Goal: Task Accomplishment & Management: Manage account settings

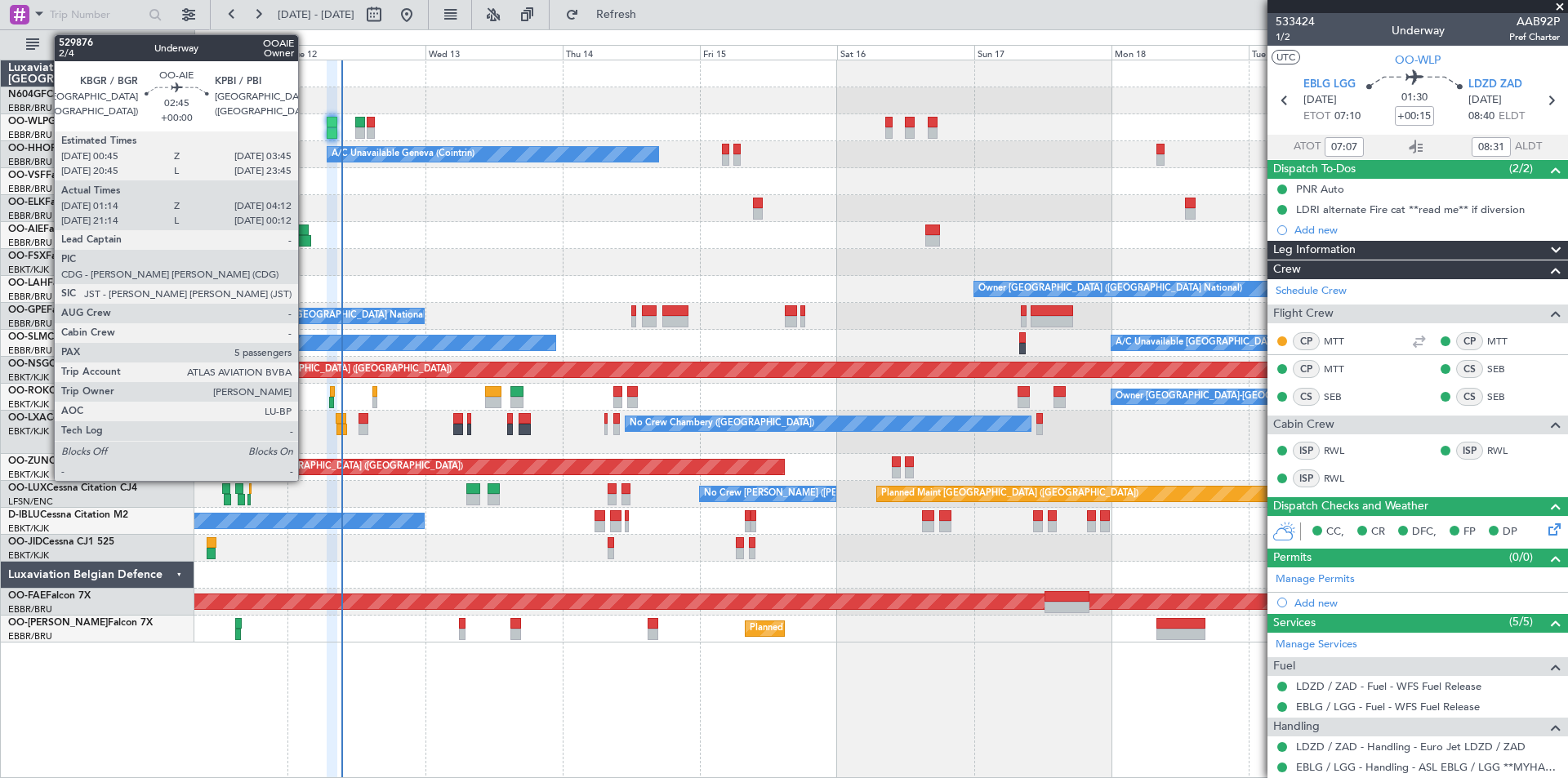
click at [305, 237] on div at bounding box center [303, 241] width 17 height 11
type input "01:24"
type input "04:07"
type input "5"
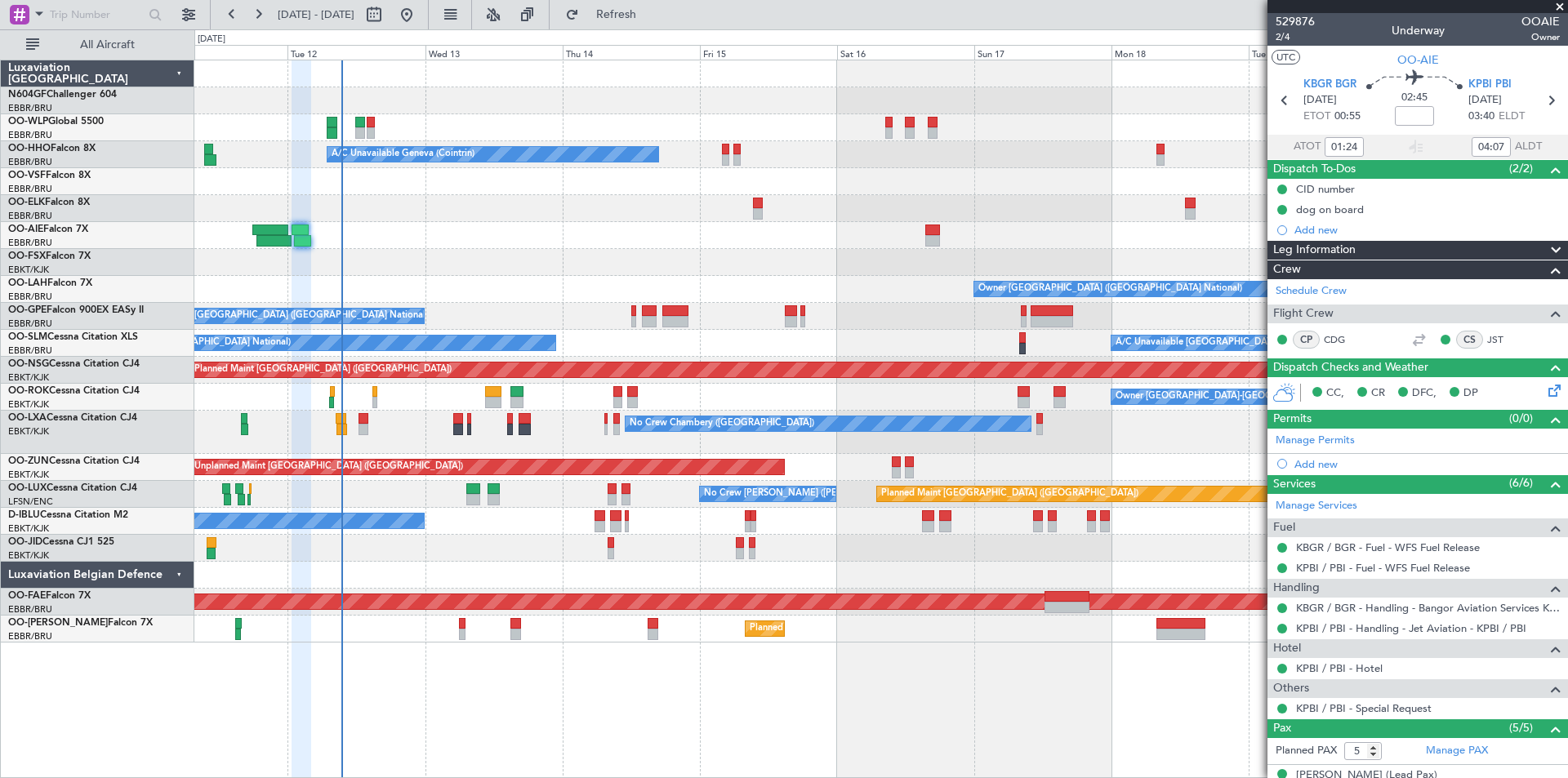
click at [550, 733] on div "Planned Maint Berlin (Brandenburg) A/C Unavailable Geneva (Cointrin) Owner Brus…" at bounding box center [881, 418] width 1374 height 718
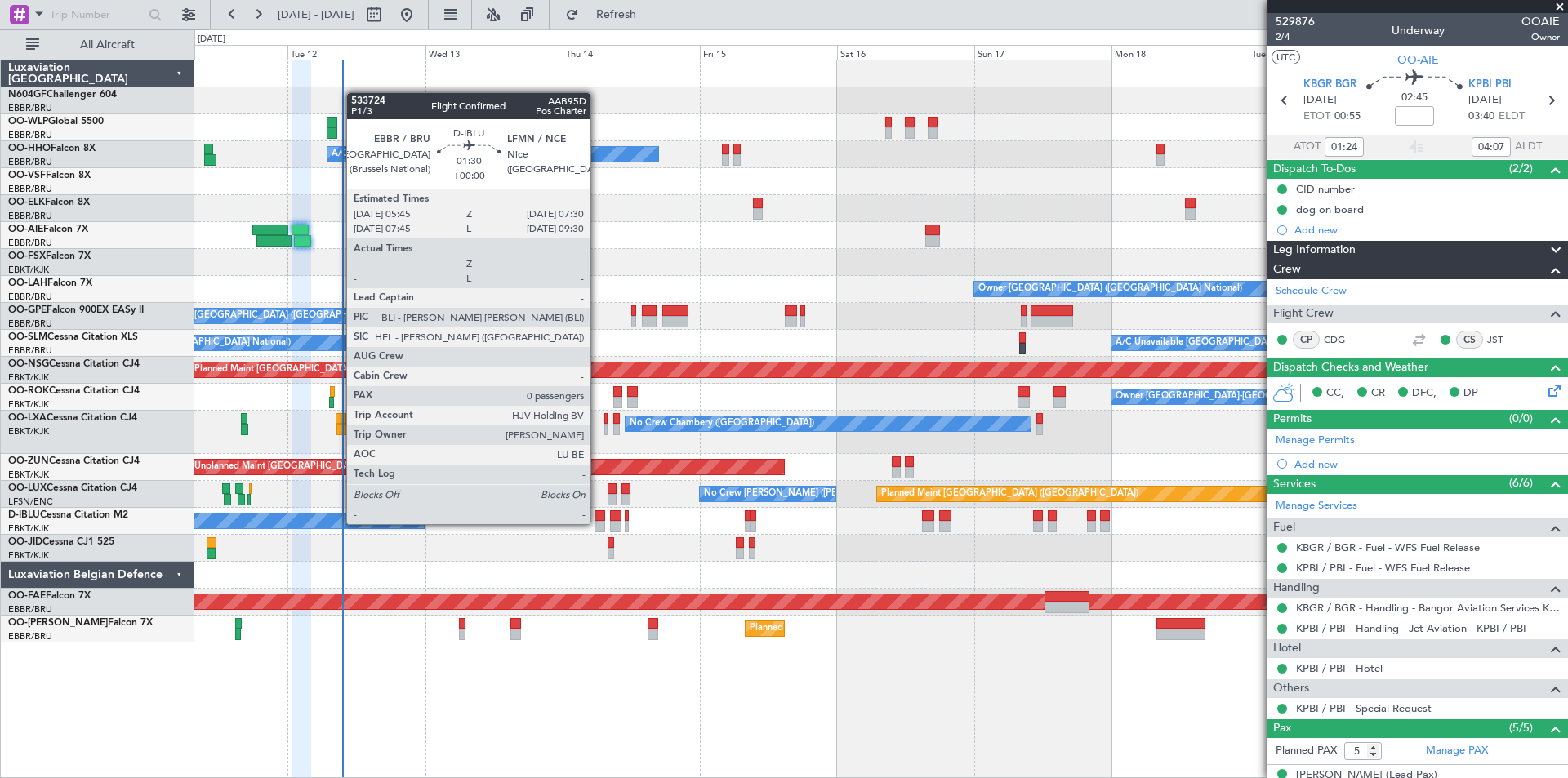
click at [598, 524] on div at bounding box center [600, 526] width 10 height 11
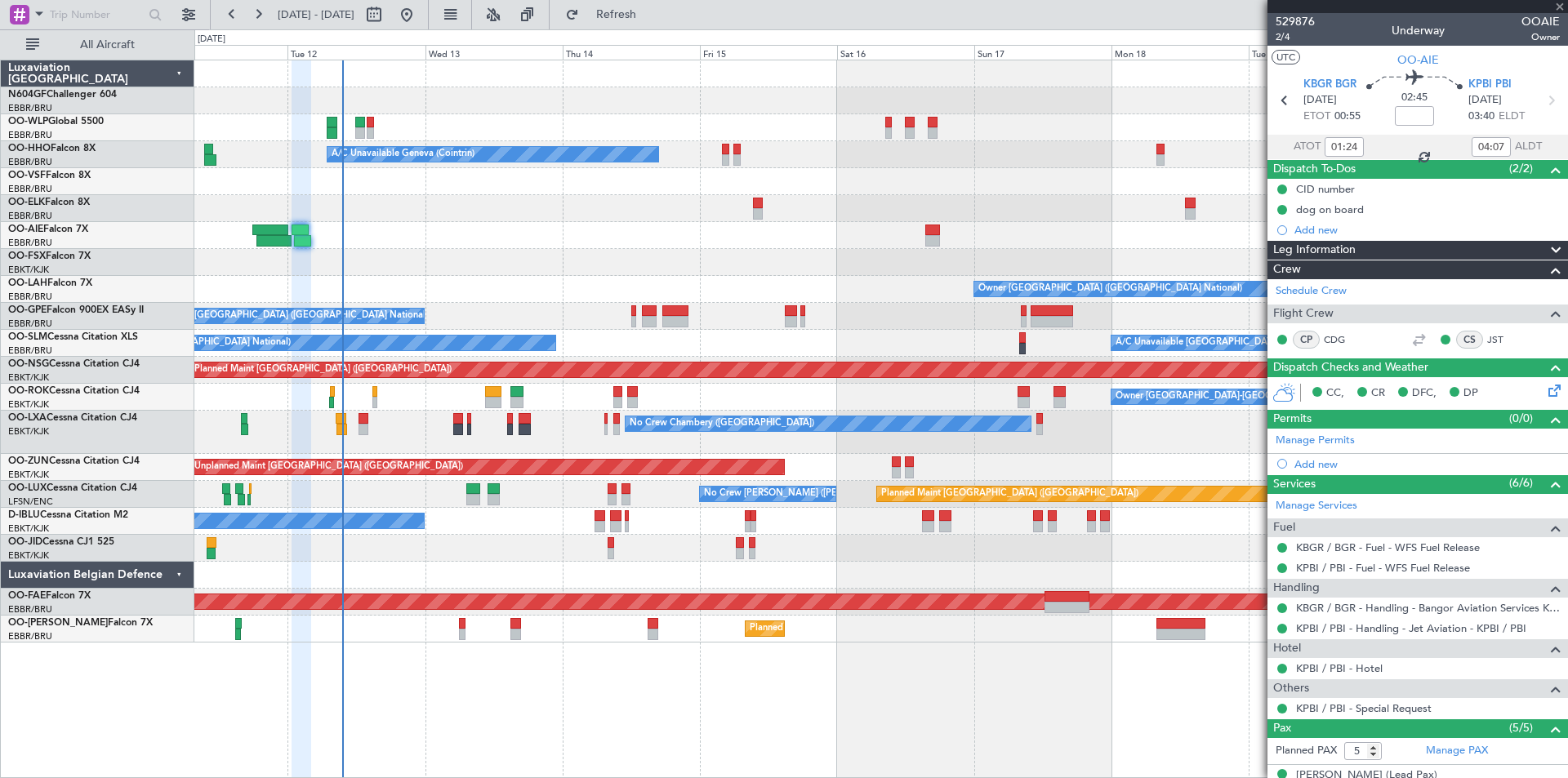
type input "0"
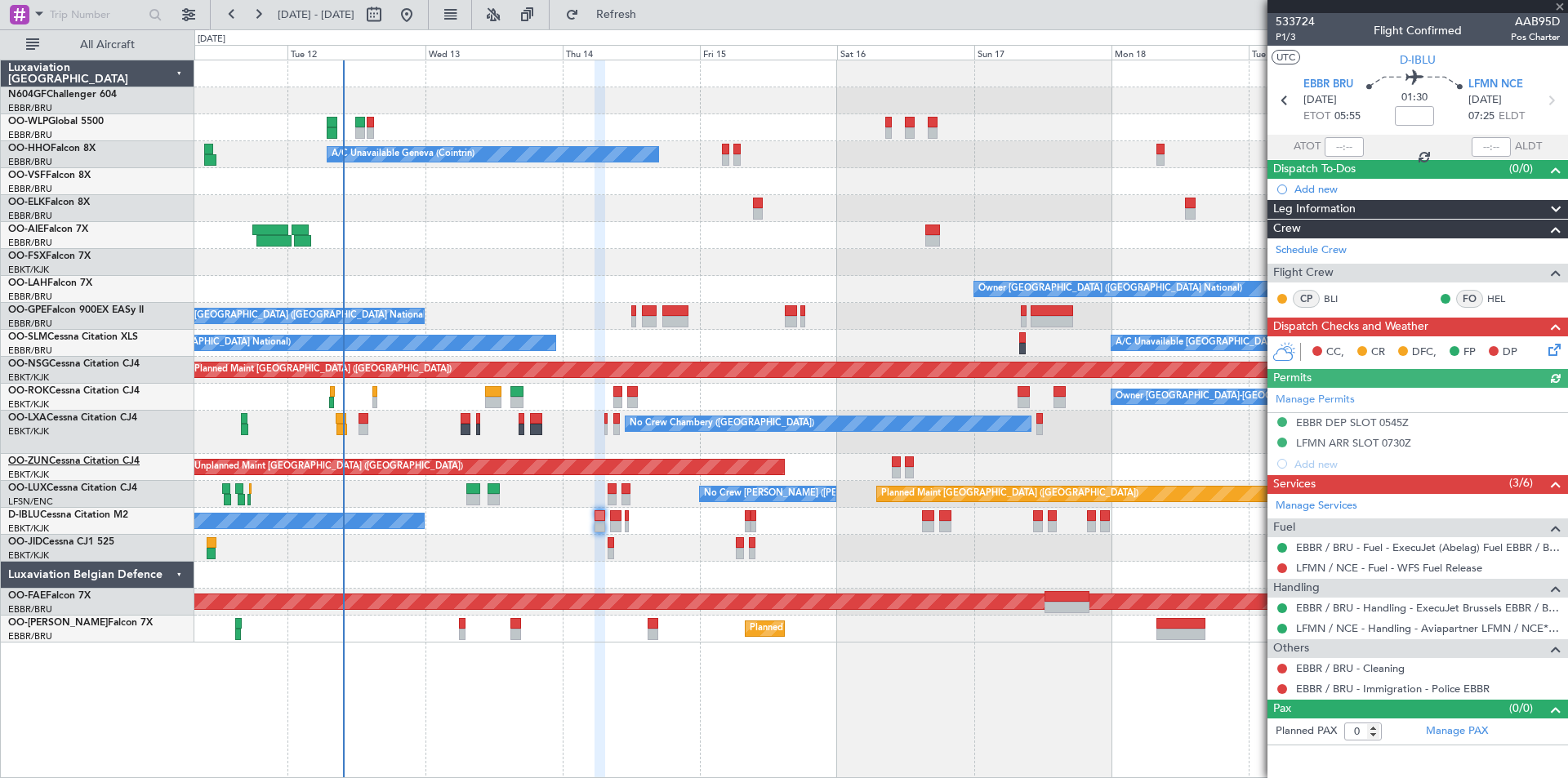
click at [54, 462] on link "OO-ZUN Cessna Citation CJ4" at bounding box center [73, 461] width 131 height 9
click at [1353, 424] on div "EBBR DEP SLOT 0545Z" at bounding box center [1352, 423] width 113 height 14
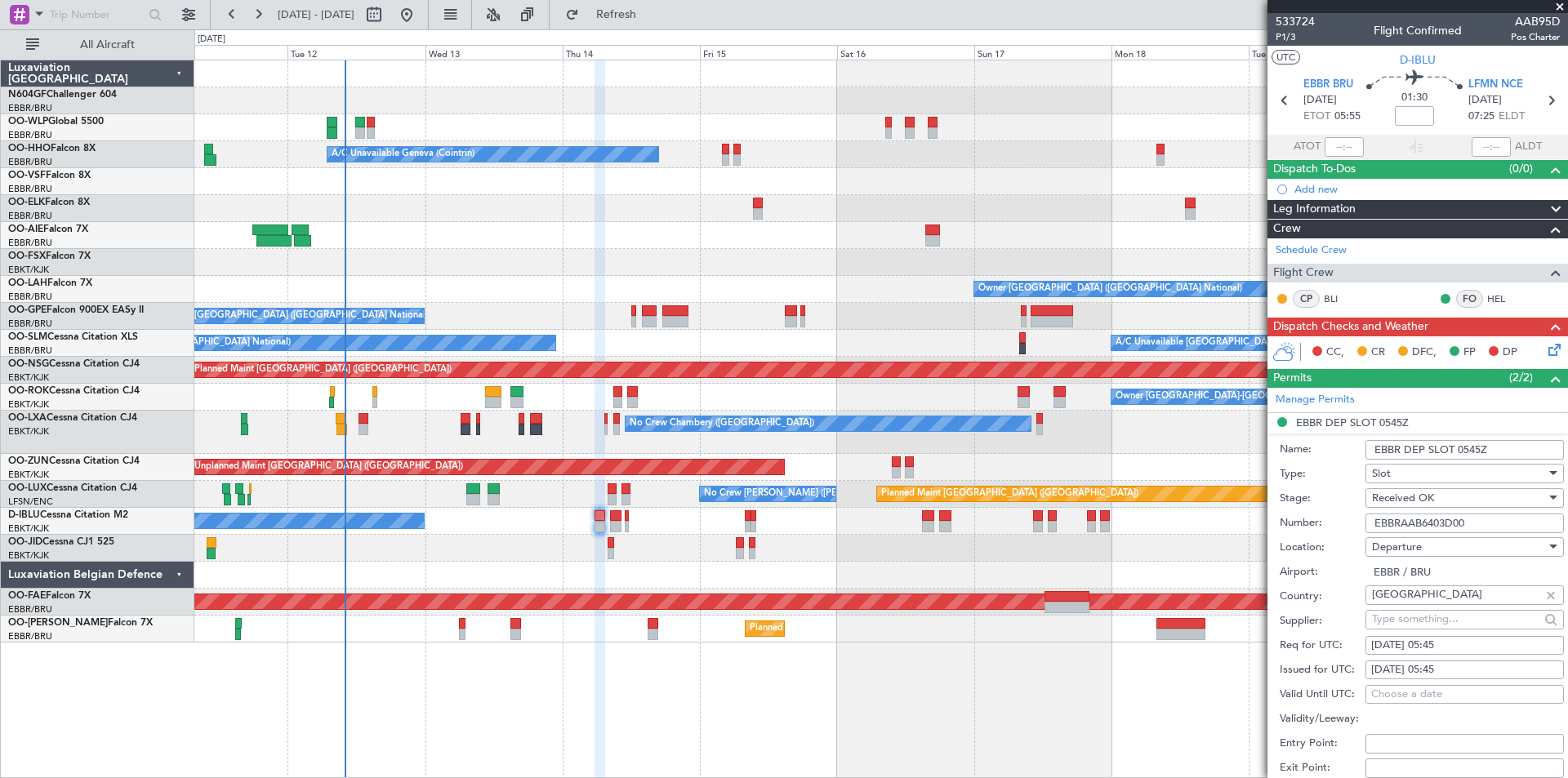
drag, startPoint x: 1374, startPoint y: 516, endPoint x: 1480, endPoint y: 493, distance: 108.5
click at [1480, 493] on form "Name: EBBR DEP SLOT 0545Z Type: Slot Stage: Received OK Number: EBBRAAB6403D00 …" at bounding box center [1418, 676] width 300 height 487
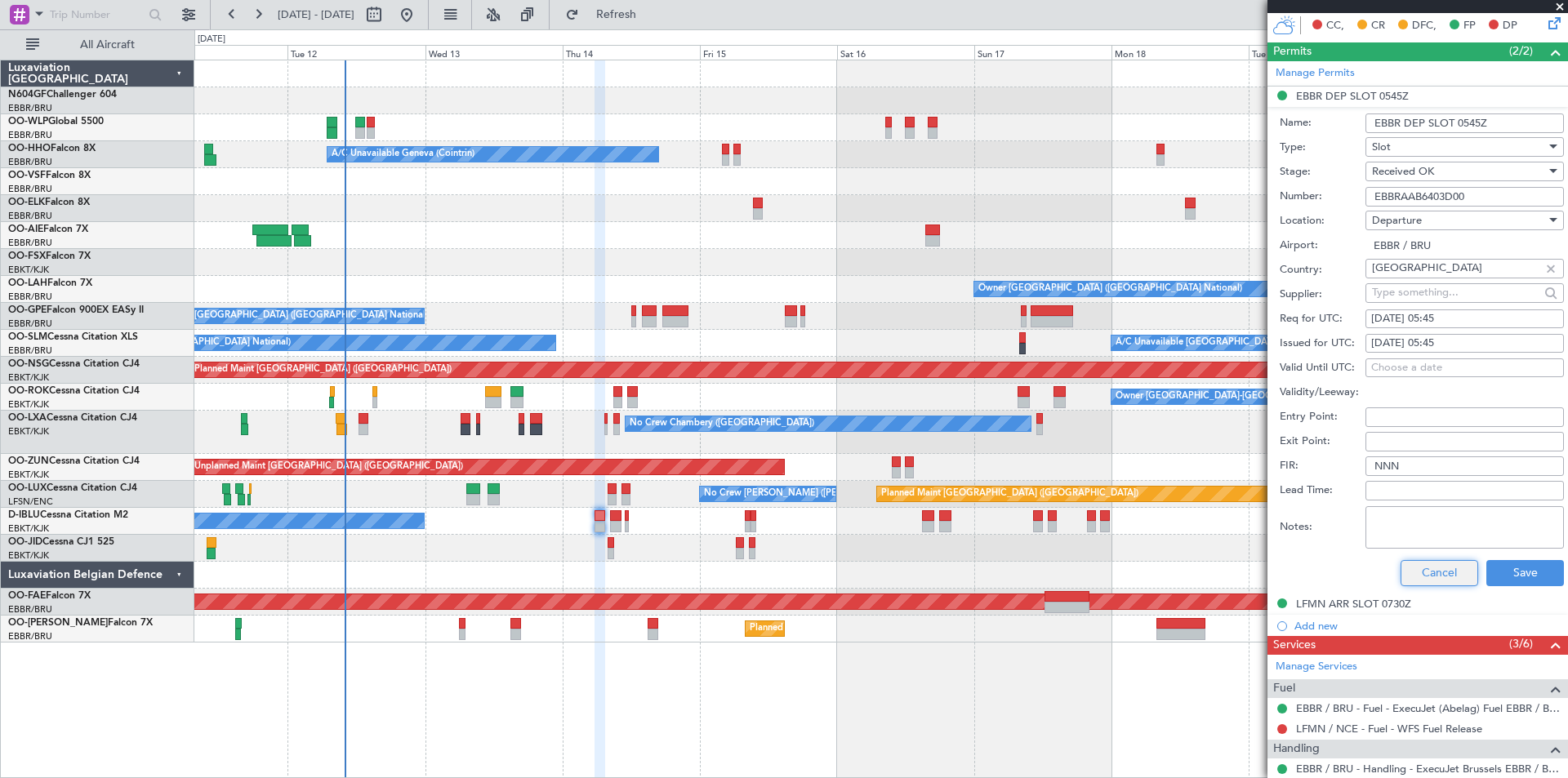
click at [1401, 567] on button "Cancel" at bounding box center [1439, 573] width 78 height 26
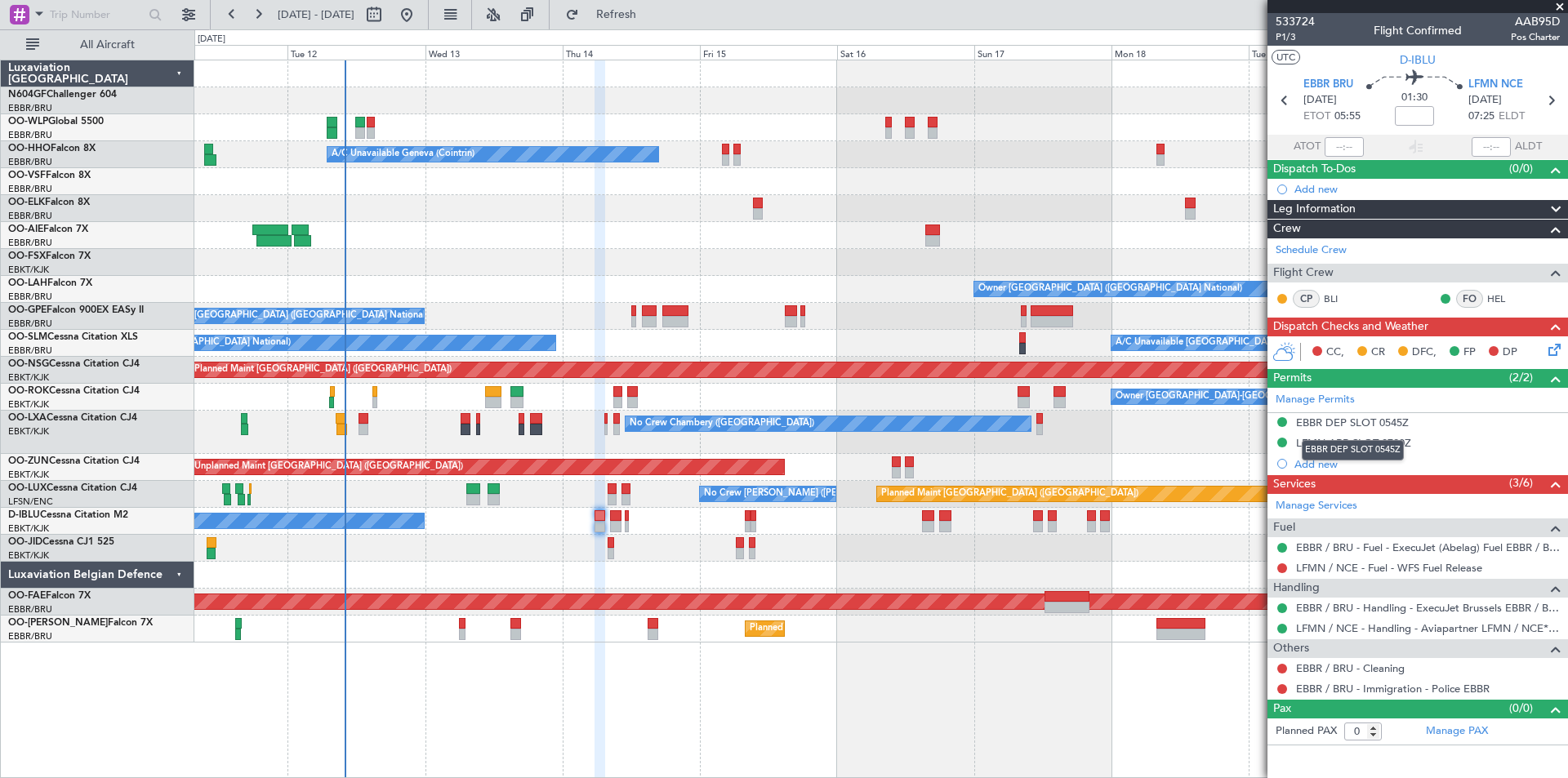
click at [1318, 447] on div "EBBR DEP SLOT 0545Z" at bounding box center [1352, 450] width 102 height 21
click at [1378, 437] on div "LFMN ARR SLOT 0730Z" at bounding box center [1353, 442] width 115 height 14
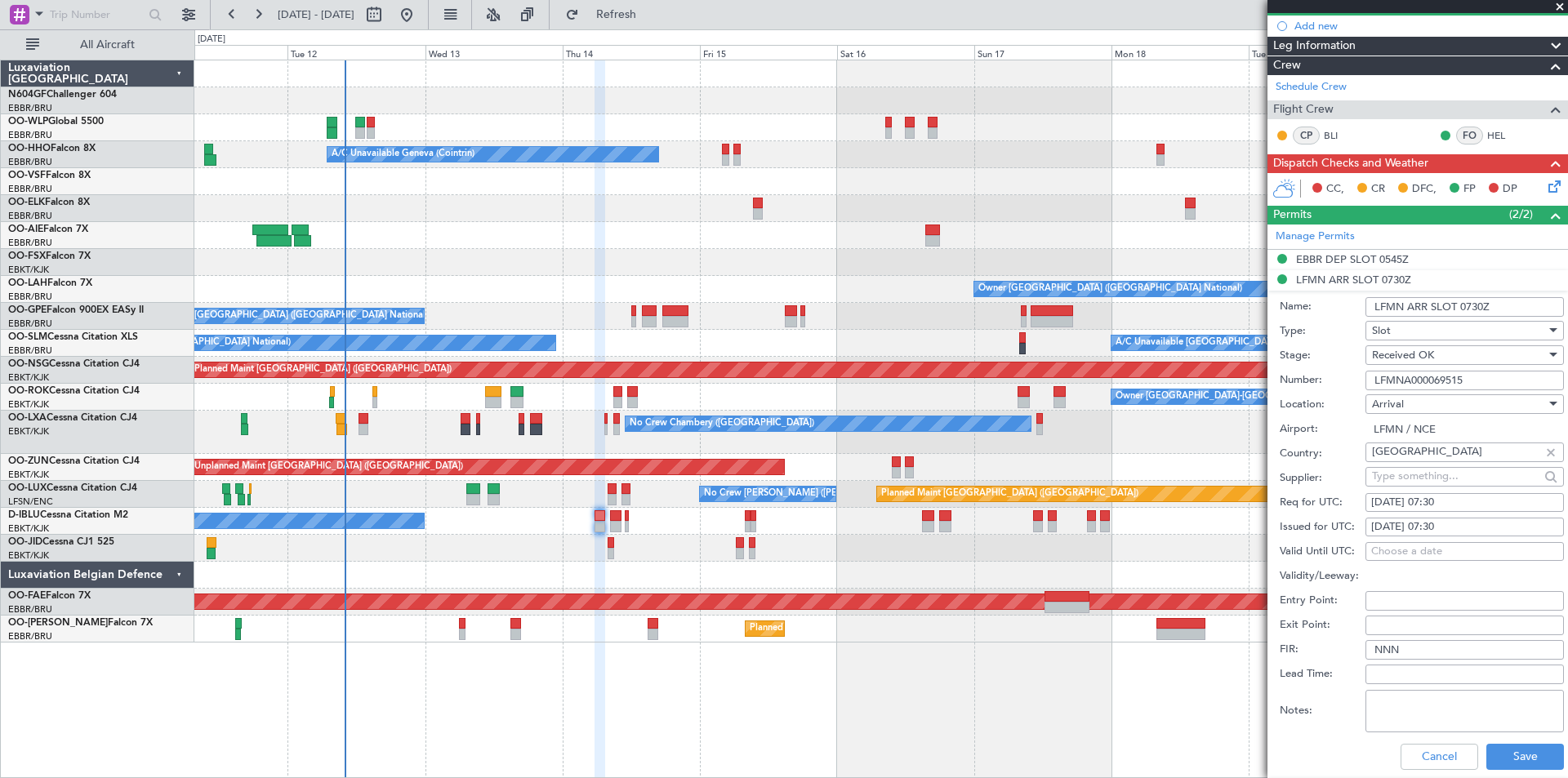
scroll to position [245, 0]
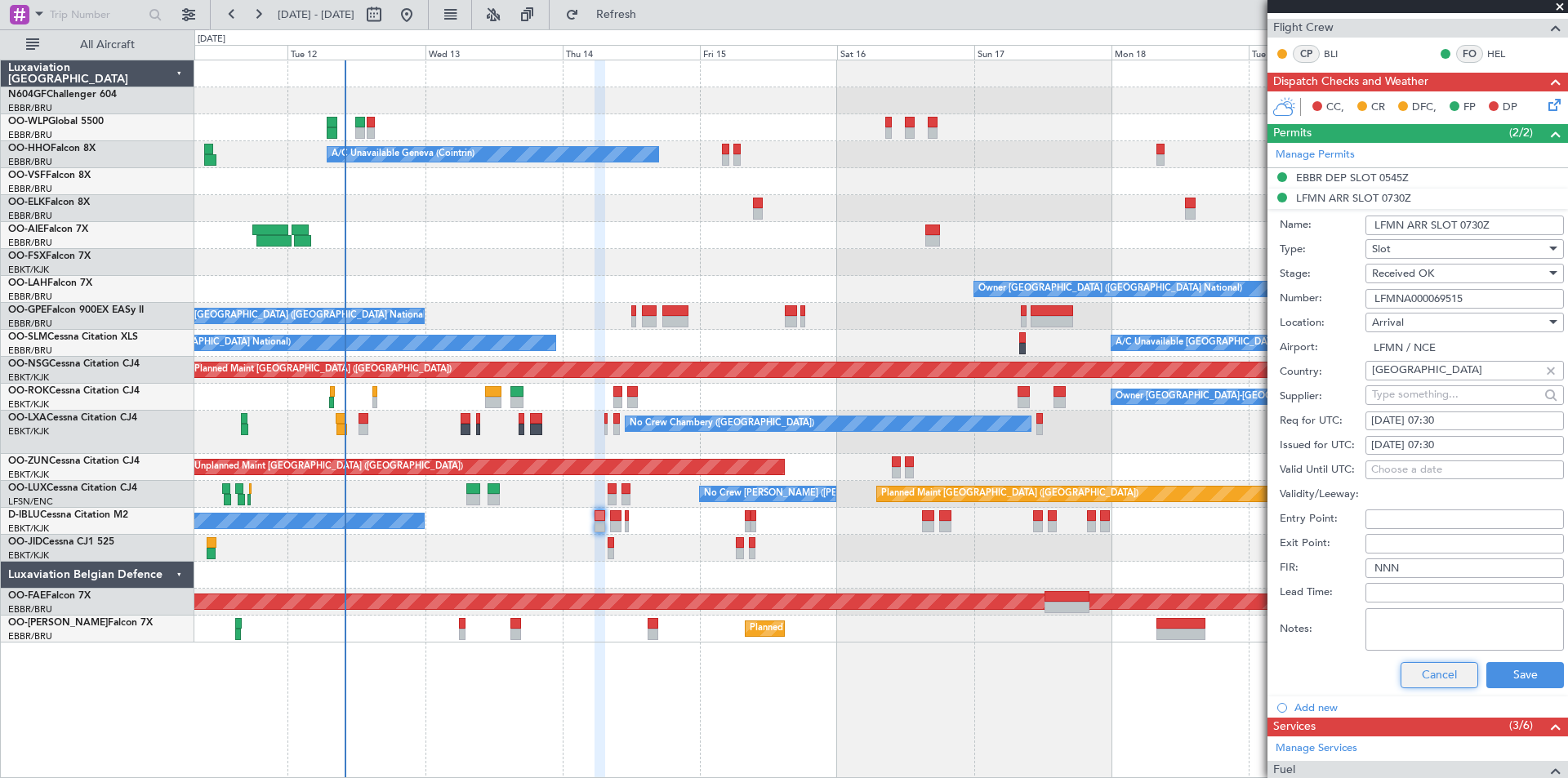
click at [1401, 677] on button "Cancel" at bounding box center [1439, 674] width 78 height 26
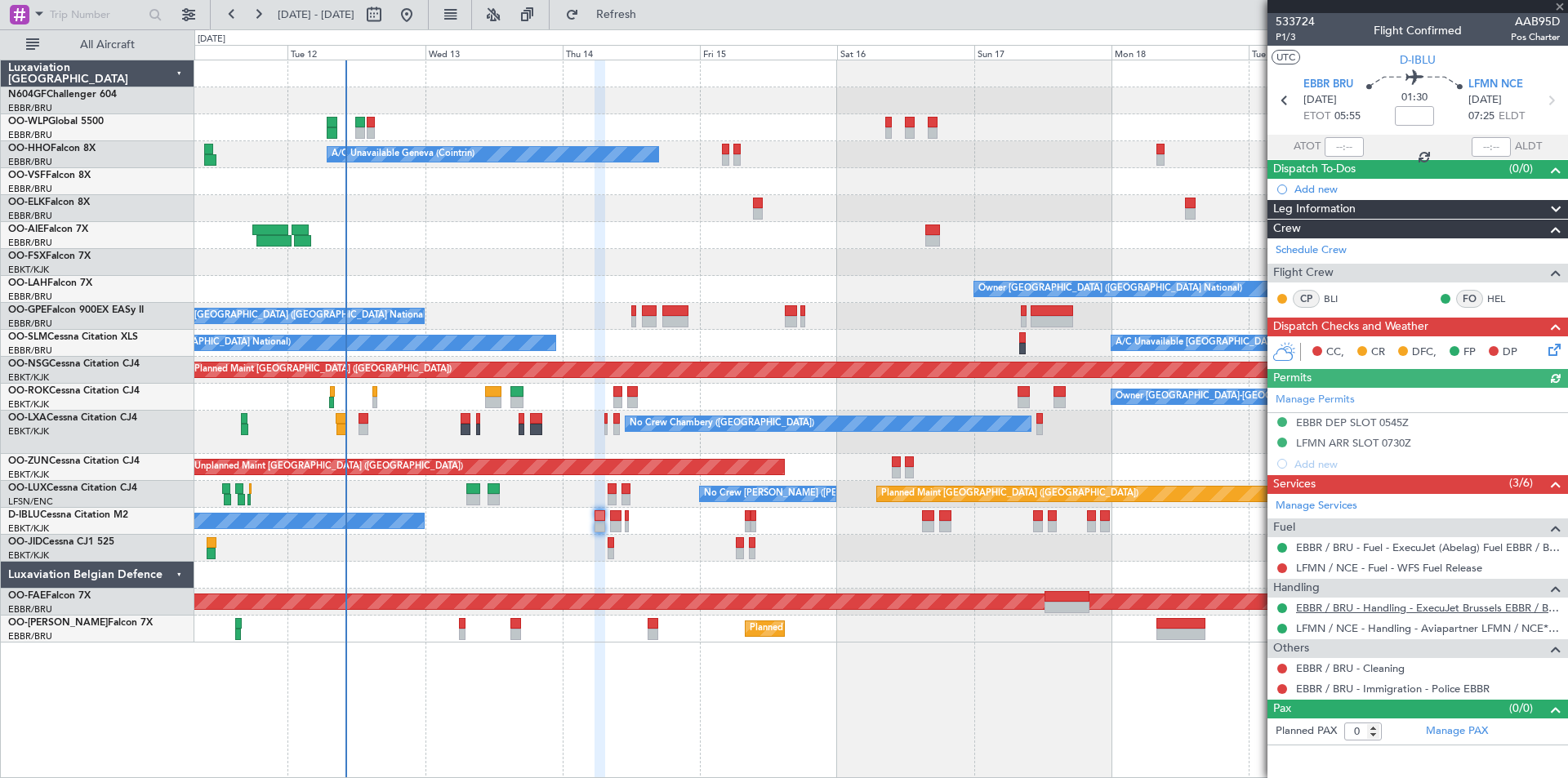
click at [1336, 608] on link "EBBR / BRU - Handling - ExecuJet Brussels EBBR / BRU" at bounding box center [1428, 607] width 264 height 14
click at [1374, 549] on link "EBBR / BRU - Fuel - ExecuJet (Abelag) Fuel EBBR / BRU" at bounding box center [1428, 547] width 264 height 14
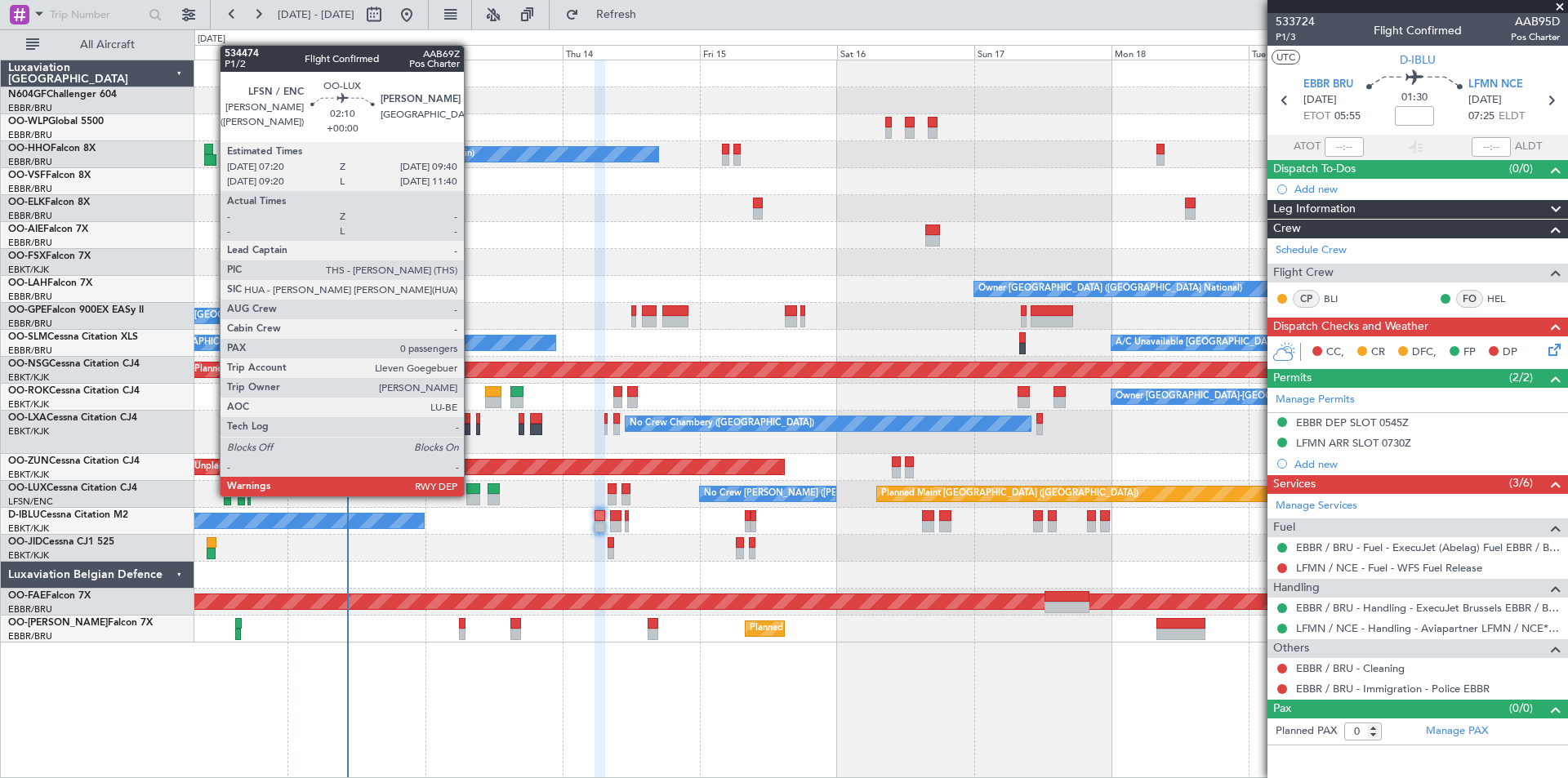
click at [471, 494] on div at bounding box center [473, 499] width 14 height 11
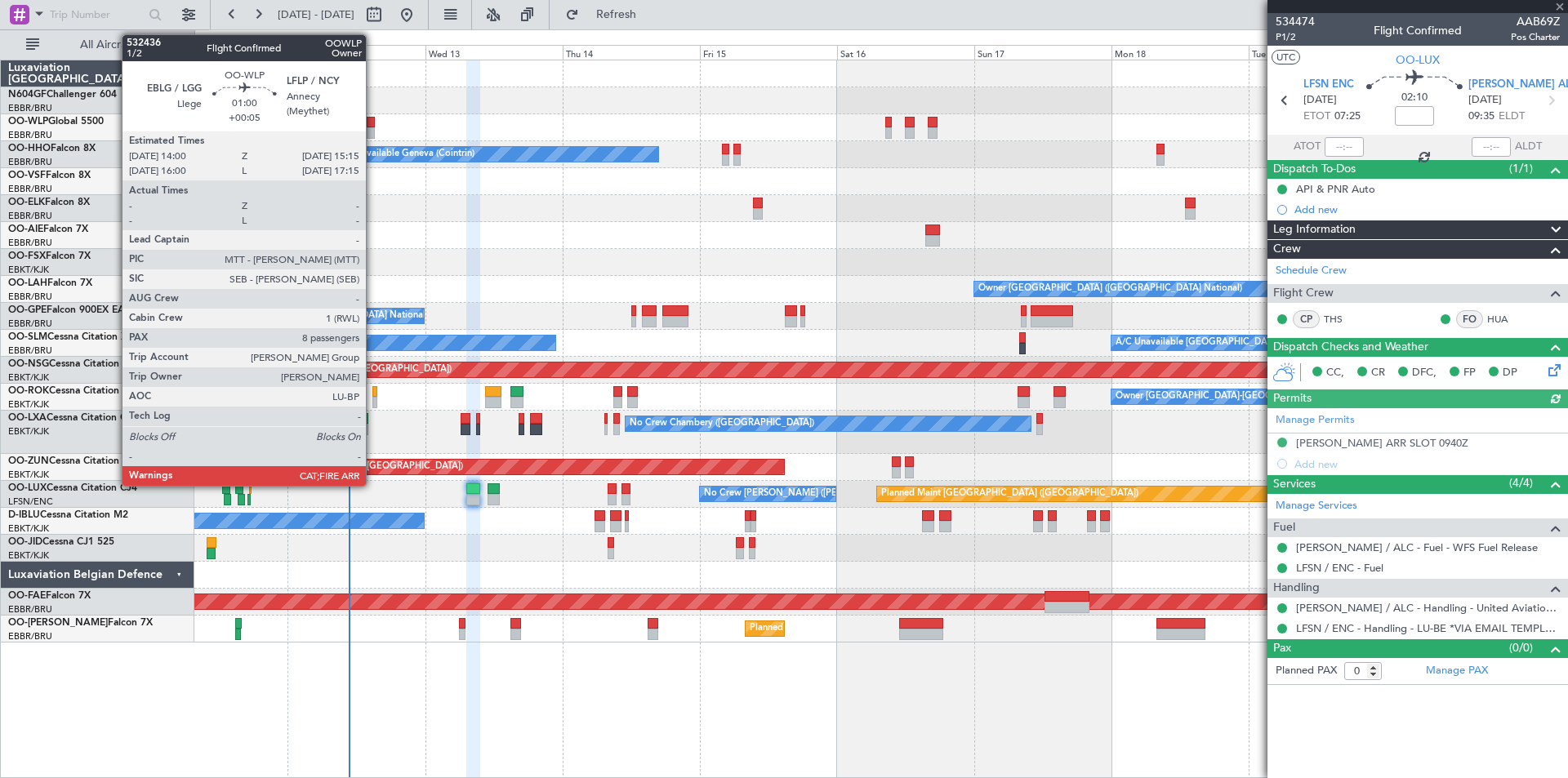
click at [373, 135] on div at bounding box center [370, 133] width 8 height 11
type input "+00:05"
type input "8"
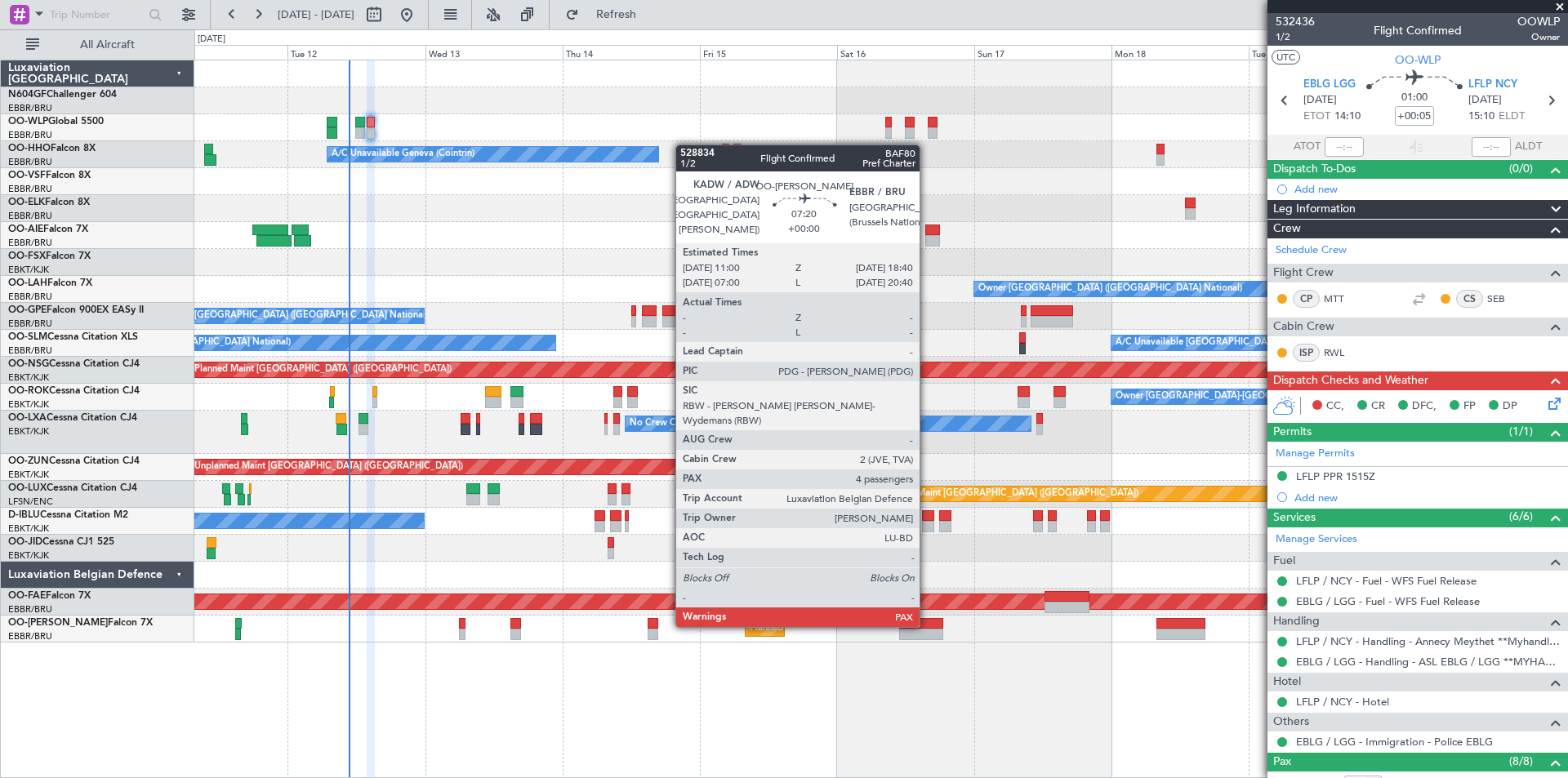
click at [923, 625] on div at bounding box center [921, 623] width 44 height 11
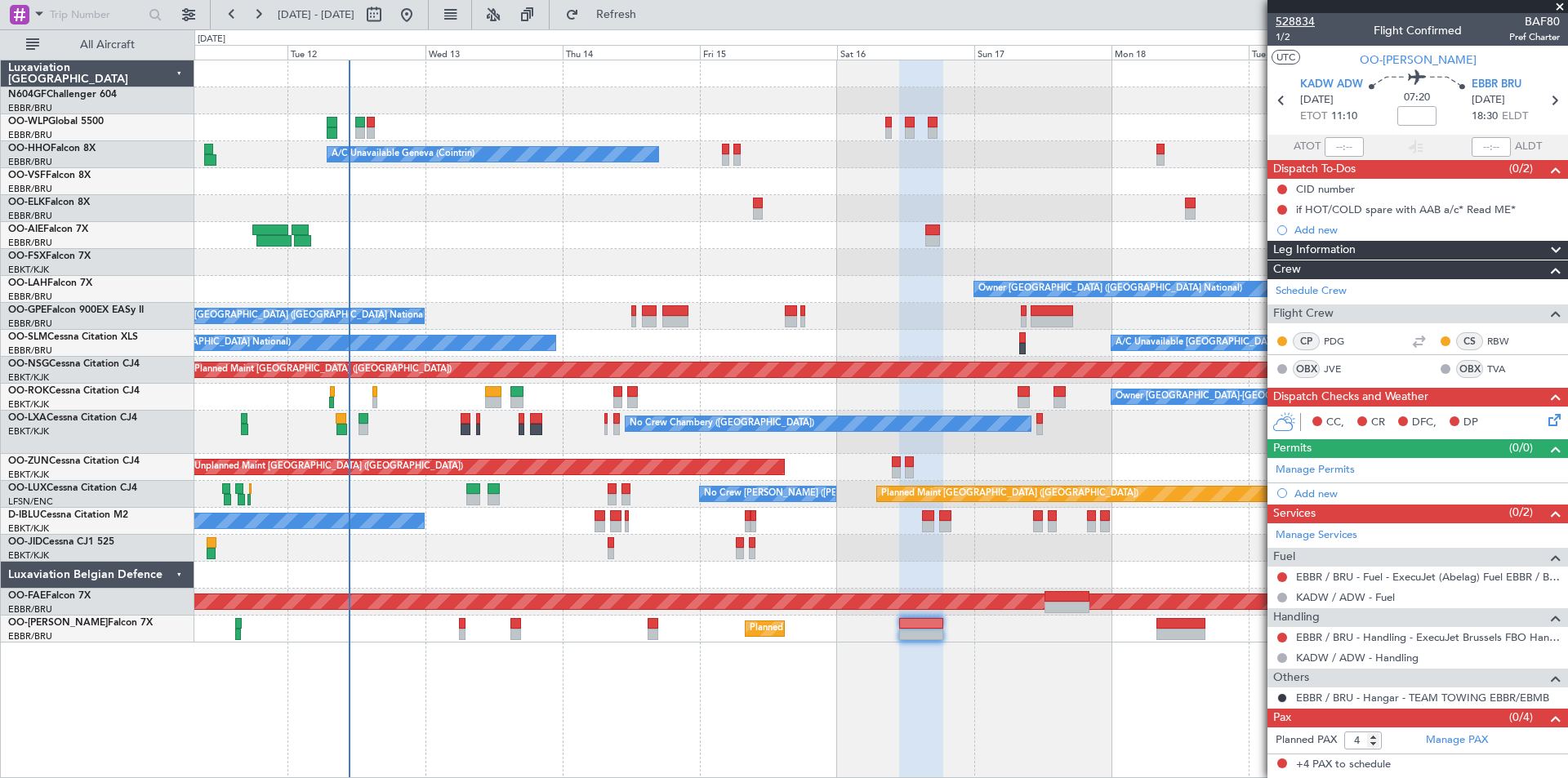
click at [1291, 21] on span "528834" at bounding box center [1294, 22] width 39 height 17
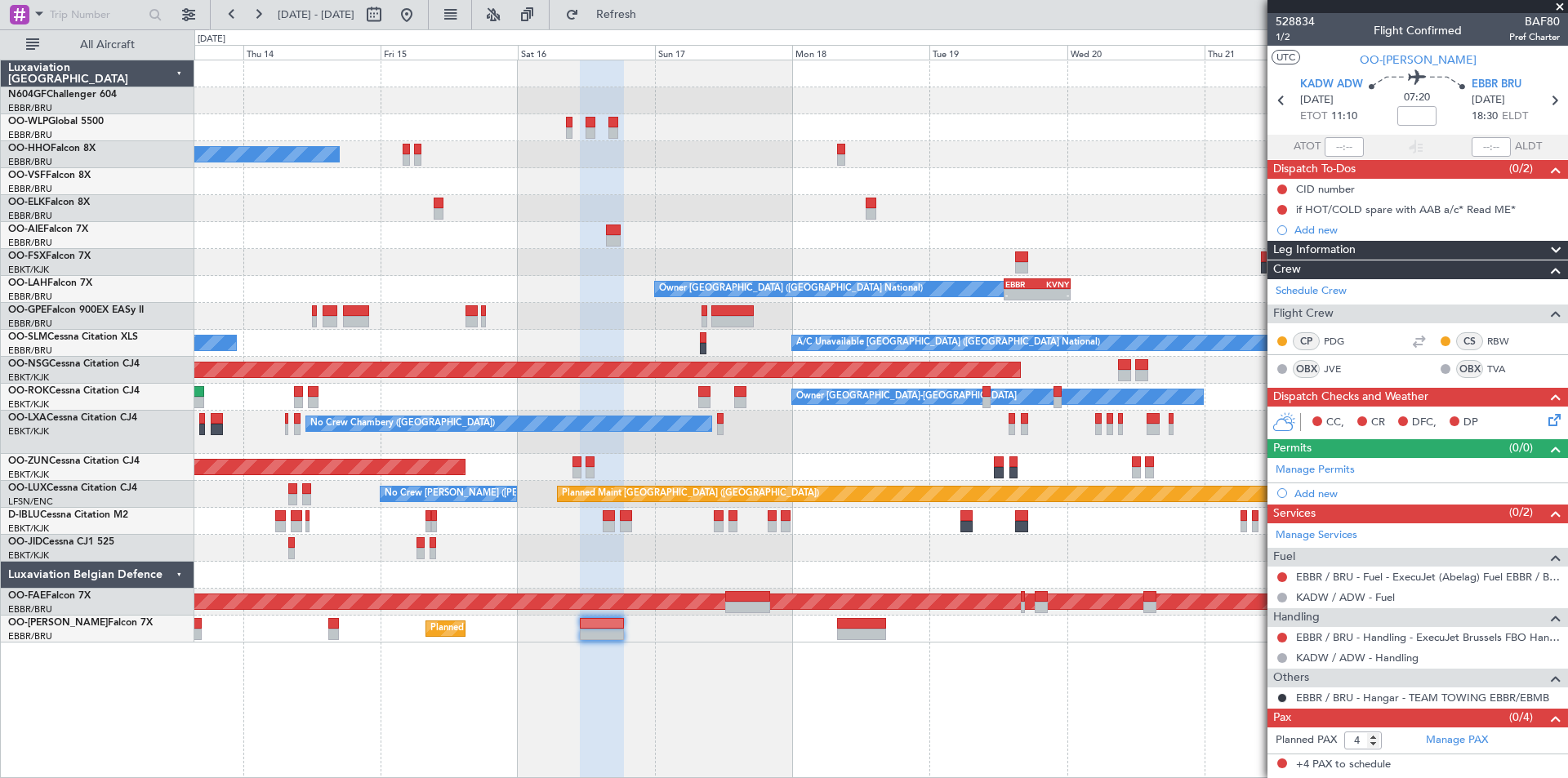
click at [667, 652] on div "Planned Maint Berlin (Brandenburg) A/C Unavailable Geneva (Cointrin) Owner Brus…" at bounding box center [881, 418] width 1374 height 718
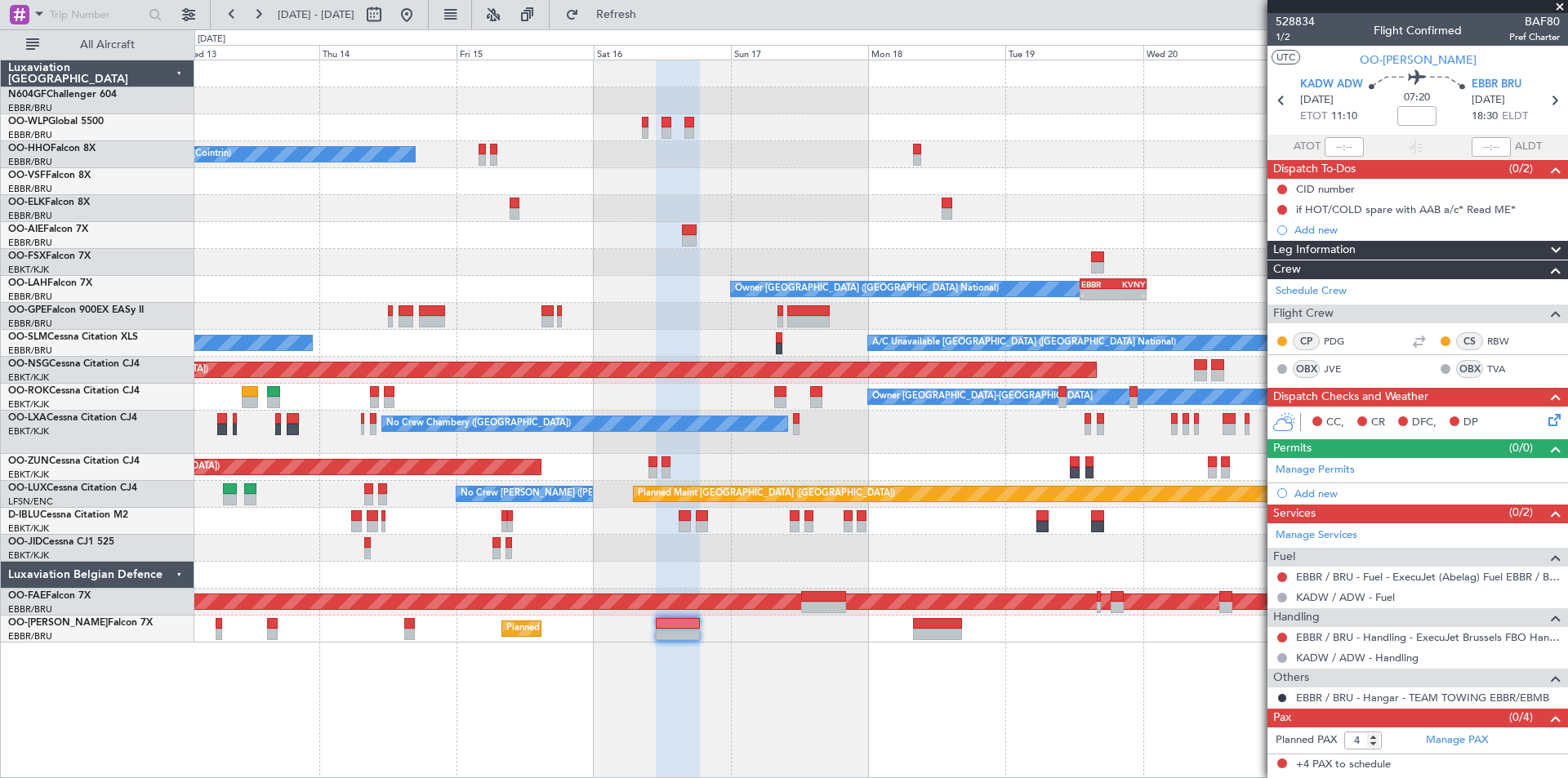
click at [782, 633] on div "Planned Maint Brussels (Brussels National) Unplanned Maint Brussels (Brussels N…" at bounding box center [880, 628] width 1373 height 27
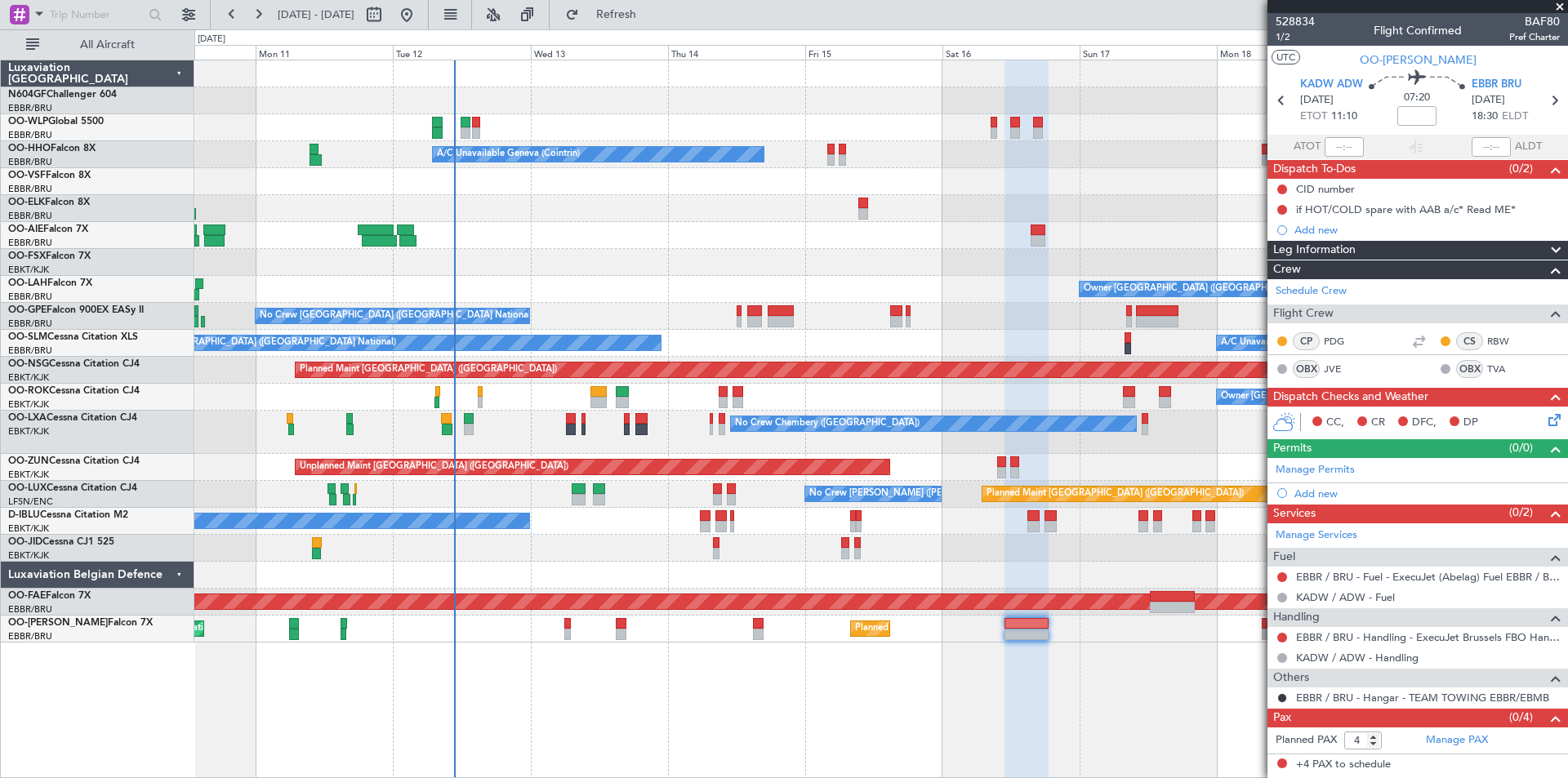
click at [1156, 645] on div "Planned Maint Berlin (Brandenburg) A/C Unavailable Geneva (Cointrin) Planned Ma…" at bounding box center [881, 418] width 1374 height 718
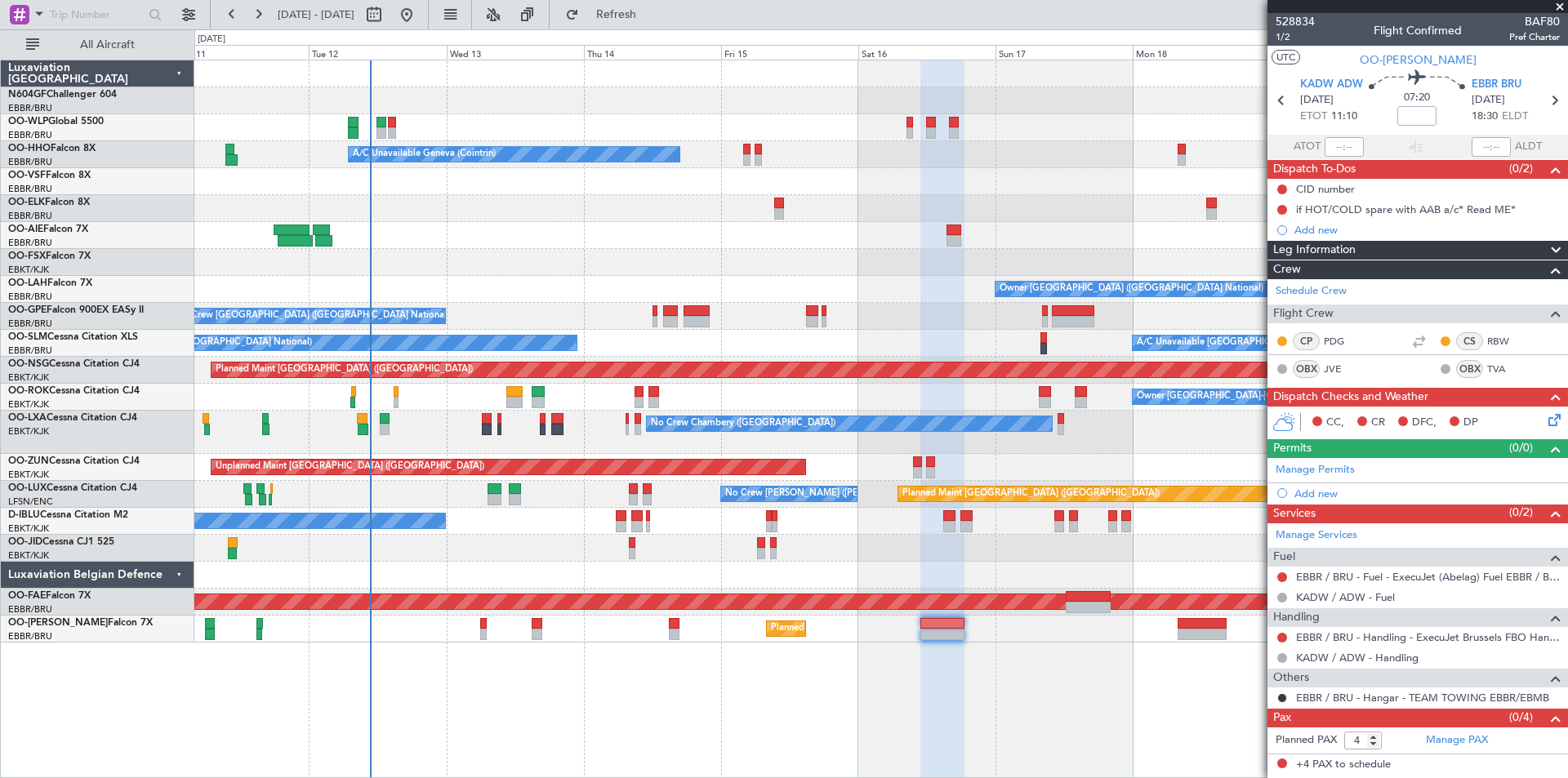
click at [683, 614] on div "Planned Maint Berlin (Brandenburg) A/C Unavailable Geneva (Cointrin) Planned Ma…" at bounding box center [880, 351] width 1373 height 582
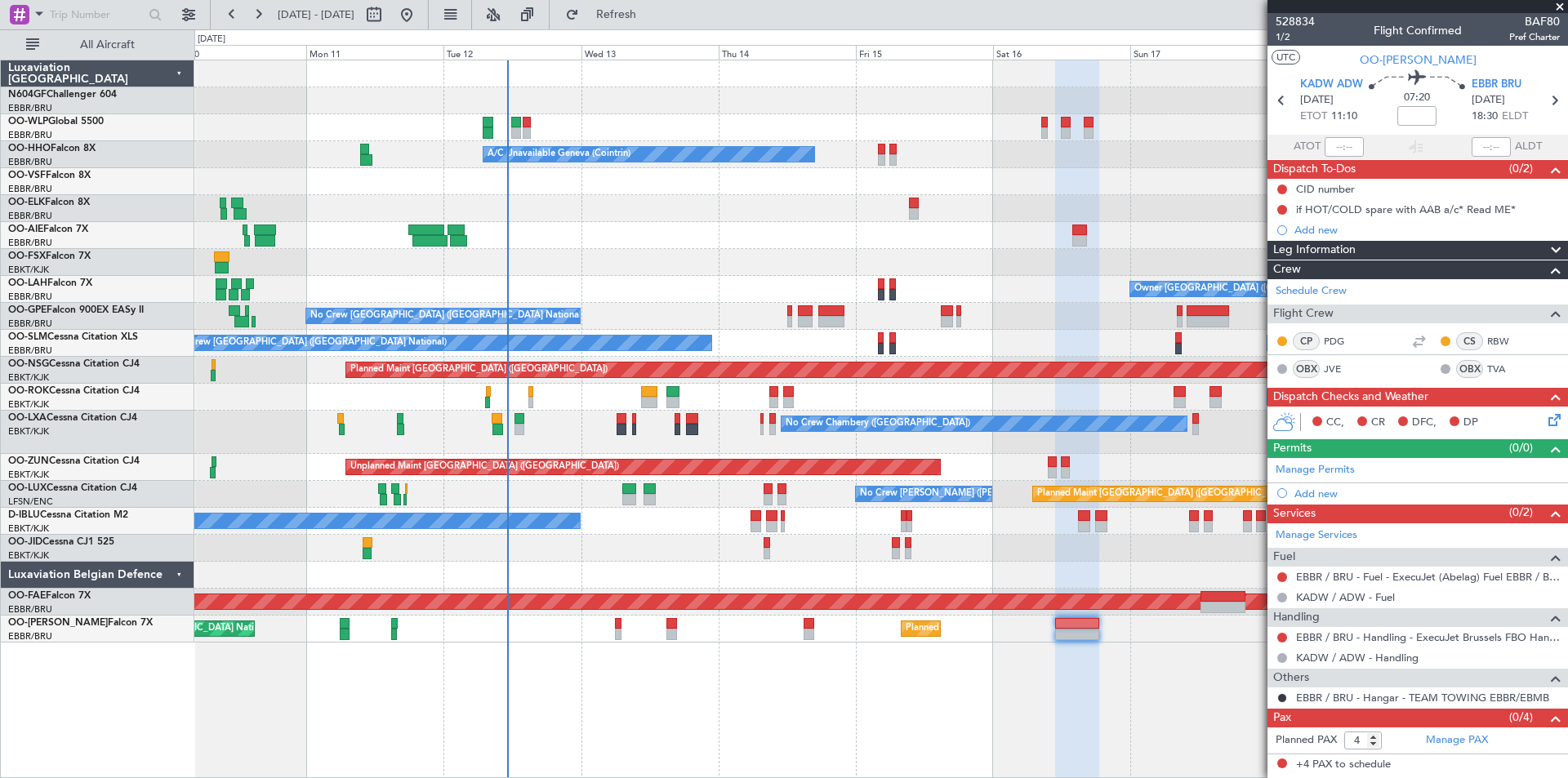
click at [450, 326] on div "Planned Maint Berlin (Brandenburg) A/C Unavailable Geneva (Cointrin) Planned Ma…" at bounding box center [880, 351] width 1373 height 582
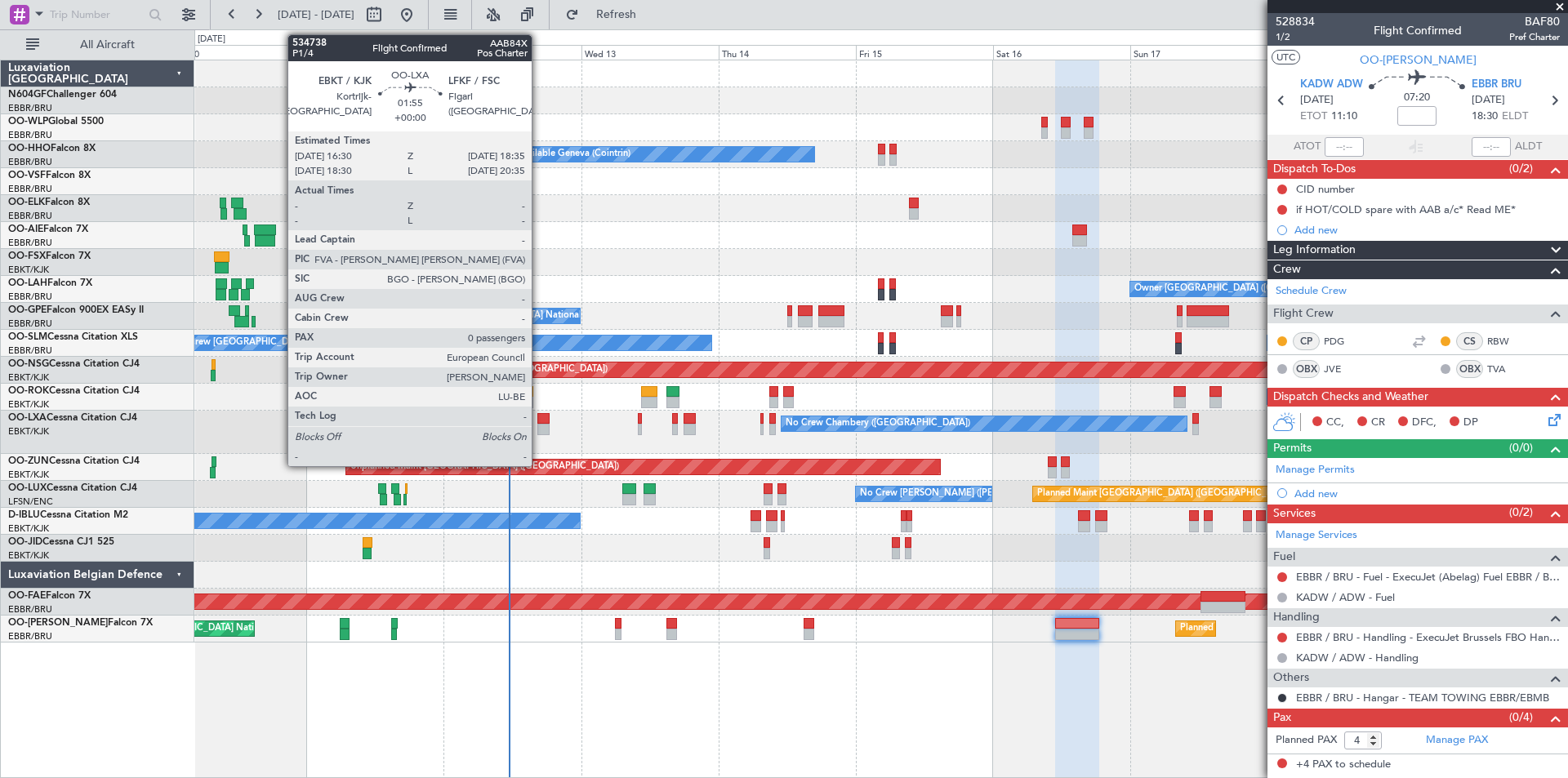
click at [539, 420] on div at bounding box center [544, 418] width 12 height 11
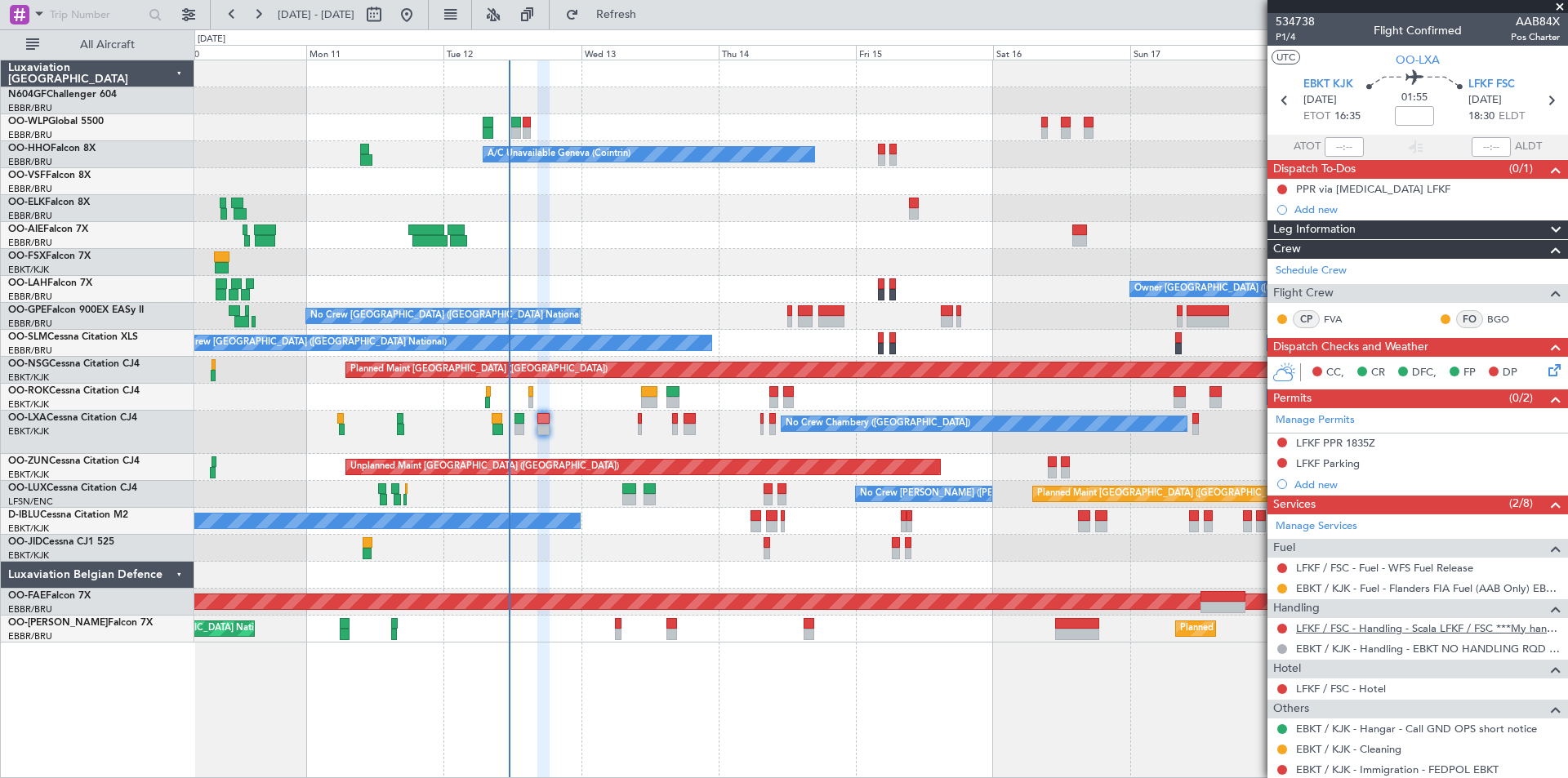
click at [1313, 631] on link "LFKF / FSC - Handling - Scala LFKF / FSC ***My handling***" at bounding box center [1428, 628] width 264 height 14
click at [1335, 439] on div "LFKF PPR 1835Z" at bounding box center [1336, 442] width 79 height 14
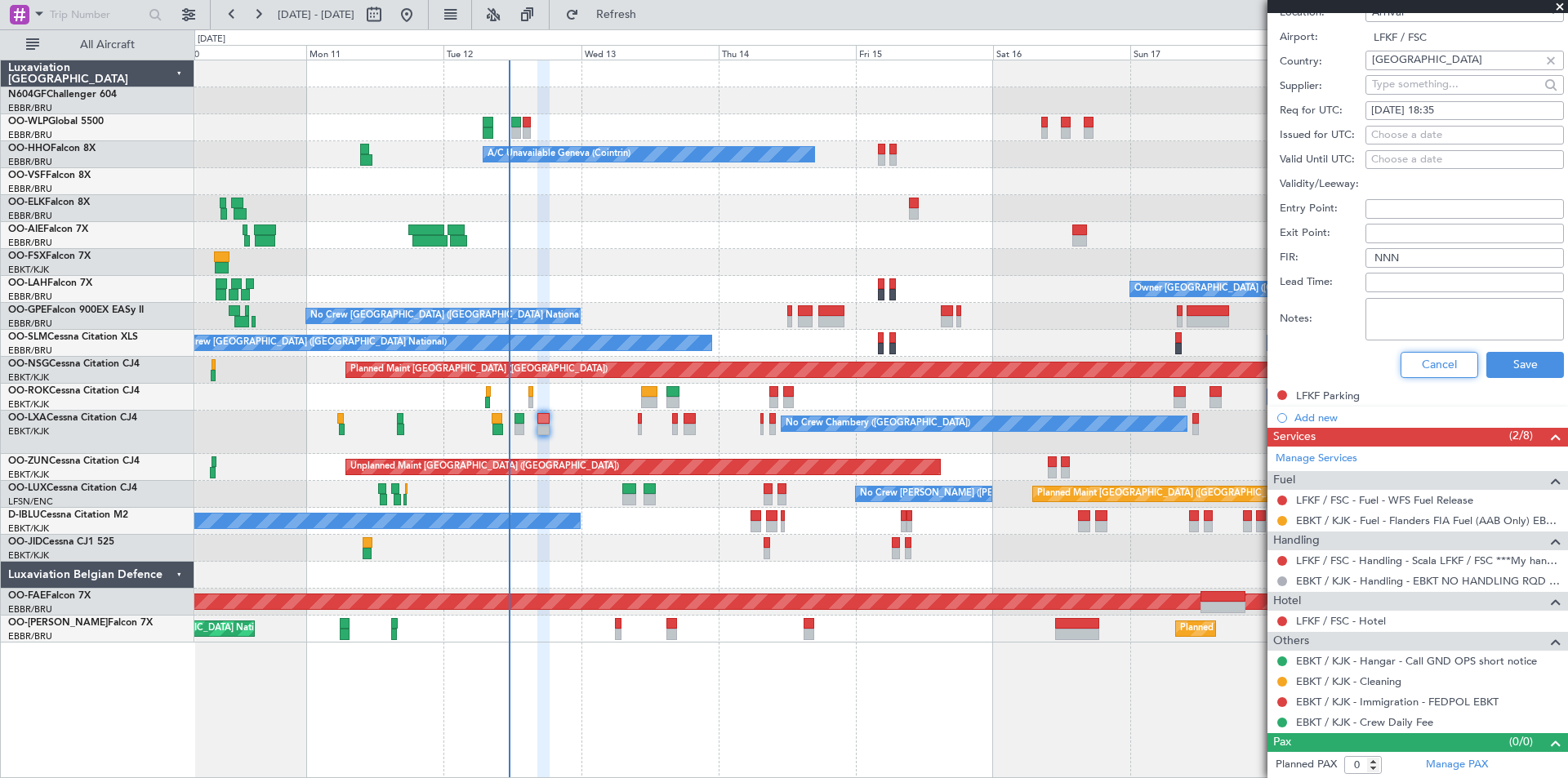
click at [1419, 372] on button "Cancel" at bounding box center [1439, 365] width 78 height 26
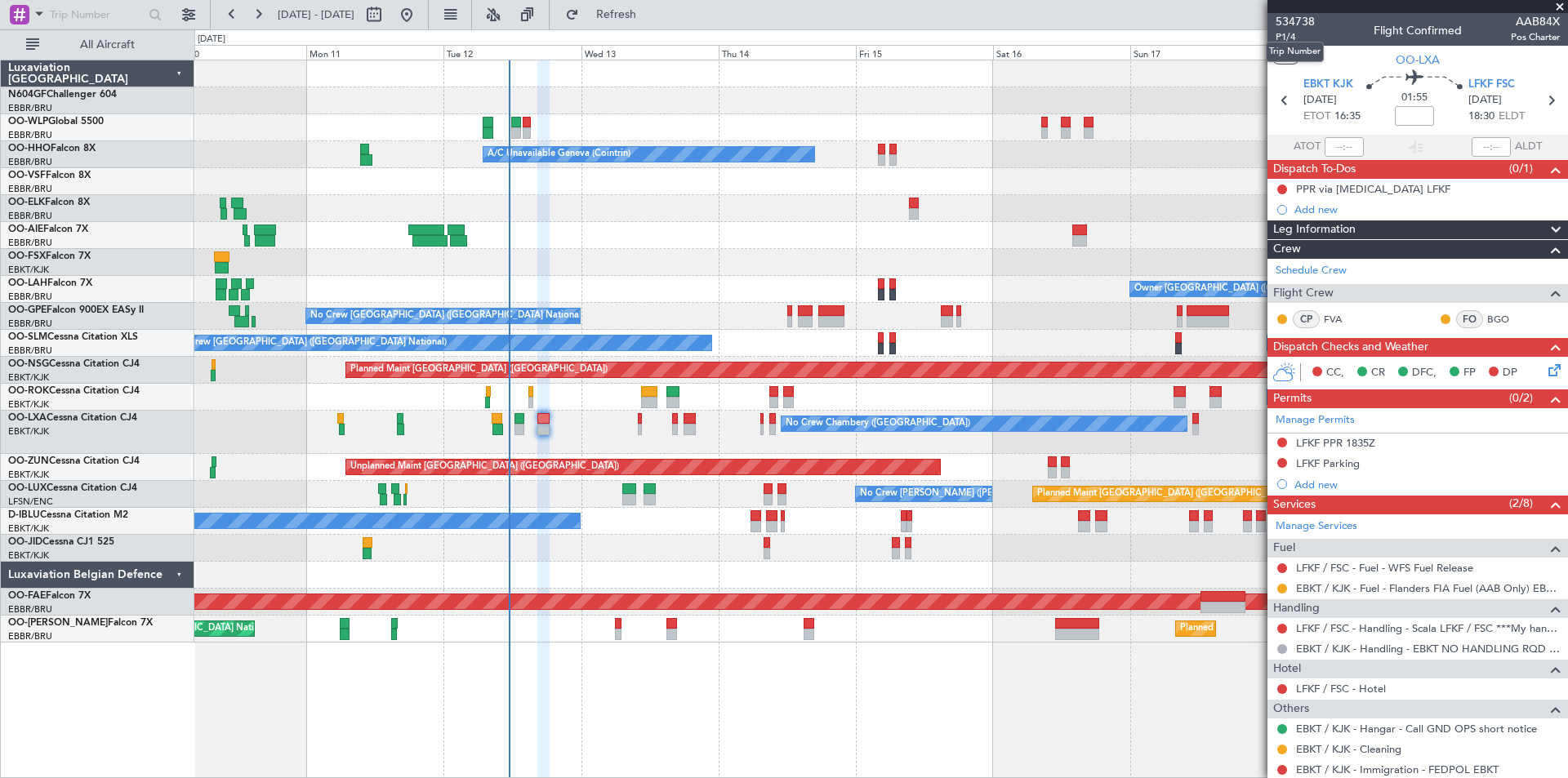
click at [1281, 35] on mat-tooltip-component "Trip Number" at bounding box center [1294, 52] width 81 height 43
click at [1290, 36] on span "P1/4" at bounding box center [1294, 37] width 39 height 14
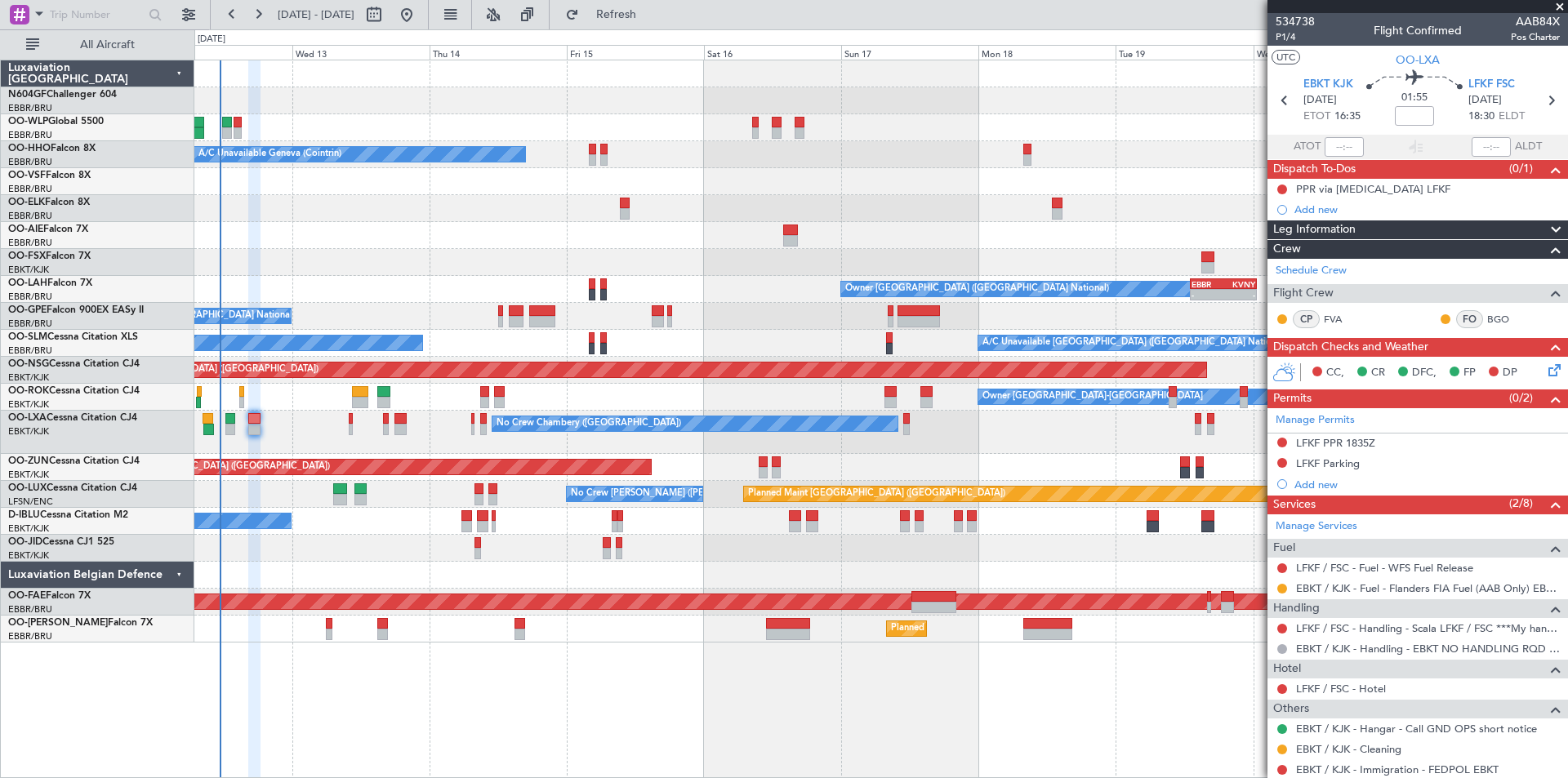
click at [661, 283] on div "Planned Maint Berlin (Brandenburg) A/C Unavailable Geneva (Cointrin) Owner Brus…" at bounding box center [880, 351] width 1373 height 582
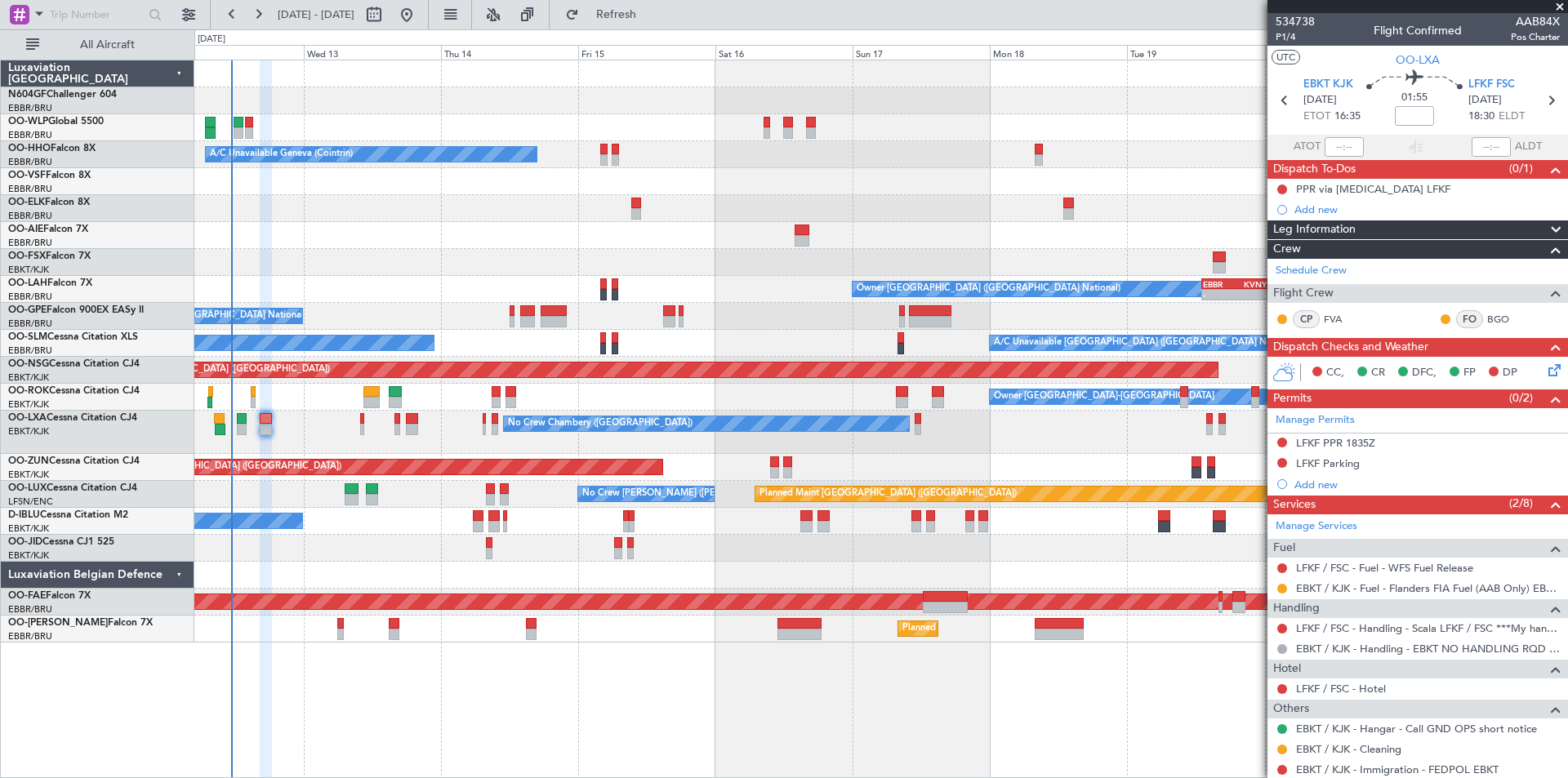
click at [407, 274] on div at bounding box center [880, 262] width 1373 height 27
click at [812, 343] on div "Planned Maint Berlin (Brandenburg) A/C Unavailable Geneva (Cointrin) Owner Brus…" at bounding box center [880, 351] width 1373 height 582
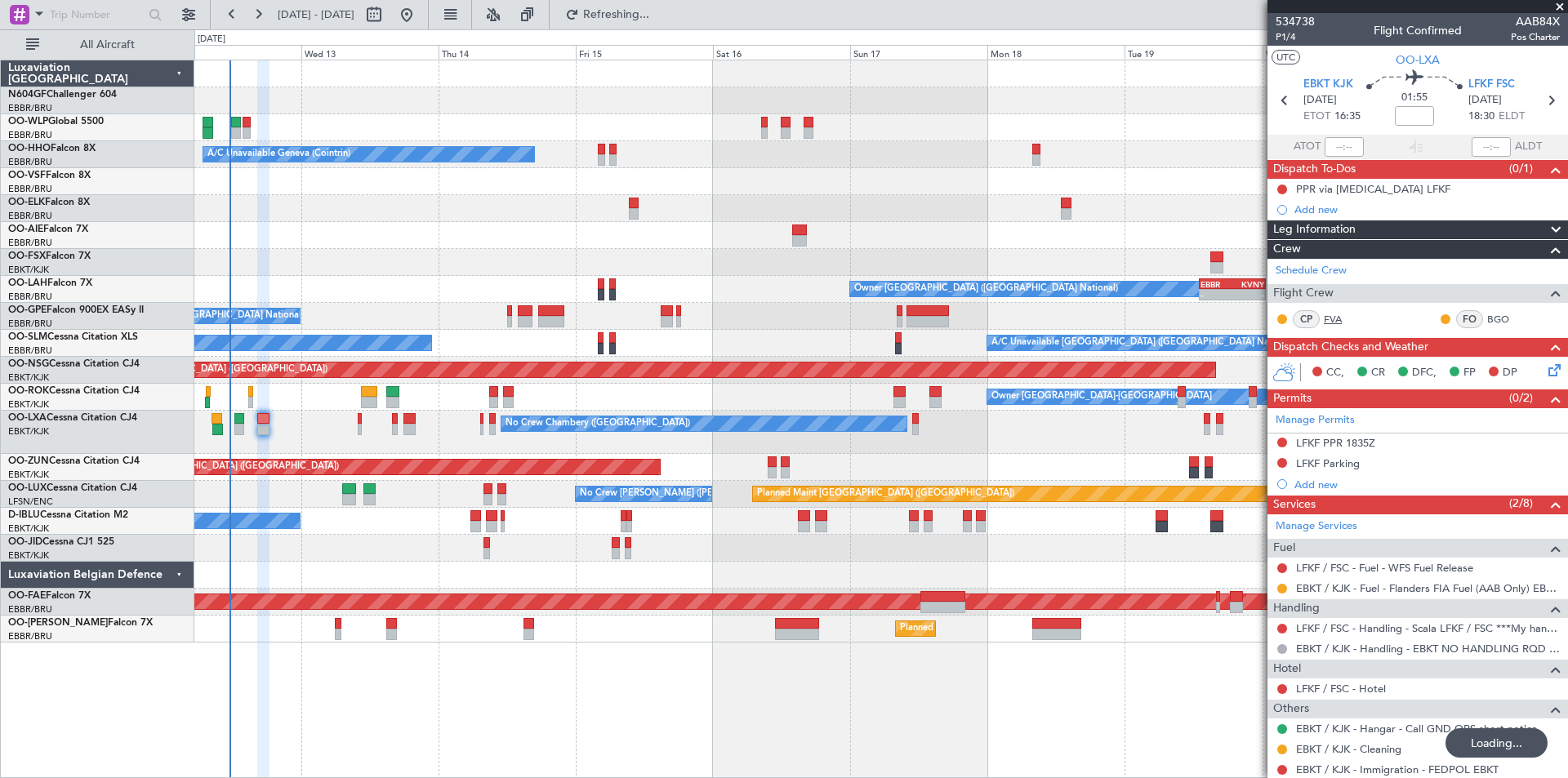
click at [1327, 311] on link "FVA" at bounding box center [1342, 318] width 37 height 15
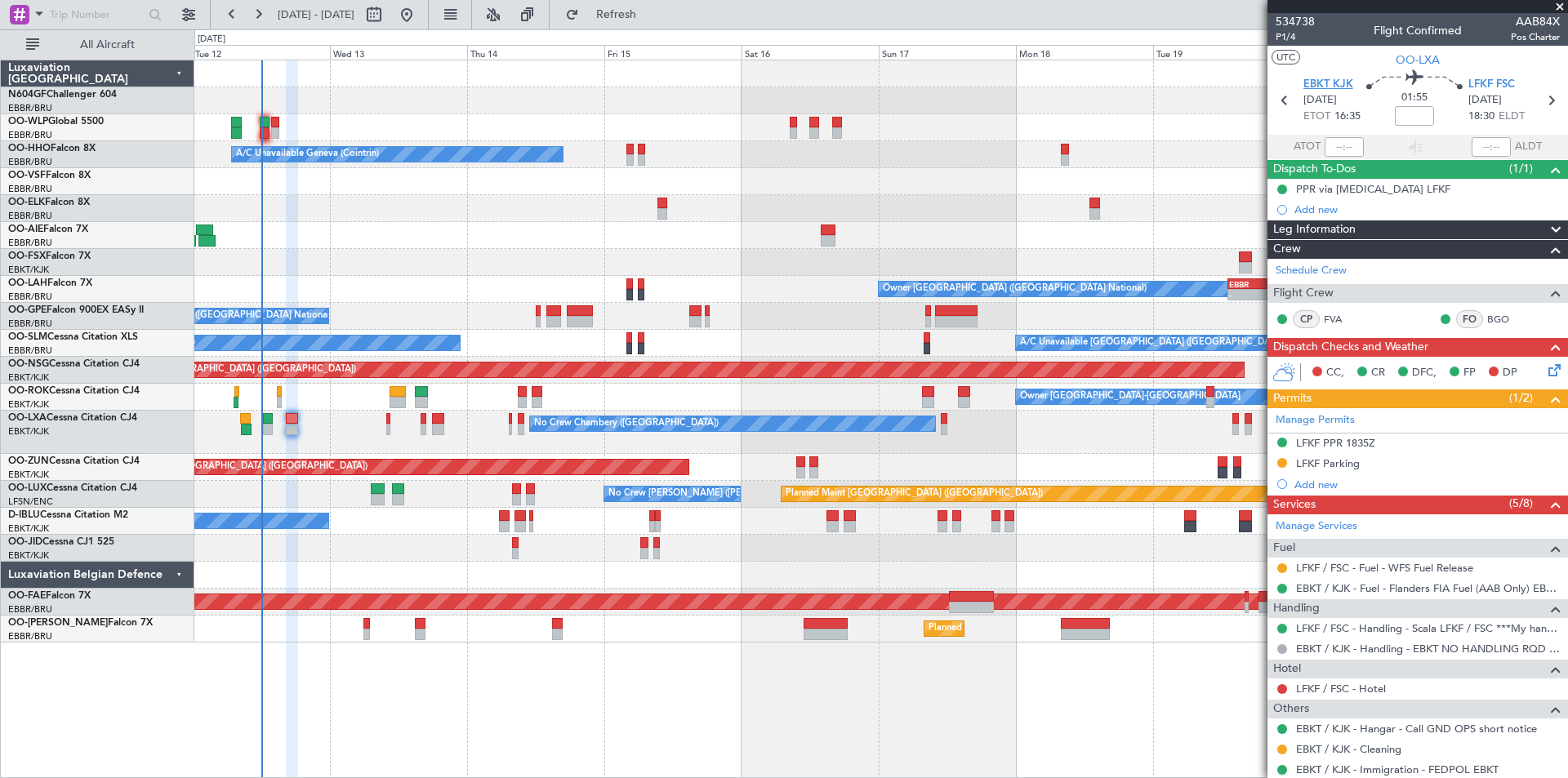
click at [1319, 81] on span "EBKT KJK" at bounding box center [1328, 85] width 50 height 16
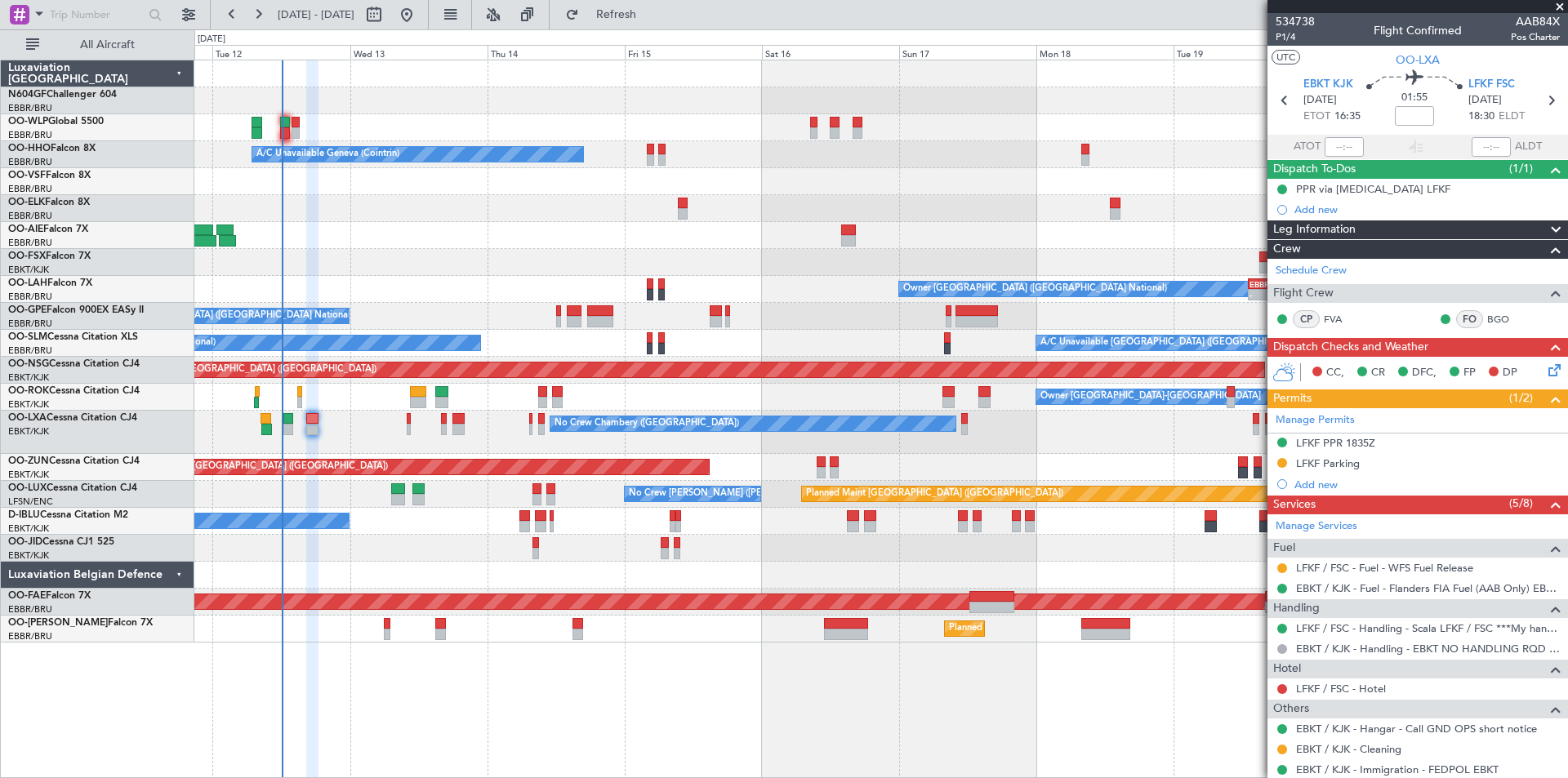
click at [859, 288] on div "Planned Maint Berlin (Brandenburg) A/C Unavailable Geneva (Cointrin) Owner Brus…" at bounding box center [880, 351] width 1373 height 582
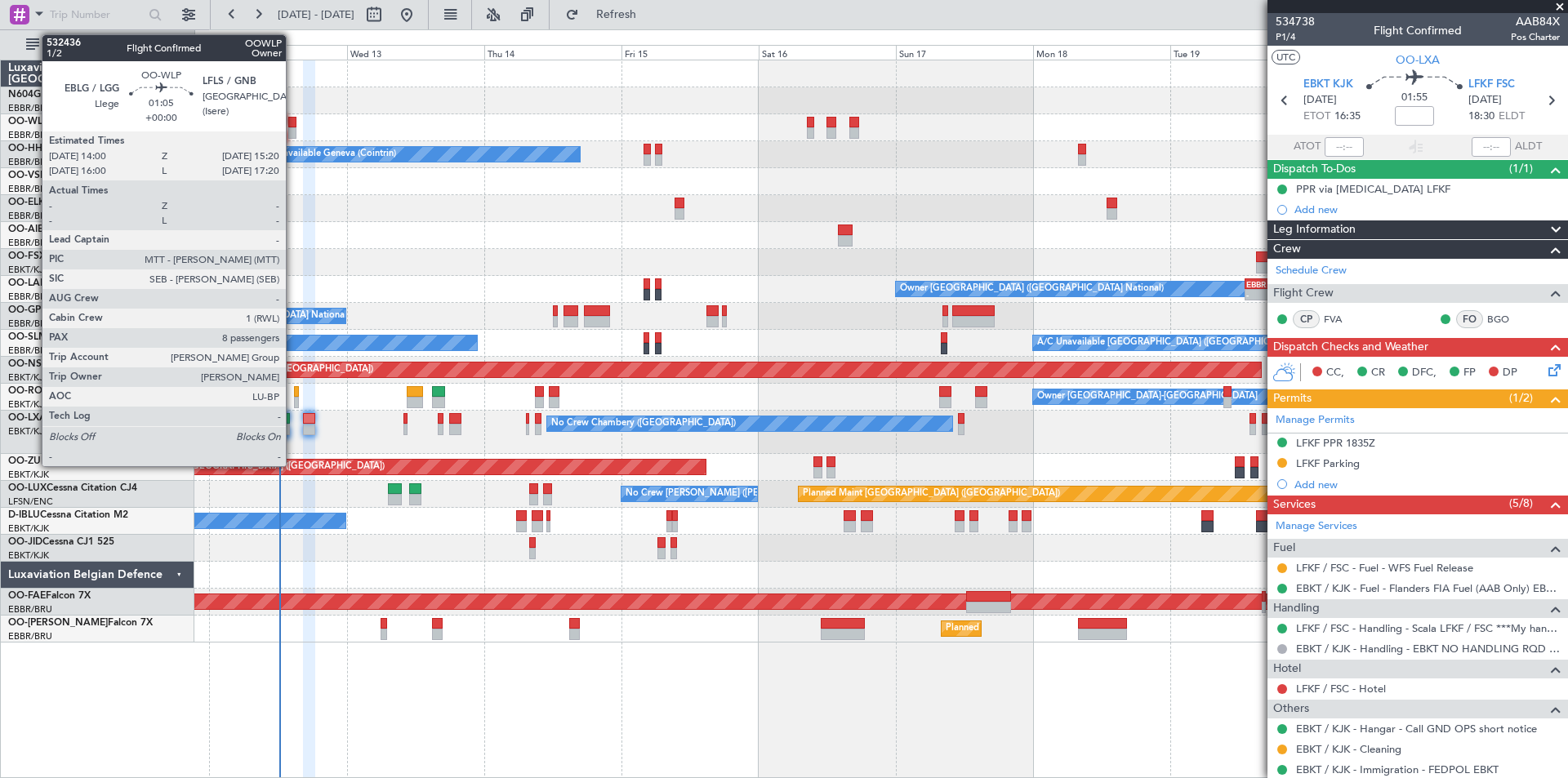
click at [293, 131] on div at bounding box center [292, 133] width 8 height 11
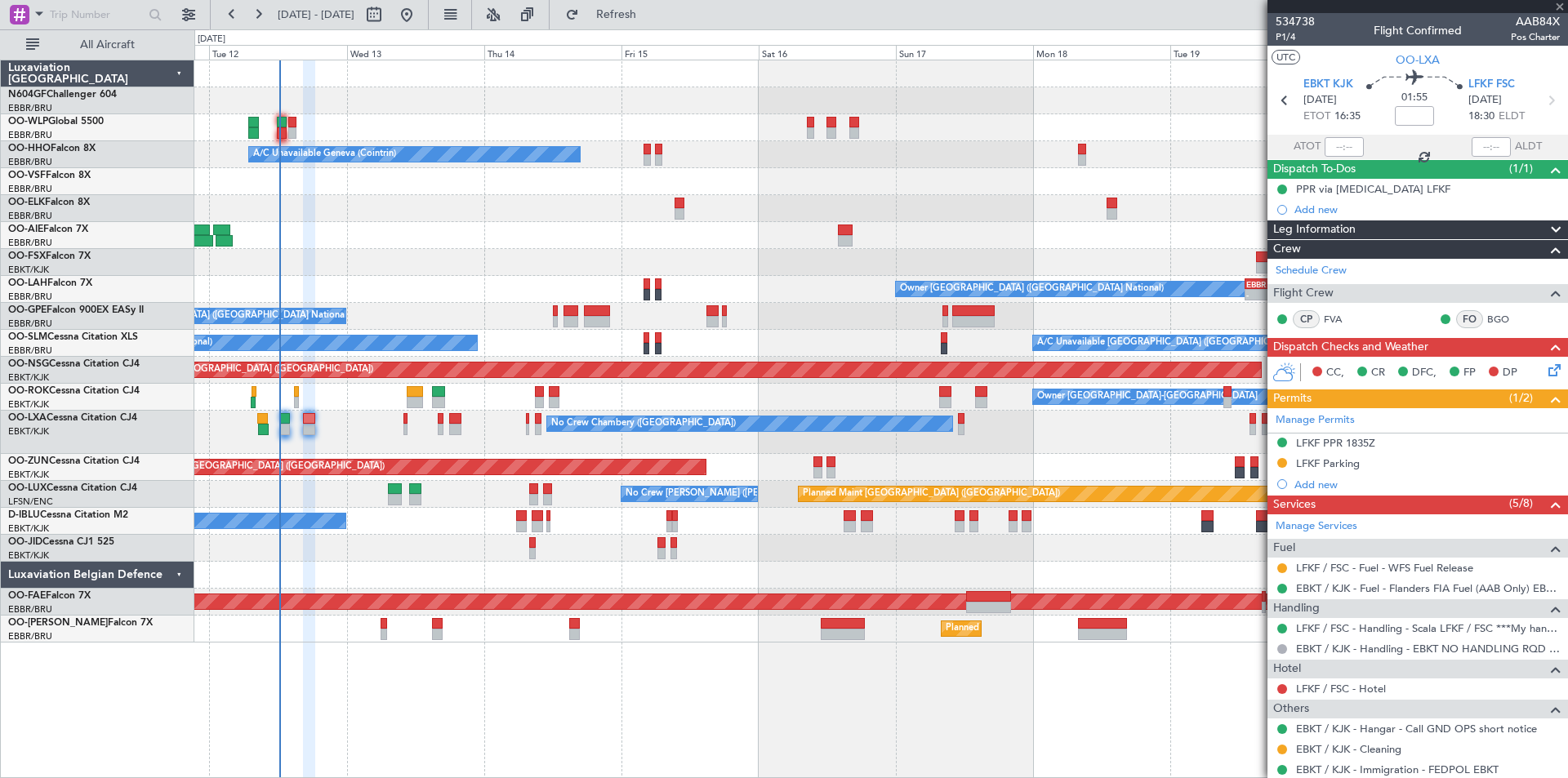
type input "8"
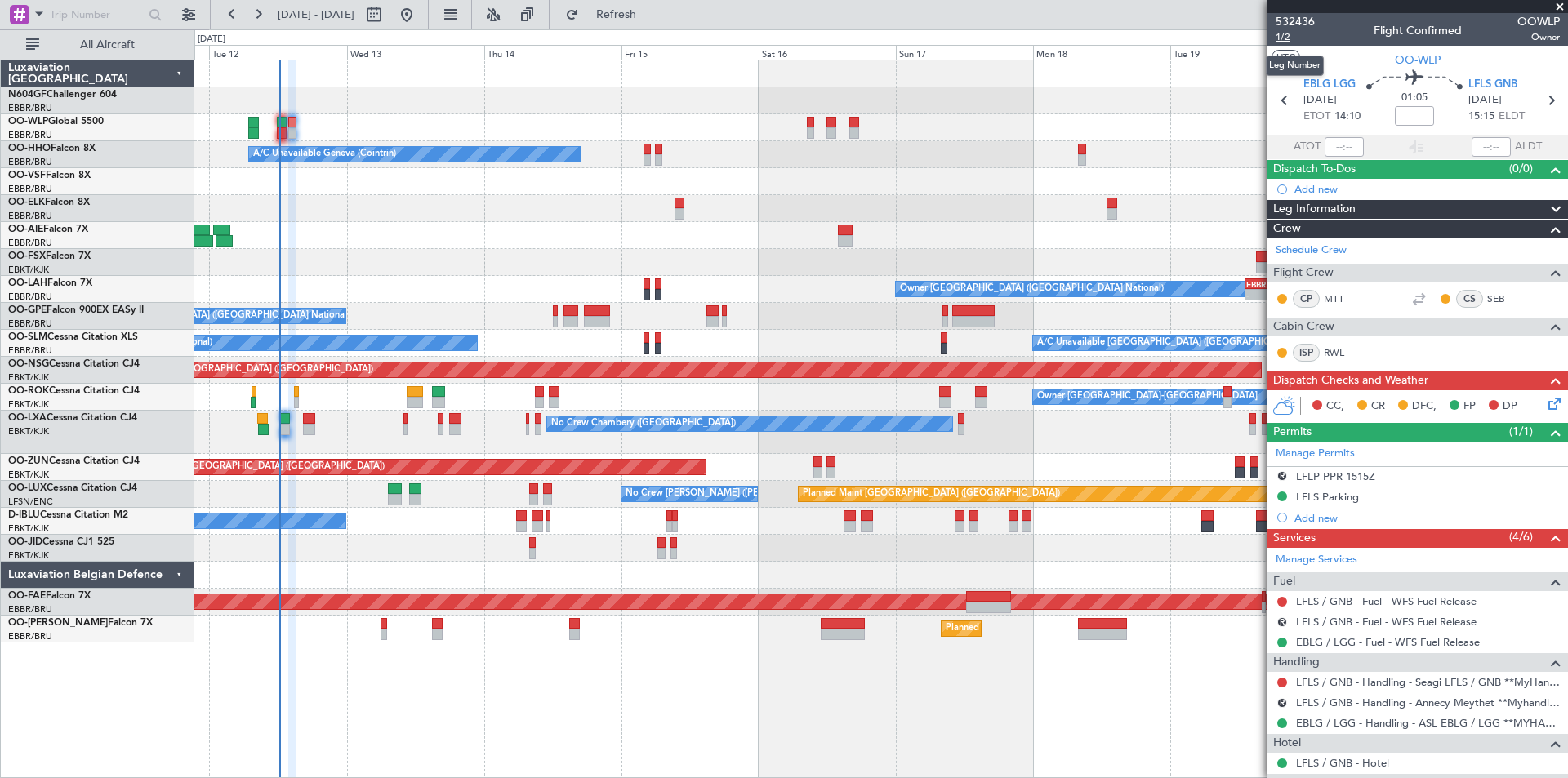
click at [1294, 38] on span "1/2" at bounding box center [1294, 37] width 39 height 14
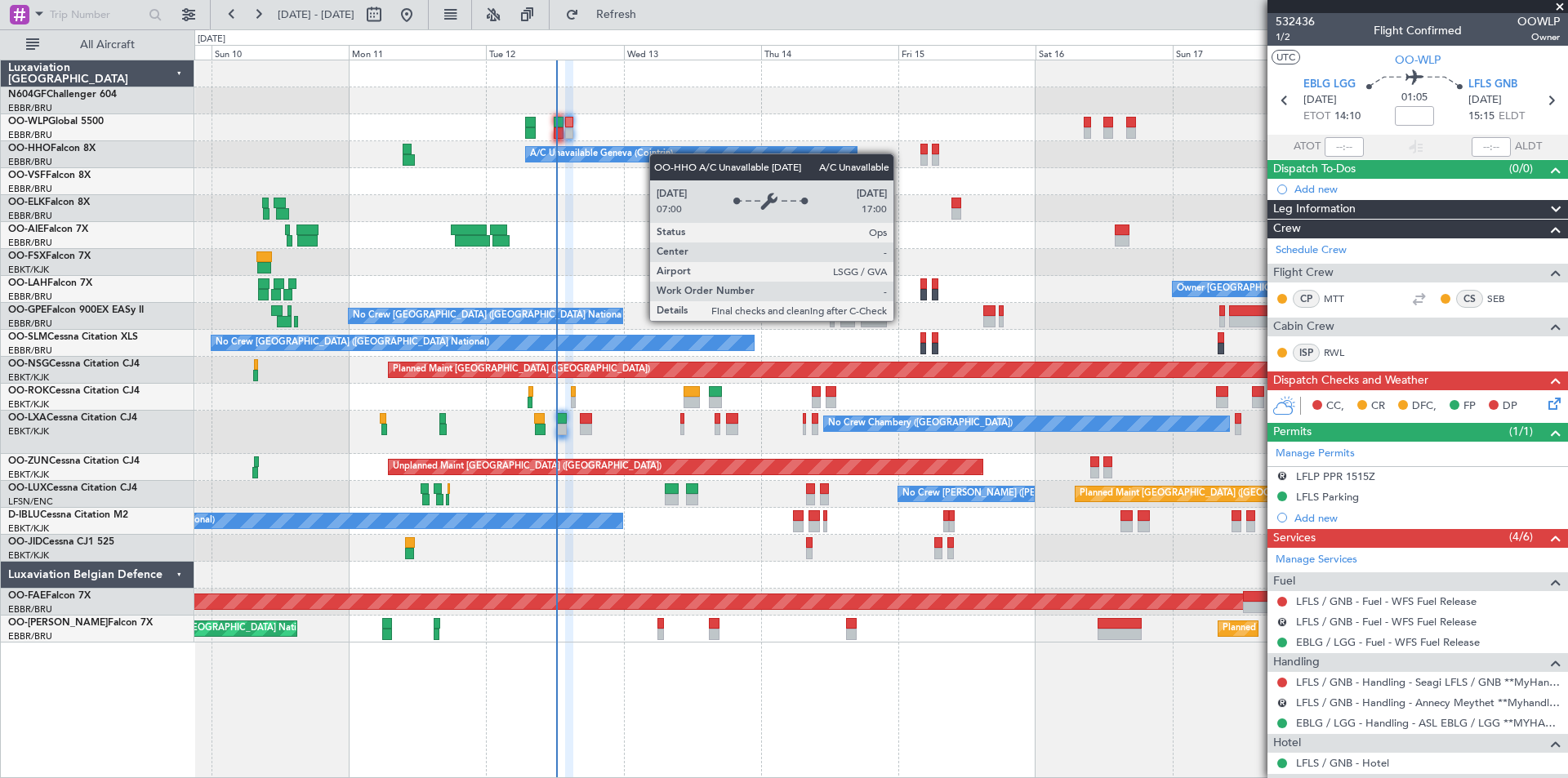
click at [667, 154] on div "Planned Maint [GEOGRAPHIC_DATA] ([GEOGRAPHIC_DATA]) Planned Maint Milan ([GEOGR…" at bounding box center [880, 351] width 1373 height 582
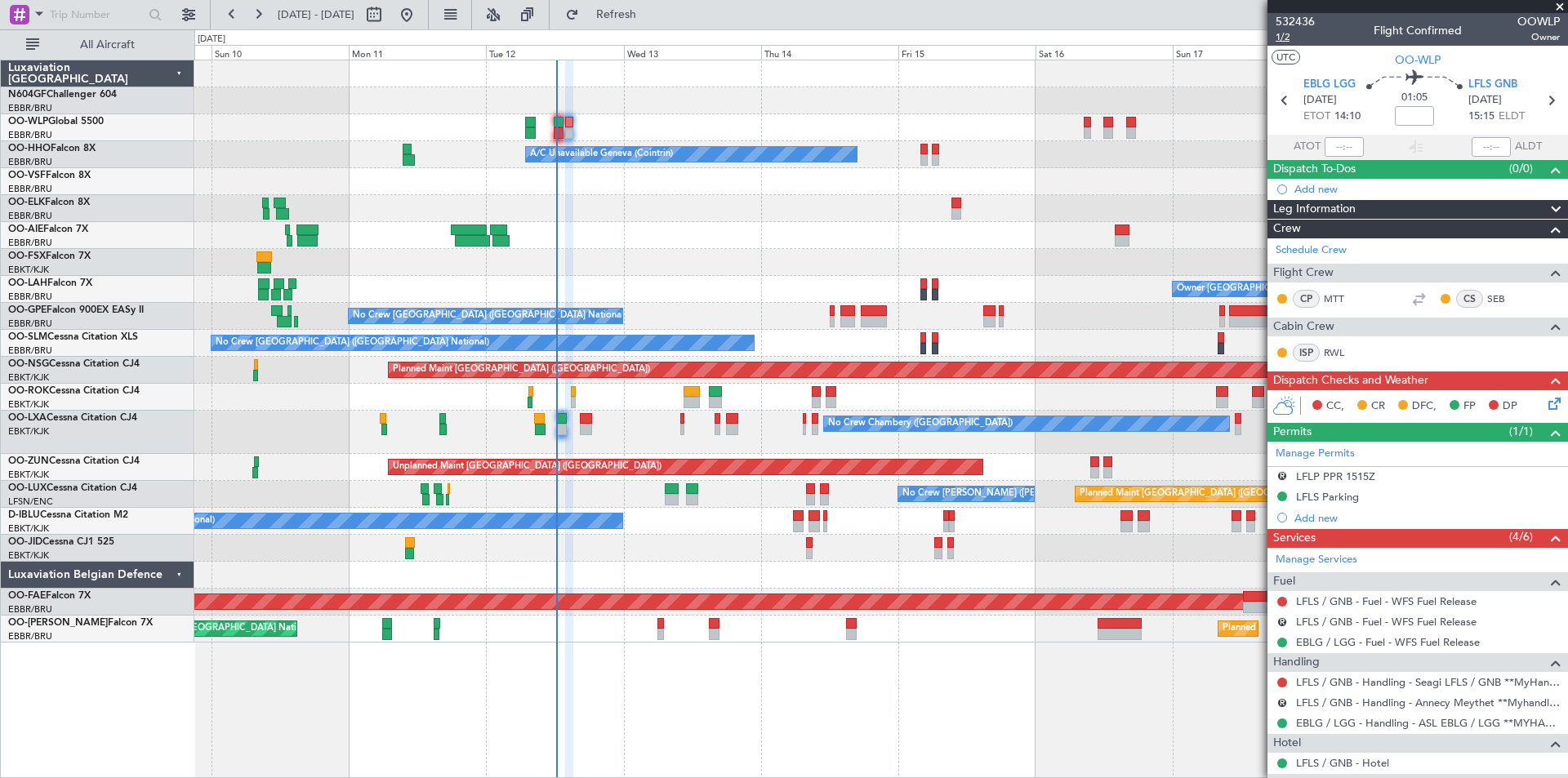
click at [1283, 37] on span "1/2" at bounding box center [1294, 37] width 39 height 14
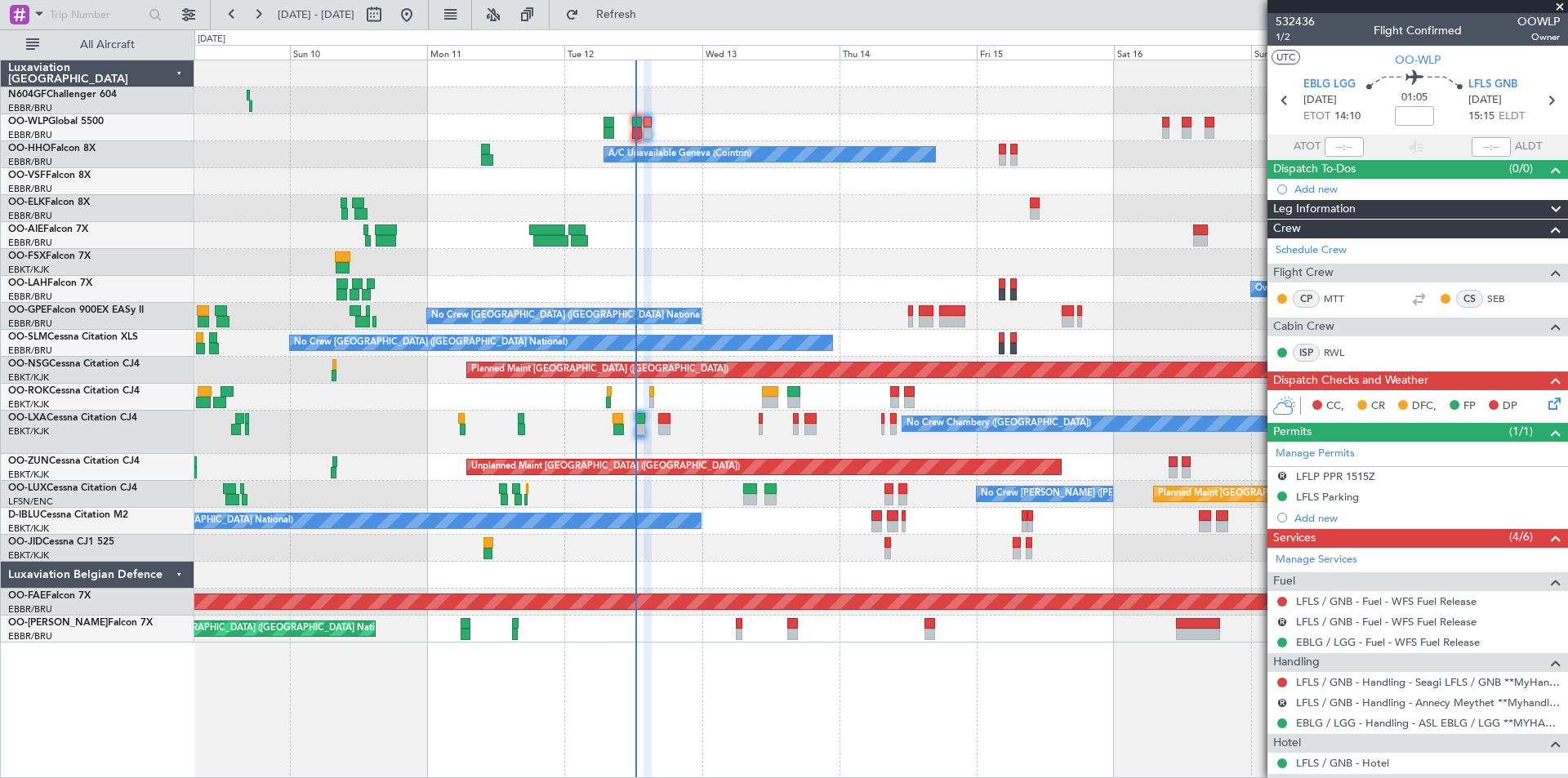
click at [1055, 345] on div "Planned Maint Milan (Linate) A/C Unavailable Geneva (Cointrin) Planned Maint Ge…" at bounding box center [880, 351] width 1373 height 582
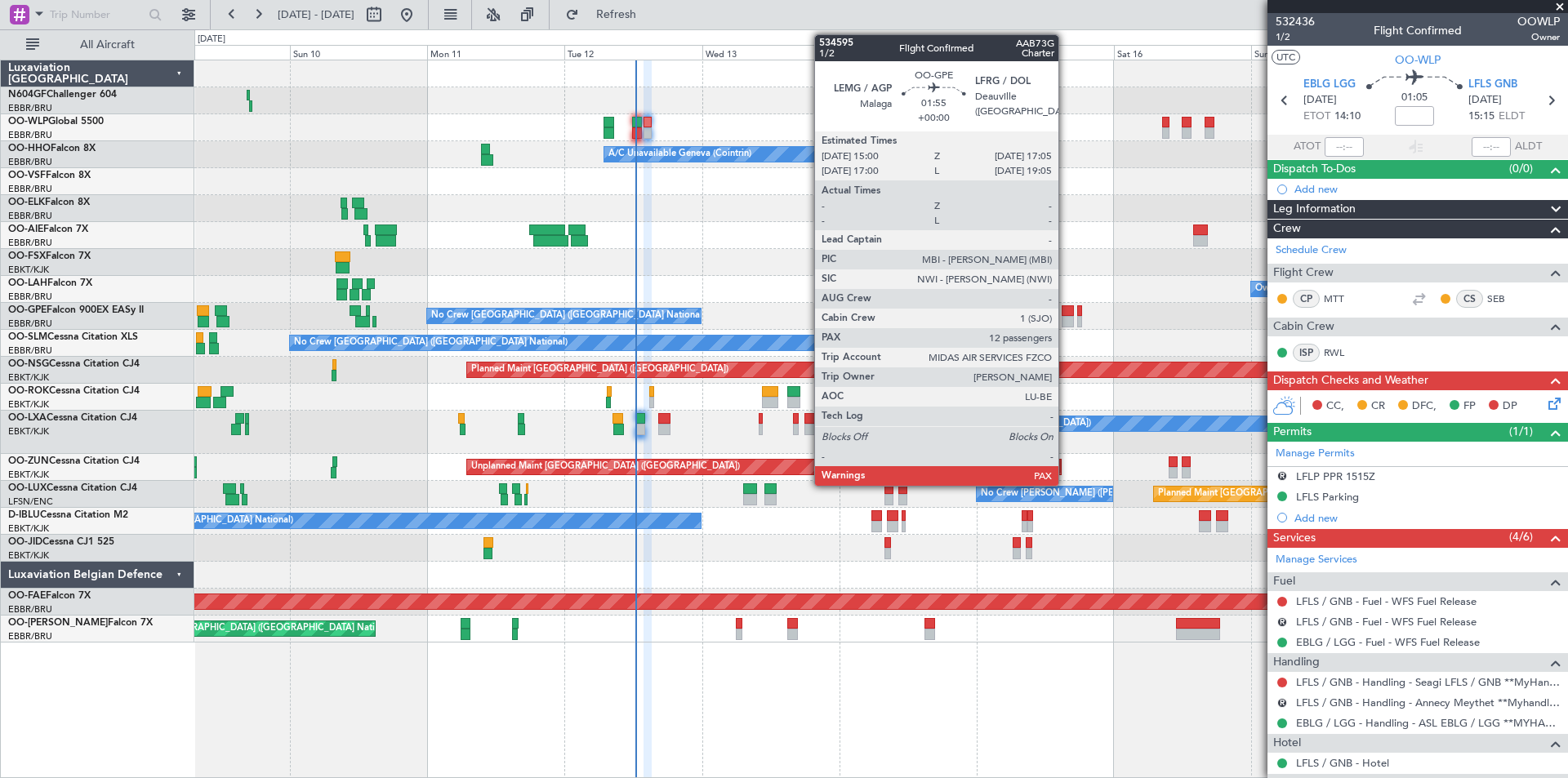
click at [1066, 312] on div at bounding box center [1067, 311] width 12 height 11
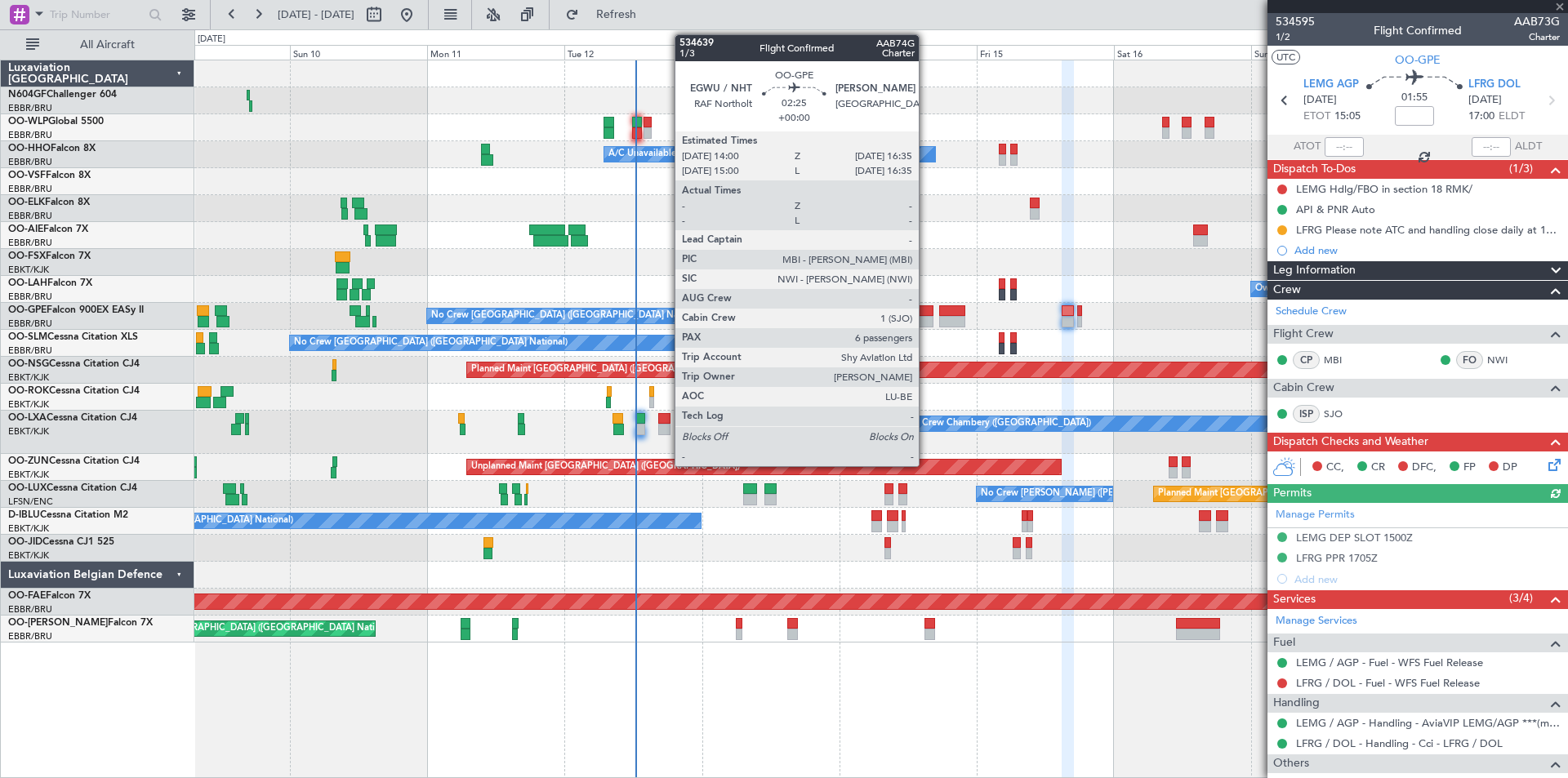
click at [926, 316] on div at bounding box center [926, 321] width 16 height 11
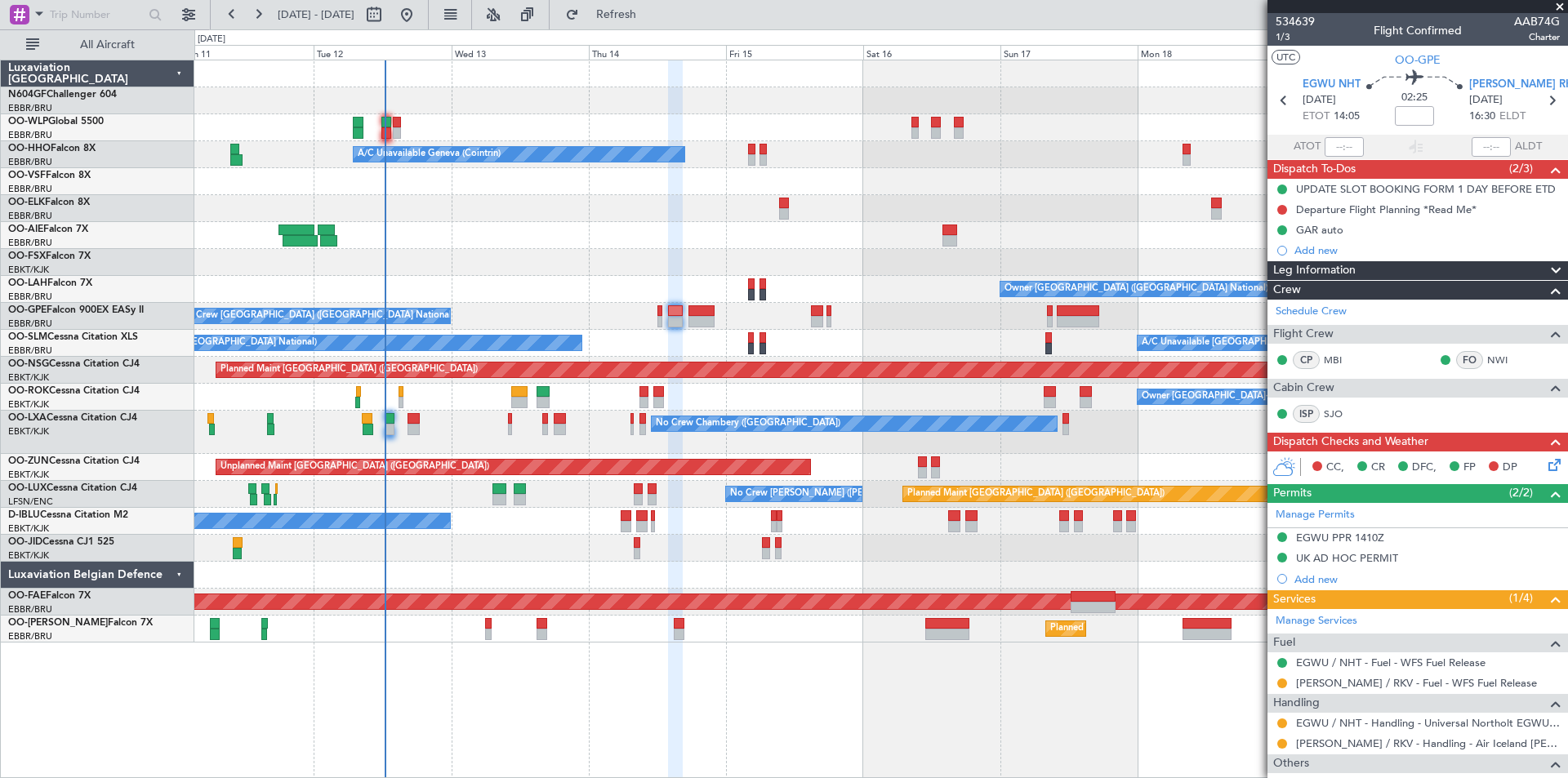
click at [445, 218] on div at bounding box center [880, 208] width 1373 height 27
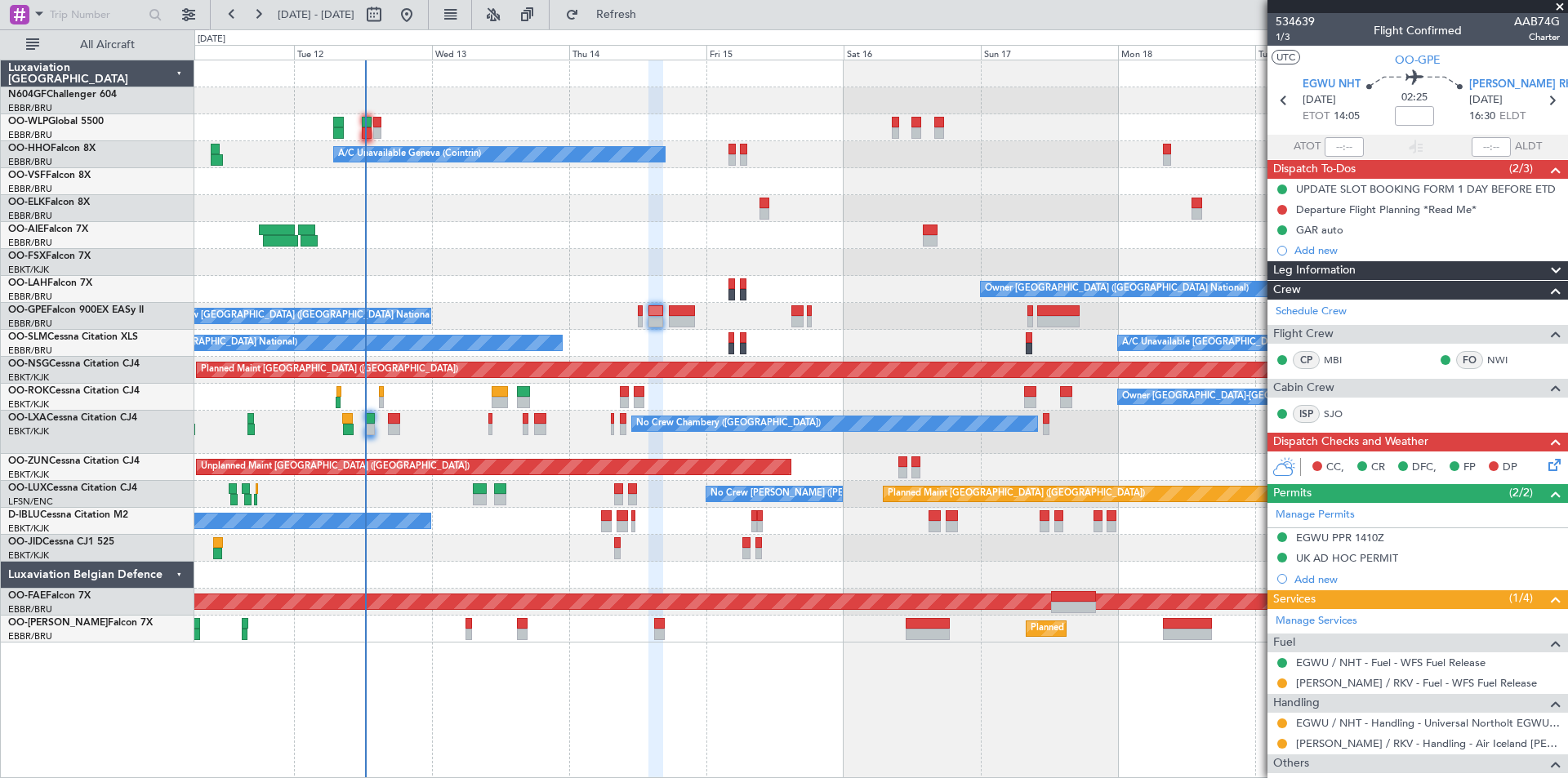
click at [638, 736] on div "Planned Maint Berlin (Brandenburg) A/C Unavailable Geneva (Cointrin) Owner Brus…" at bounding box center [881, 418] width 1374 height 718
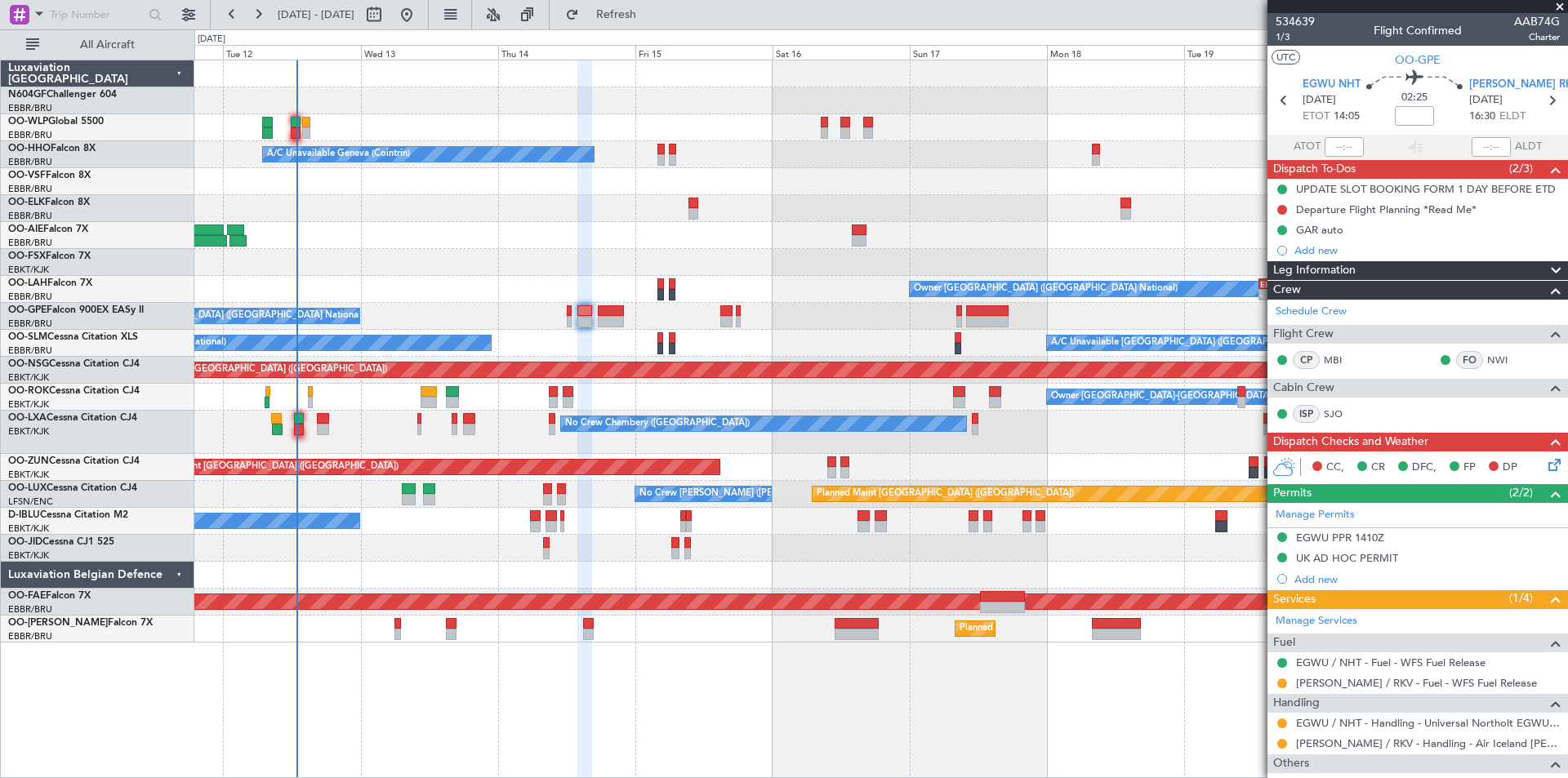
click at [400, 452] on div "No Crew Chambery ([GEOGRAPHIC_DATA])" at bounding box center [880, 432] width 1373 height 43
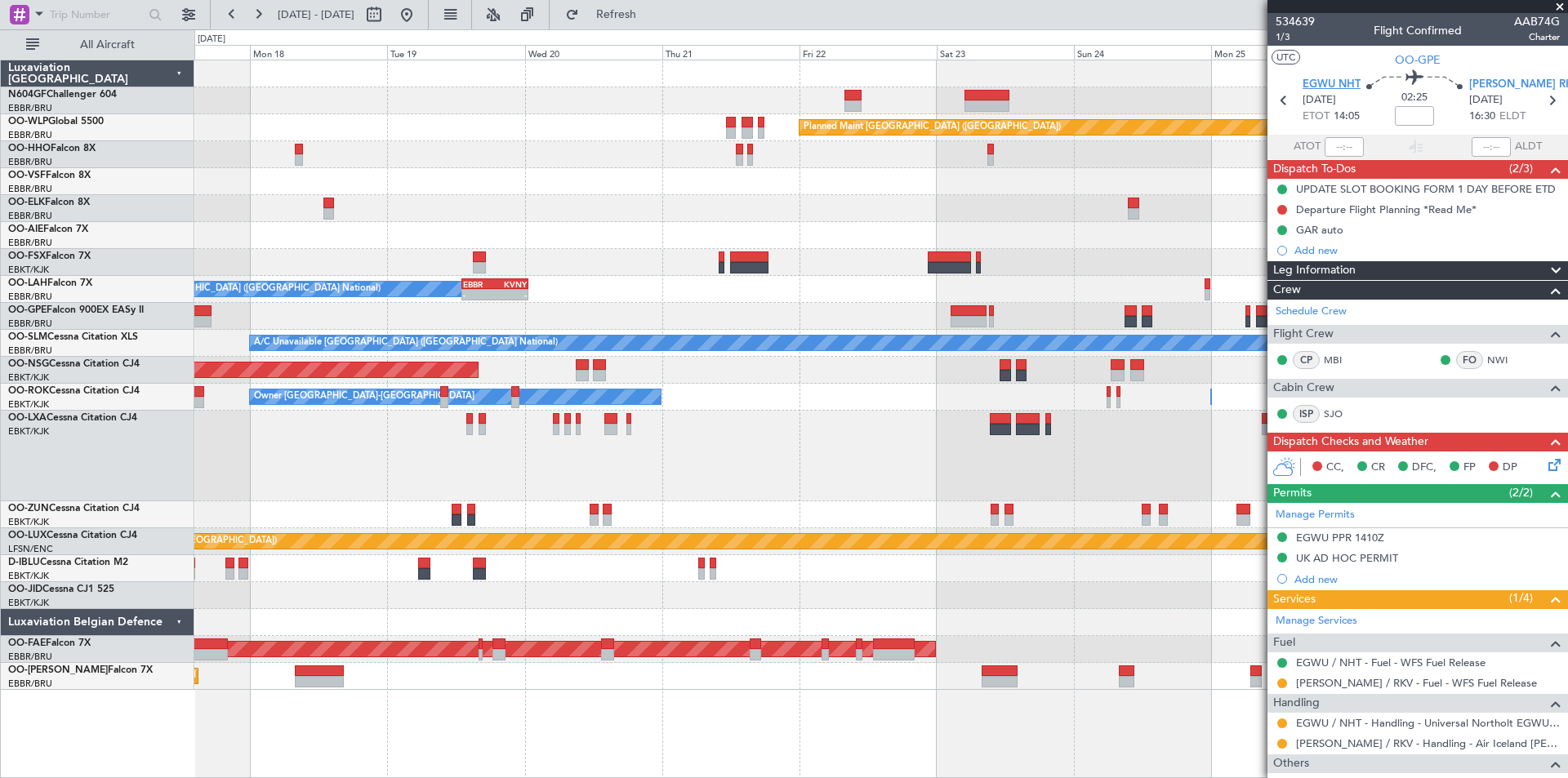
drag, startPoint x: 1359, startPoint y: 82, endPoint x: 1344, endPoint y: 84, distance: 15.1
click at [1357, 82] on section "EGWU NHT 14/08/2025 ETOT 14:05 02:25 BIRK RKV 14/08/2025 16:30 ELDT" at bounding box center [1418, 102] width 300 height 65
click at [1344, 84] on span "EGWU NHT" at bounding box center [1331, 85] width 58 height 16
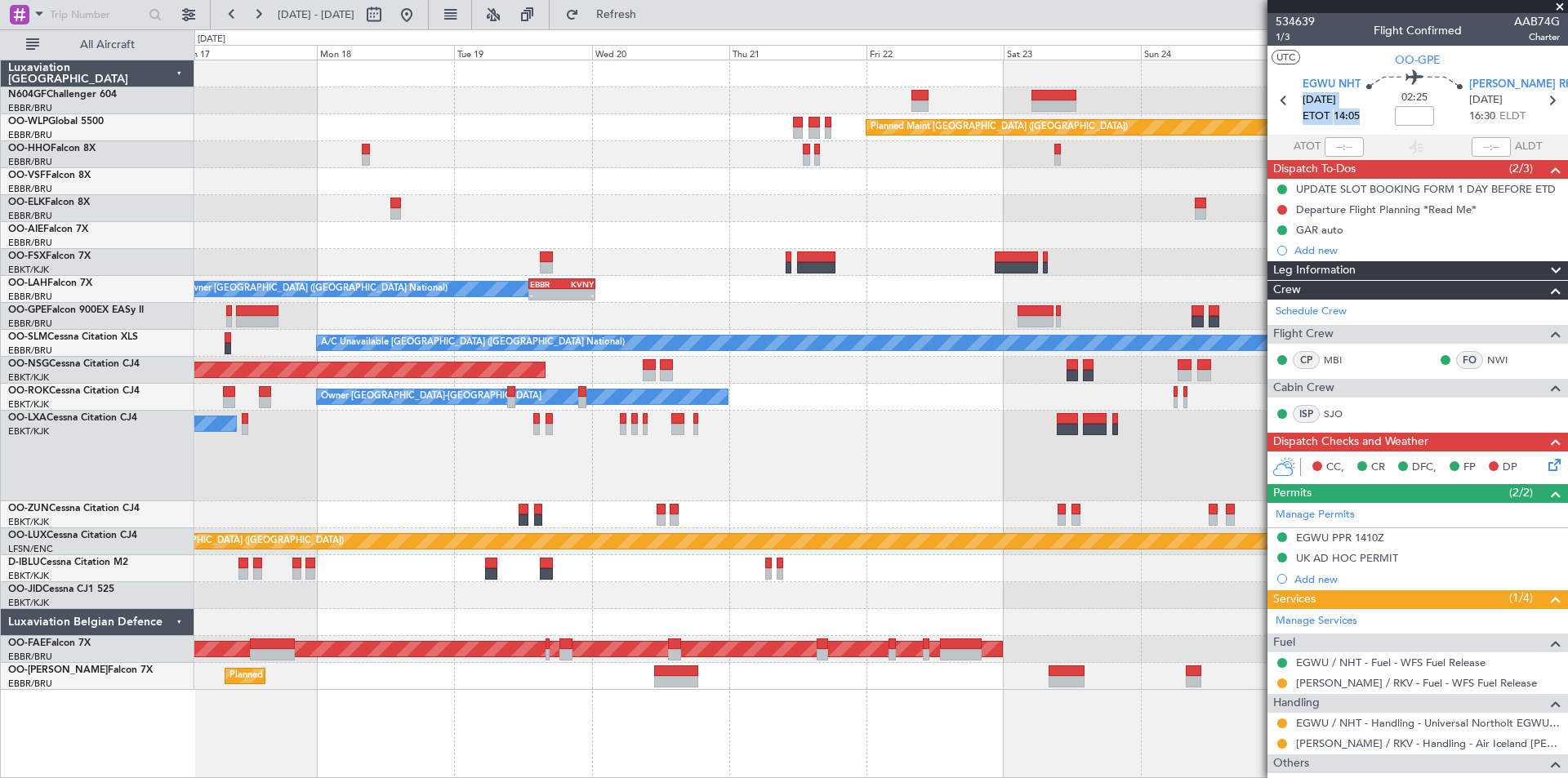
click at [994, 310] on div "Planned Maint Berlin (Brandenburg) A/C Unavailable Geneva (Cointrin) Owner Brus…" at bounding box center [880, 375] width 1373 height 630
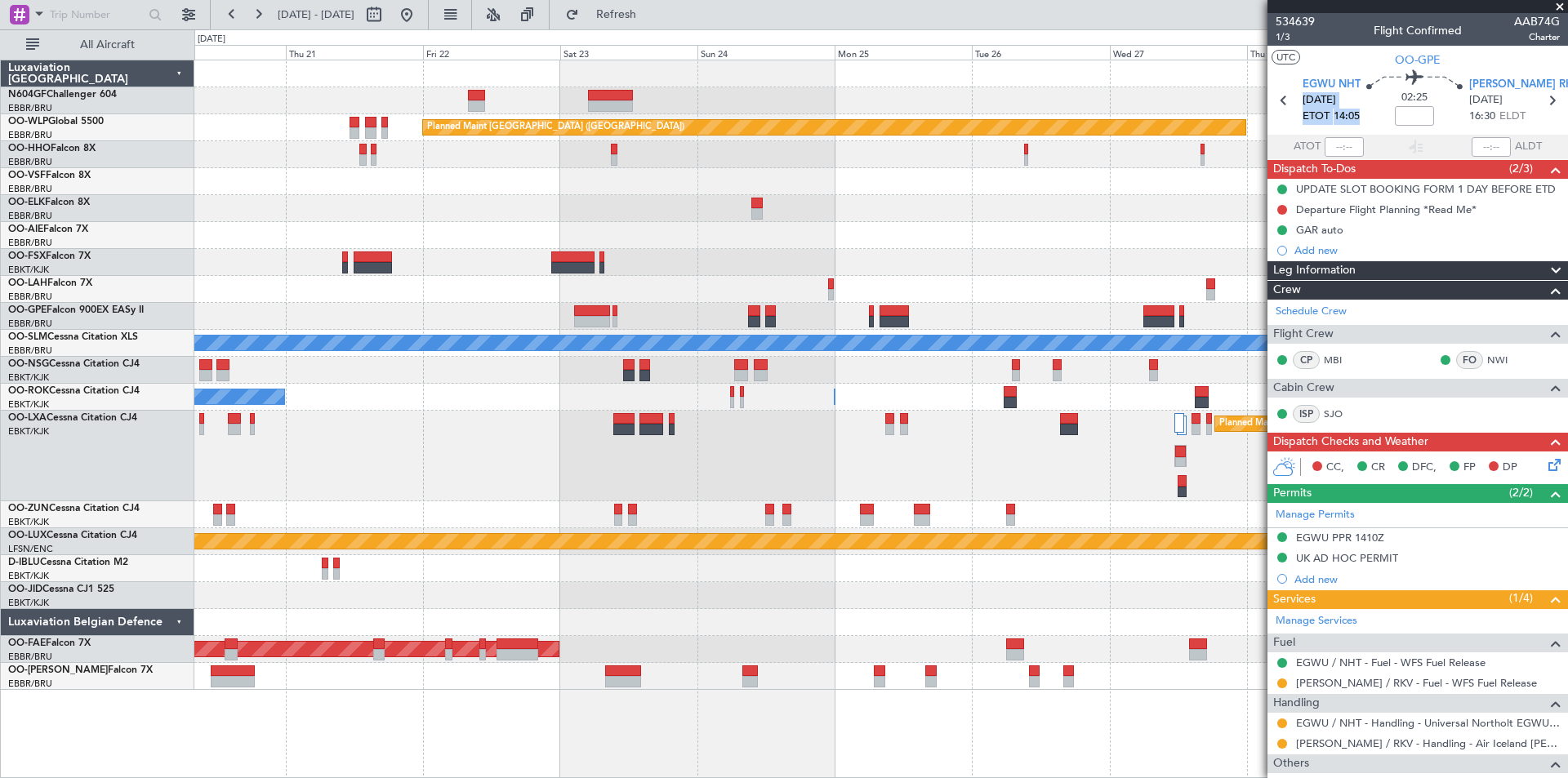
click at [587, 359] on div "Planned Maint Berlin (Brandenburg) Planned Maint London (Farnborough) EBBR 13:0…" at bounding box center [880, 375] width 1373 height 630
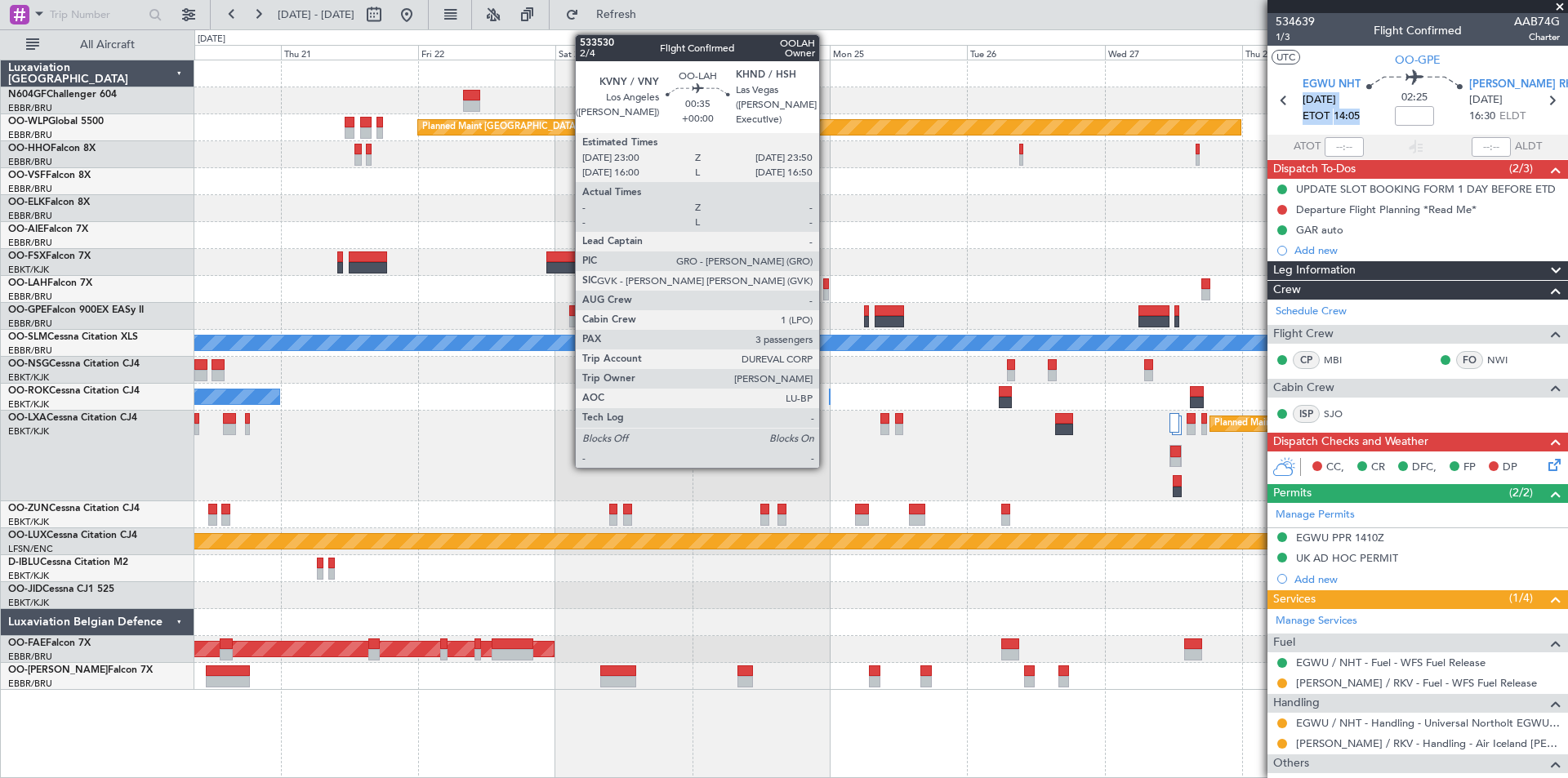
click at [827, 291] on div at bounding box center [826, 294] width 5 height 11
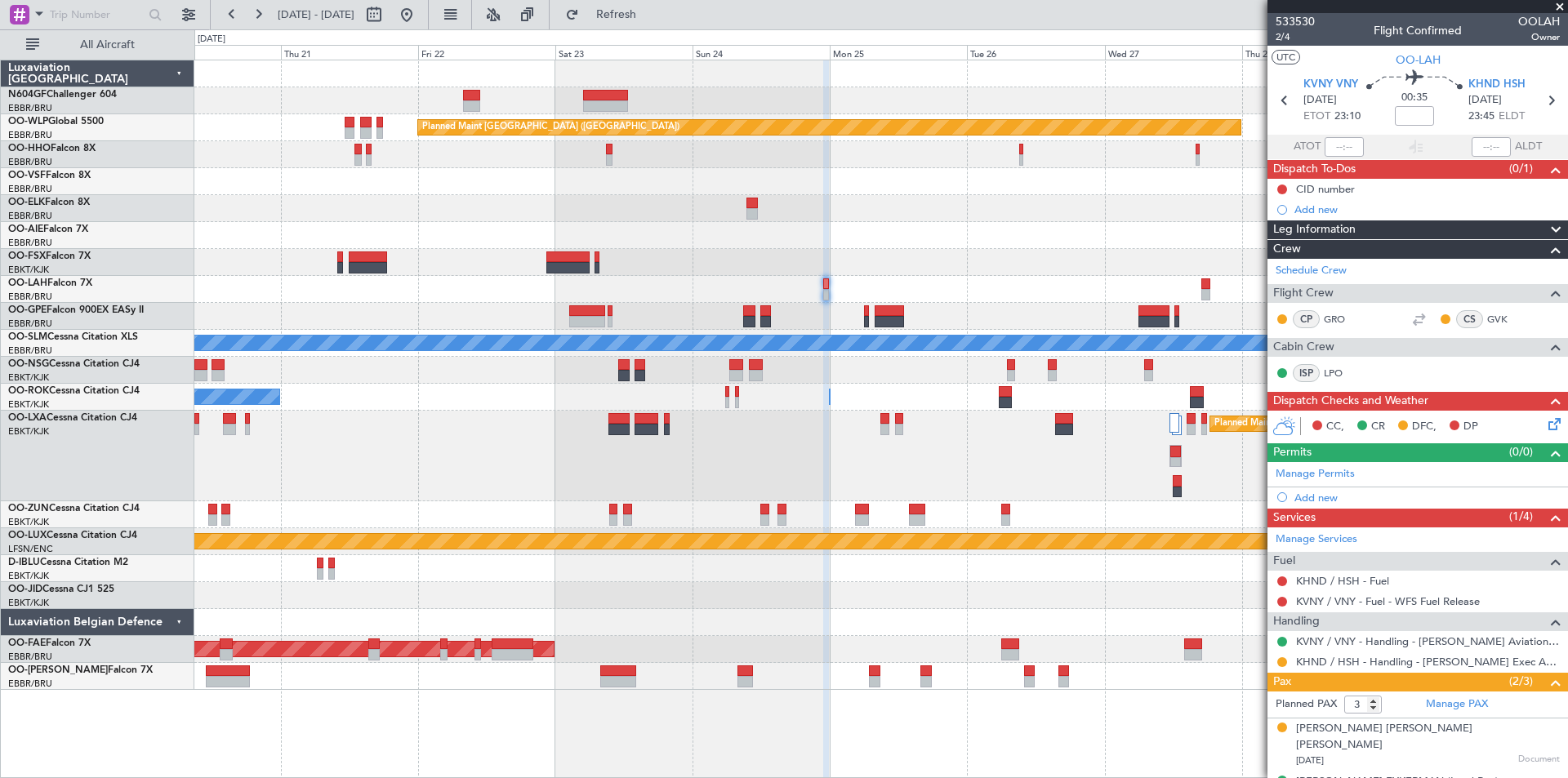
click at [1546, 424] on icon at bounding box center [1551, 421] width 13 height 13
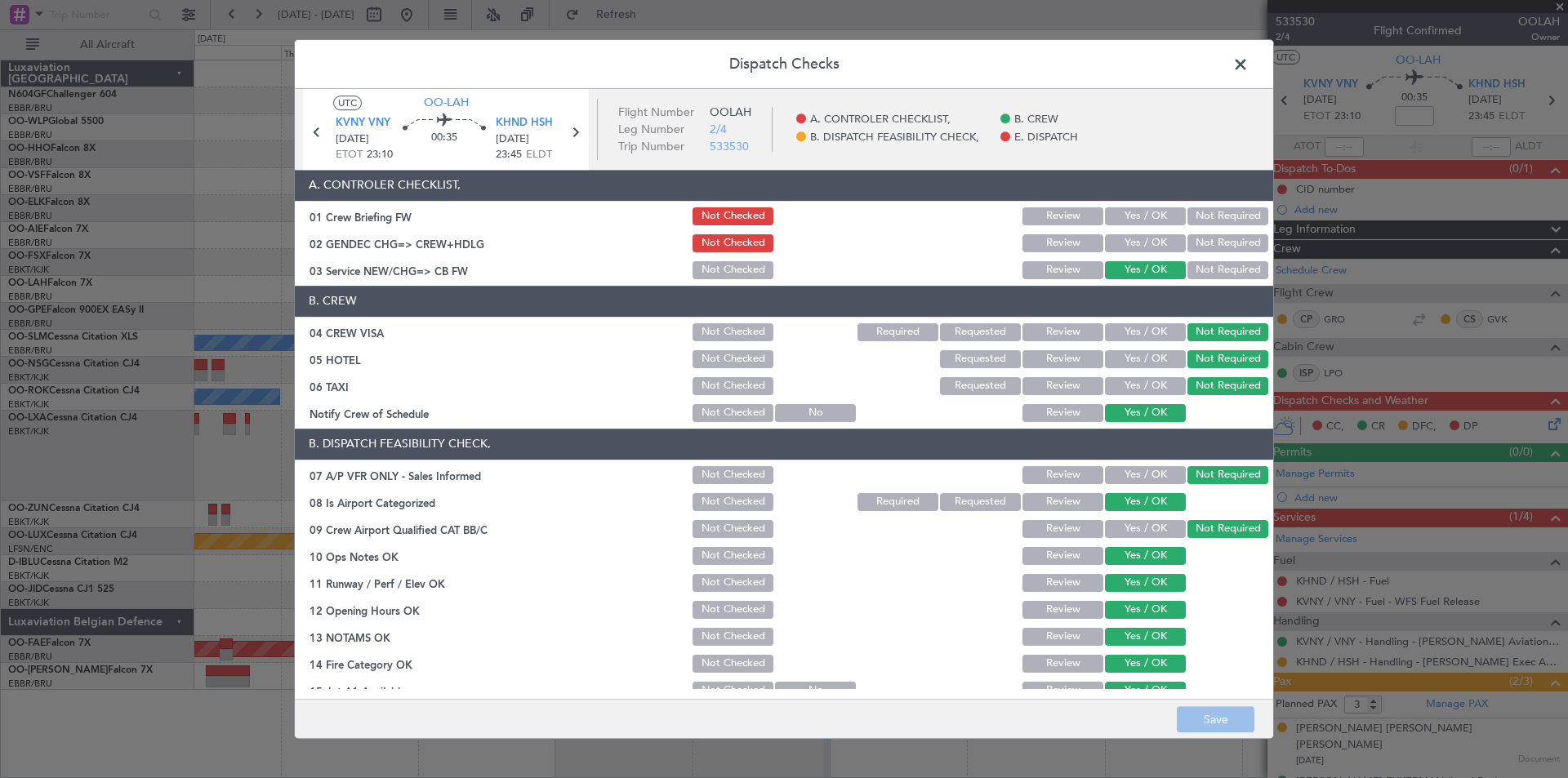
scroll to position [241, 0]
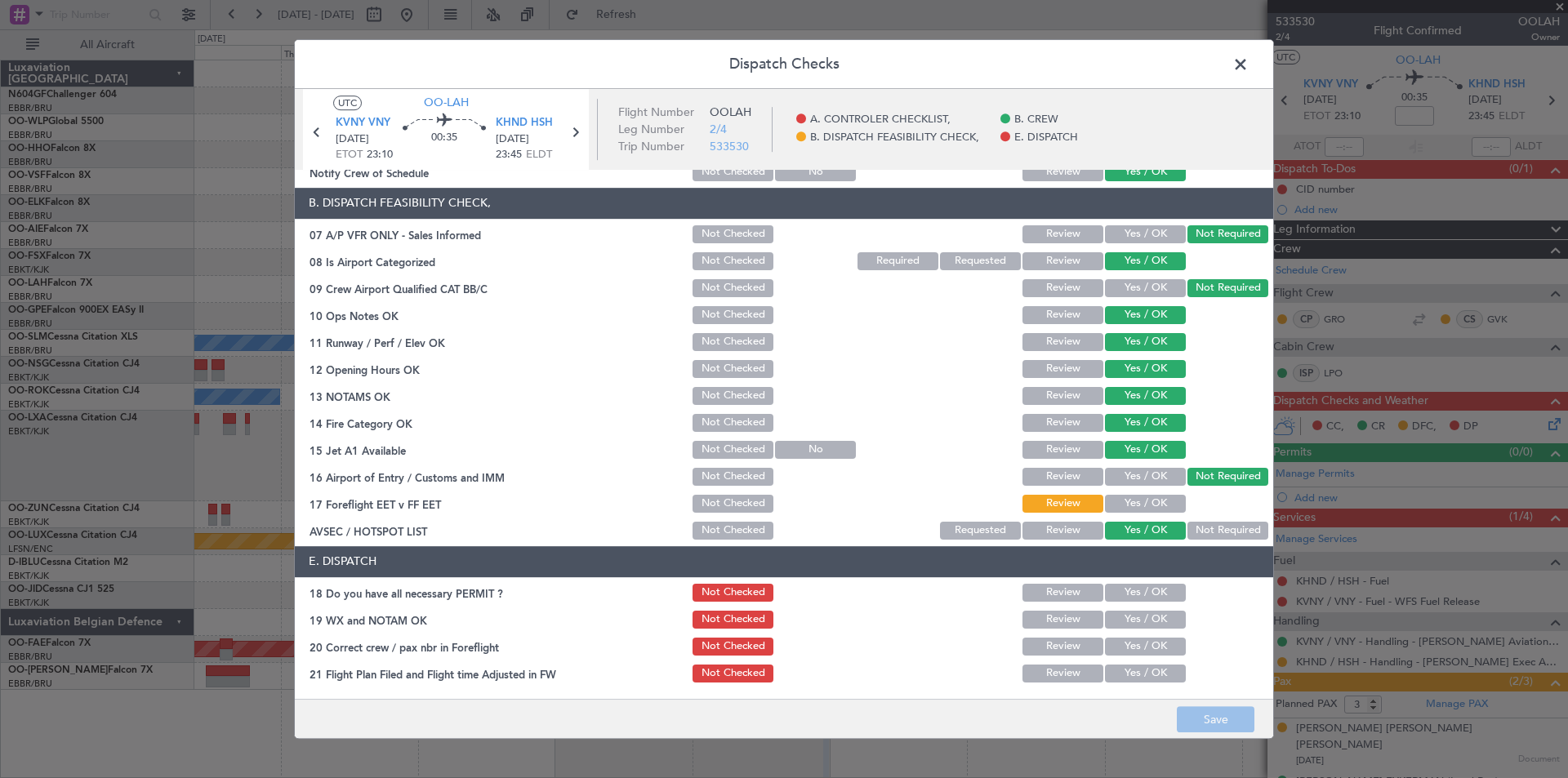
click at [1226, 58] on header "Dispatch Checks" at bounding box center [784, 64] width 979 height 49
click at [1249, 58] on span at bounding box center [1249, 69] width 0 height 33
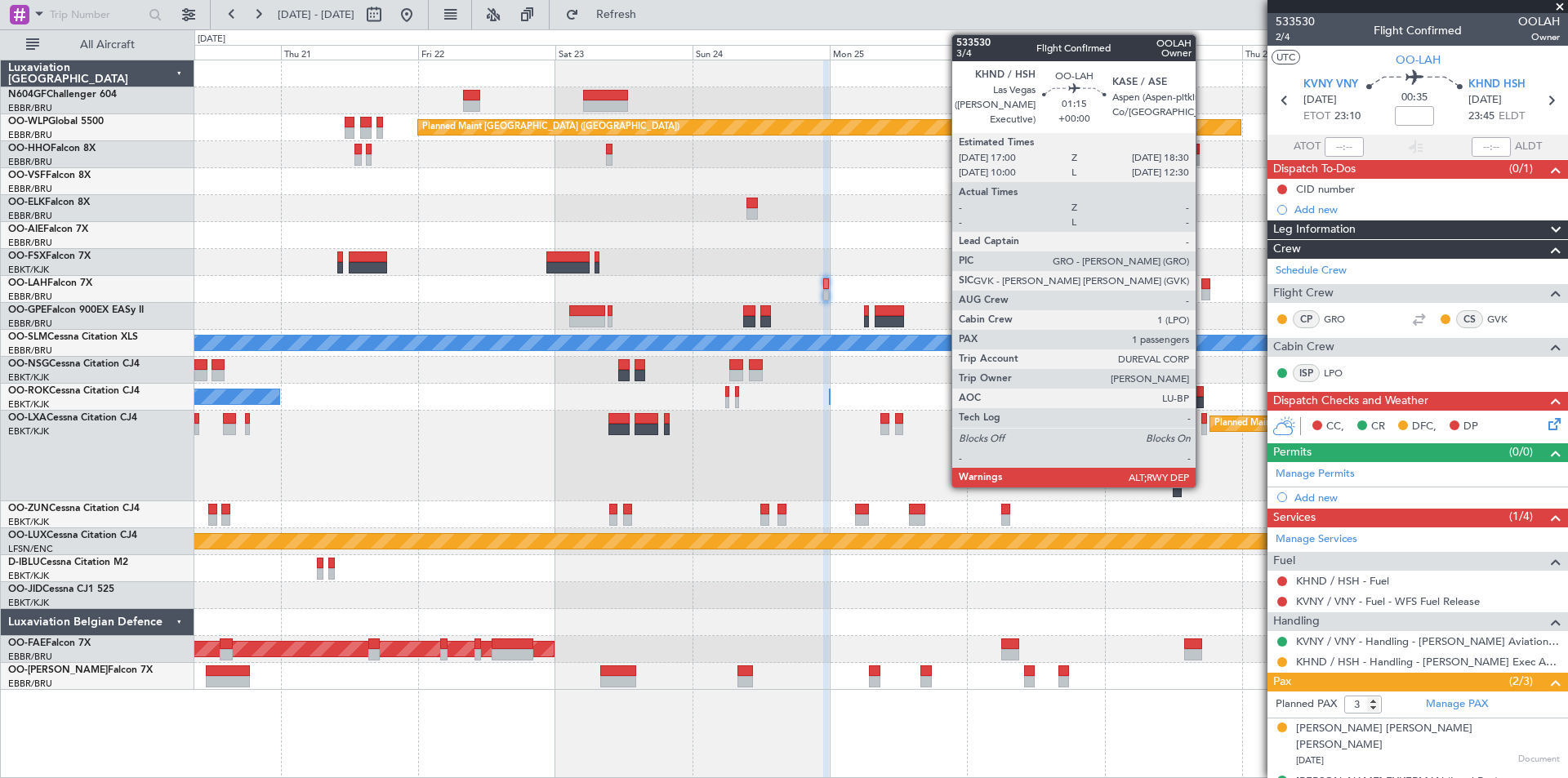
click at [1203, 292] on div at bounding box center [1206, 294] width 9 height 11
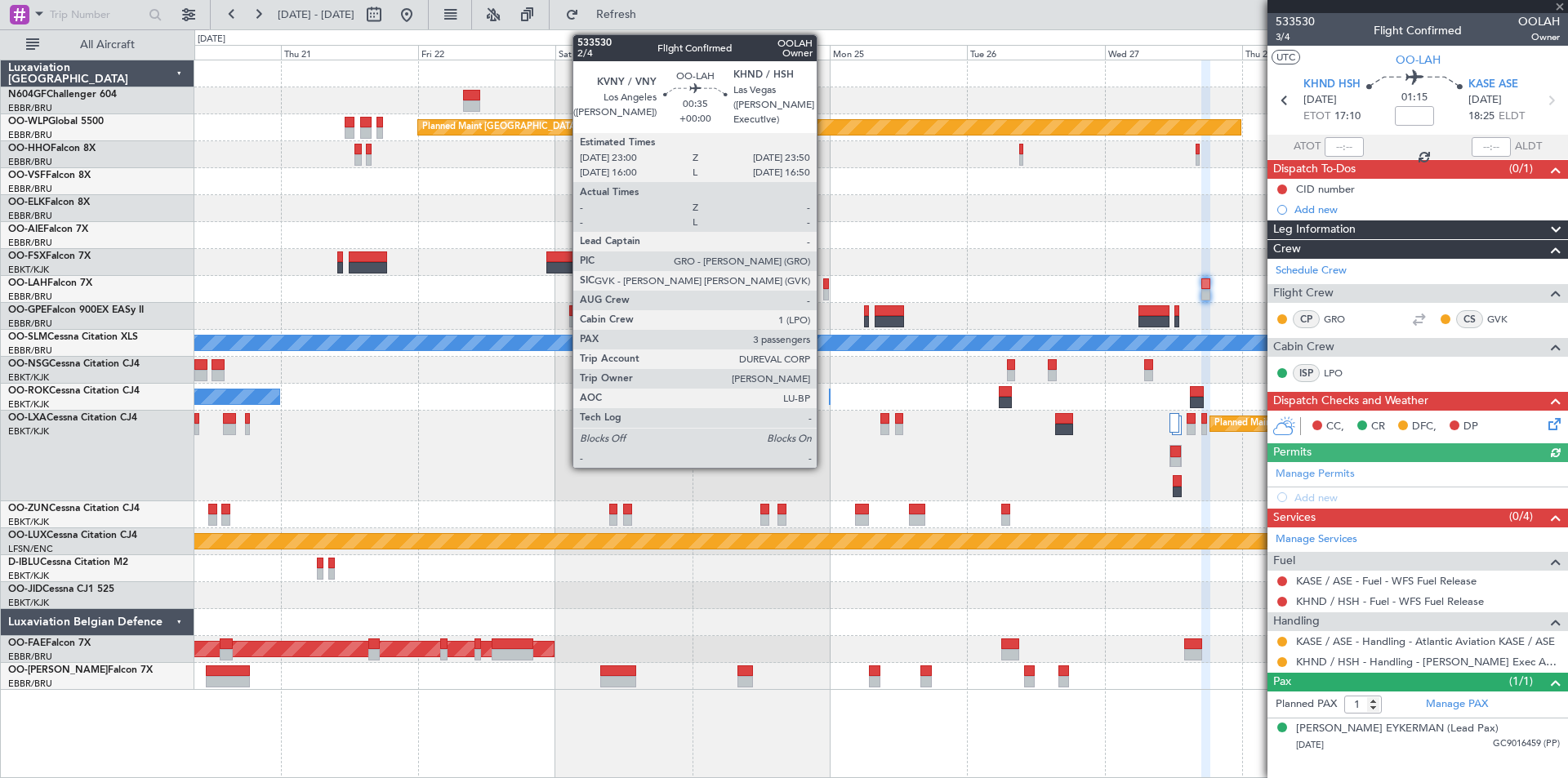
click at [824, 290] on div at bounding box center [826, 294] width 5 height 11
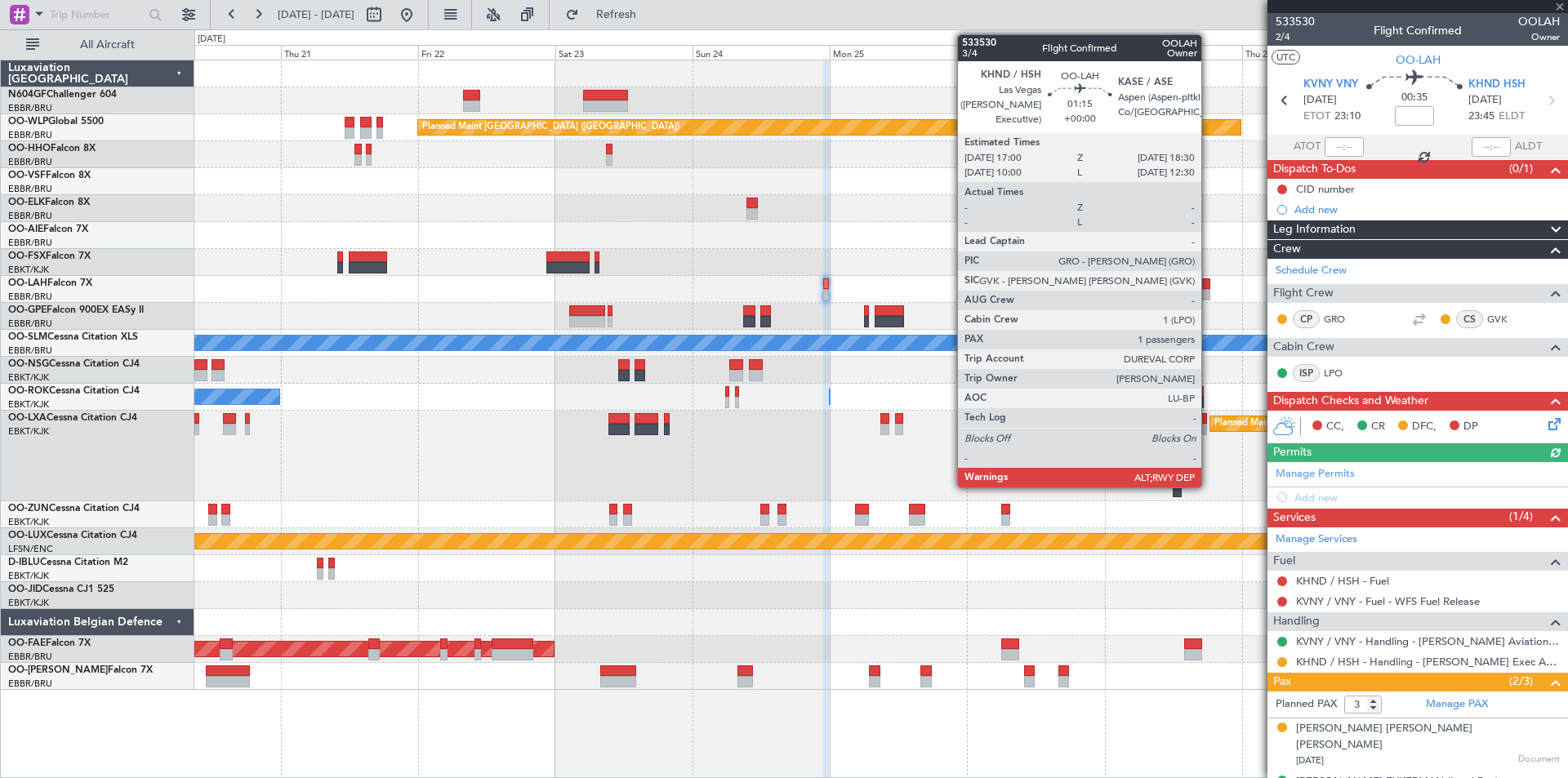
click at [1208, 283] on div at bounding box center [1206, 284] width 9 height 11
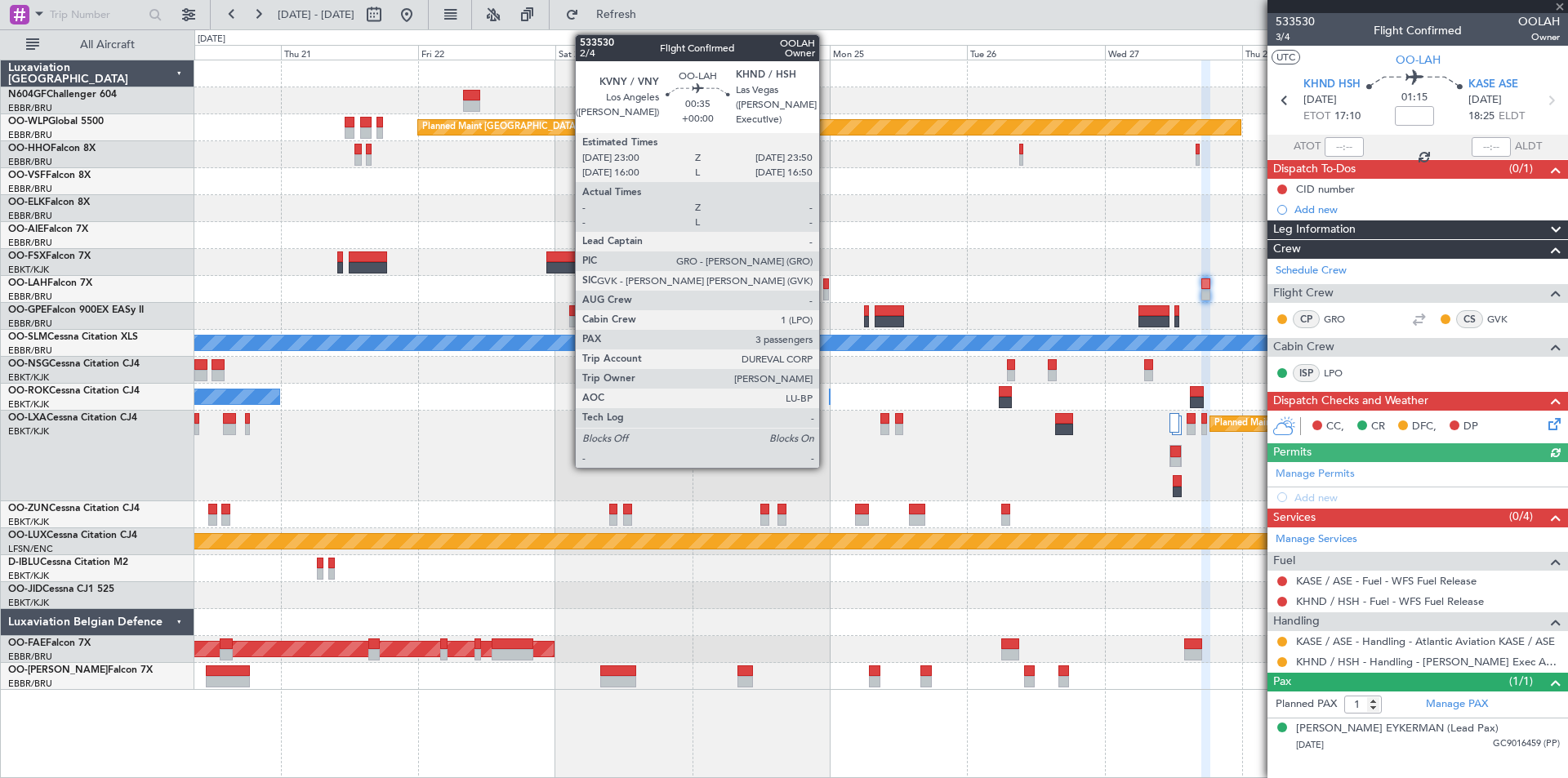
click at [827, 292] on div at bounding box center [826, 294] width 5 height 11
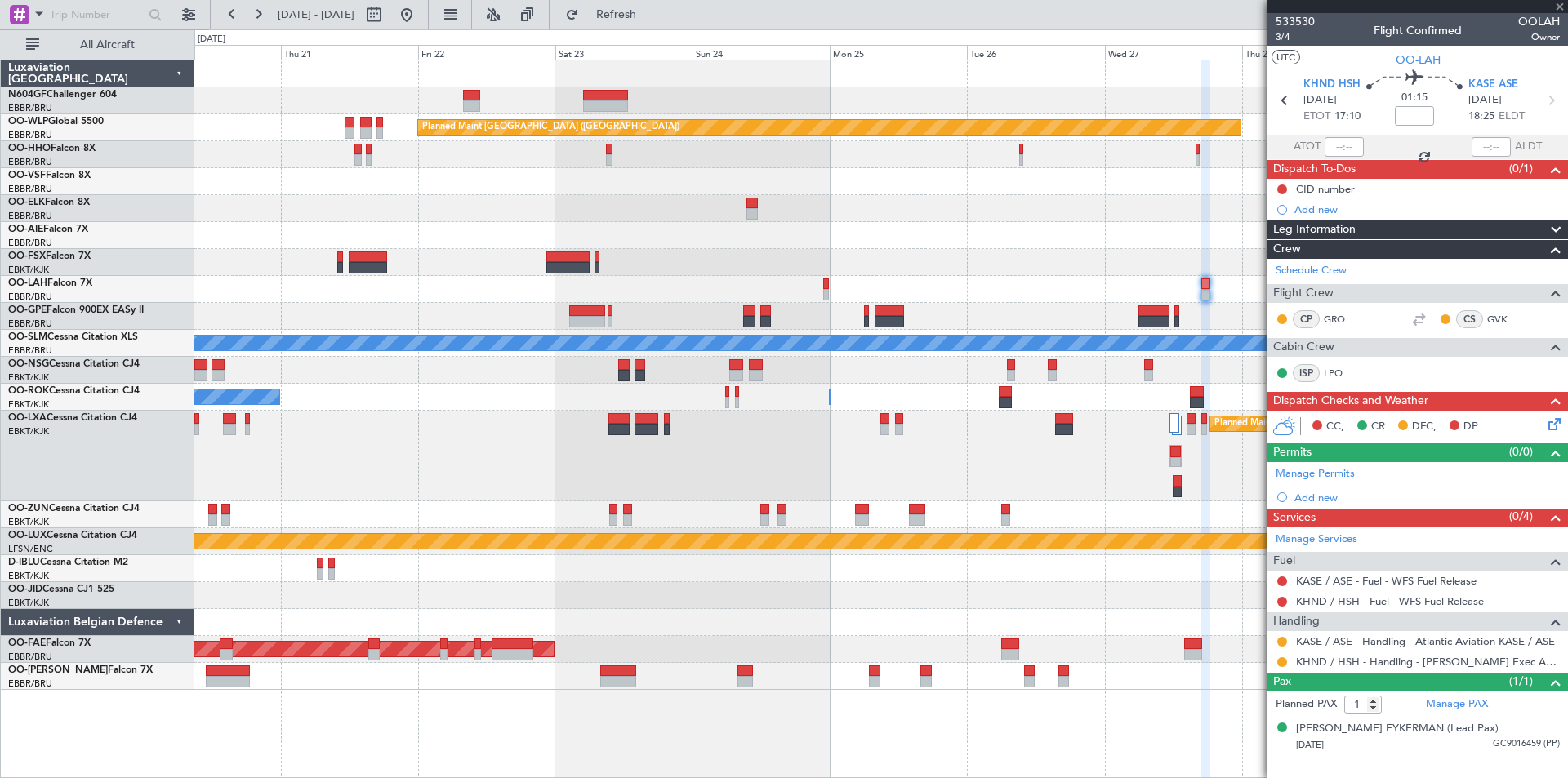
type input "3"
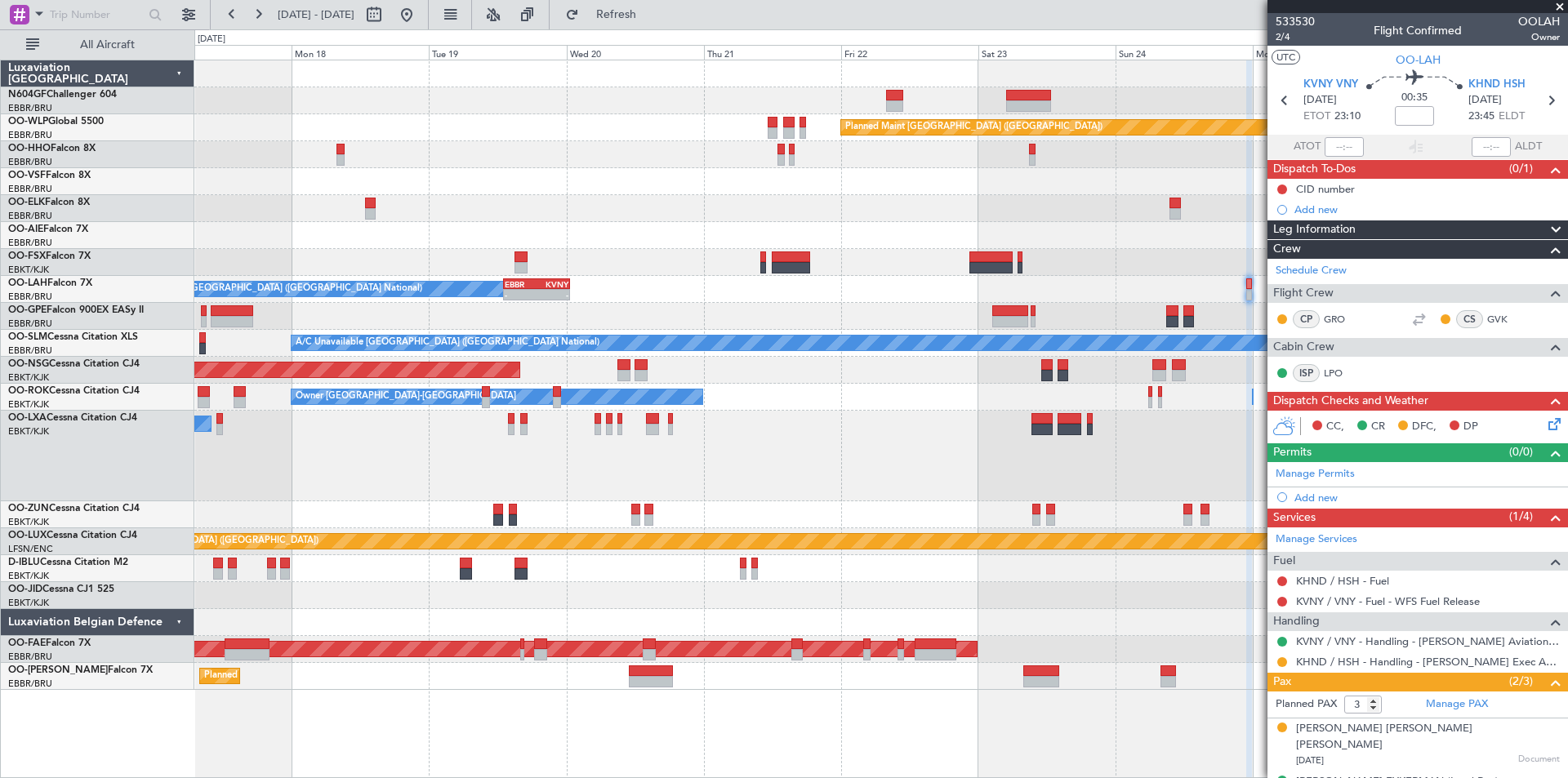
click at [930, 355] on div "Planned Maint Berlin (Brandenburg) EBBR 13:00 Z KVNY 00:45 Z - - Owner Brussels…" at bounding box center [880, 375] width 1373 height 630
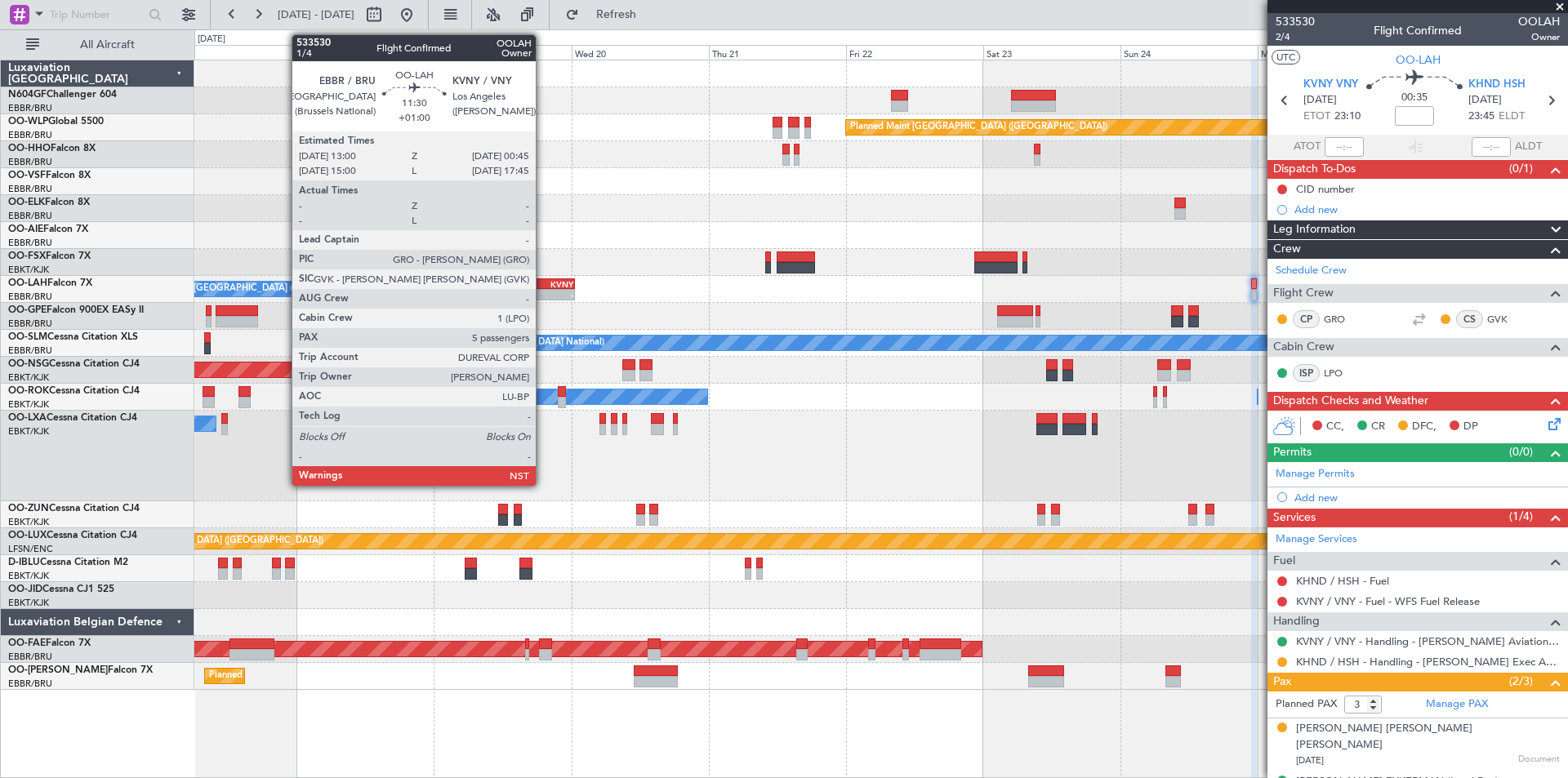
click at [543, 292] on div "-" at bounding box center [557, 294] width 32 height 9
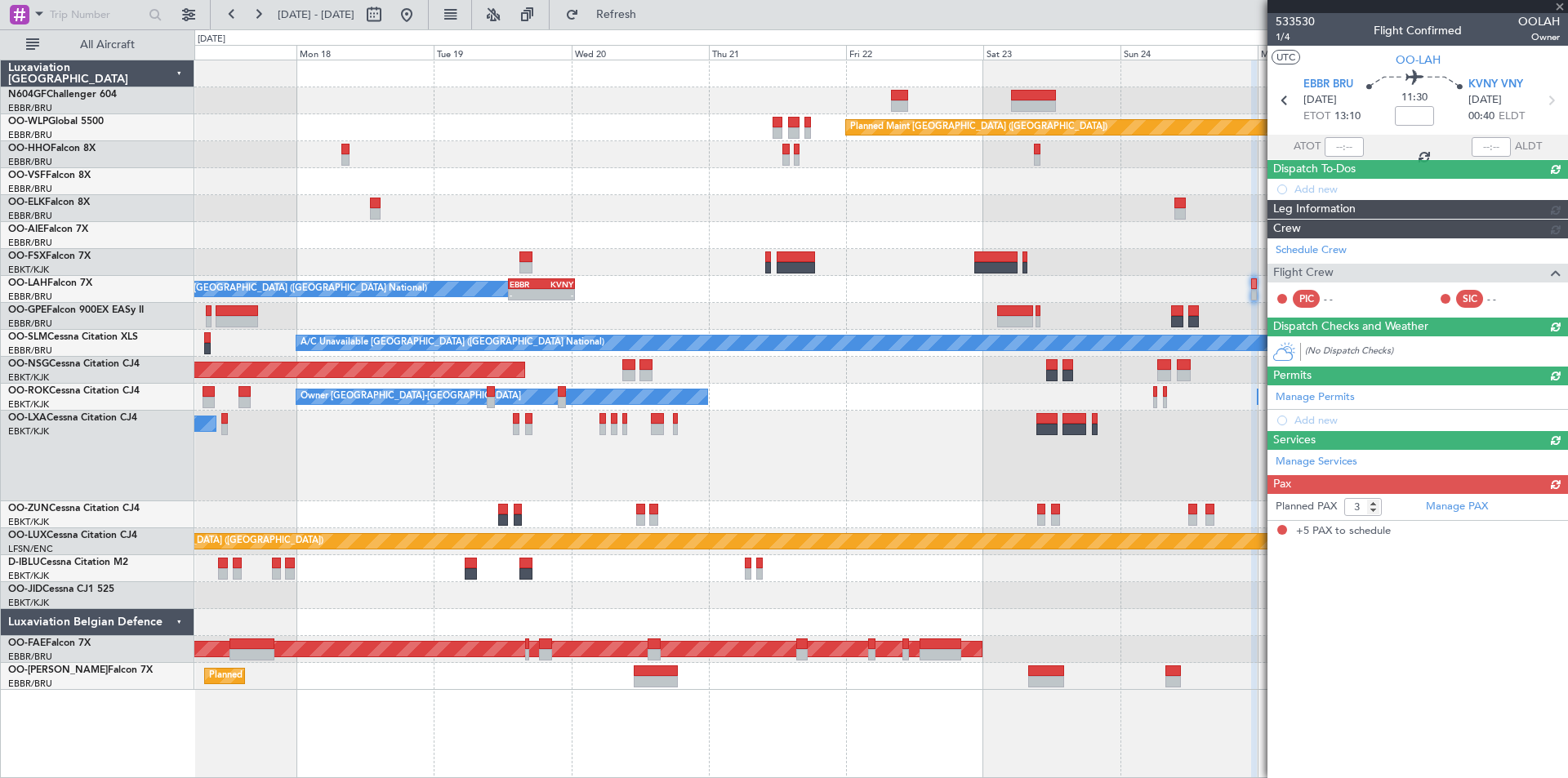
type input "+01:00"
type input "5"
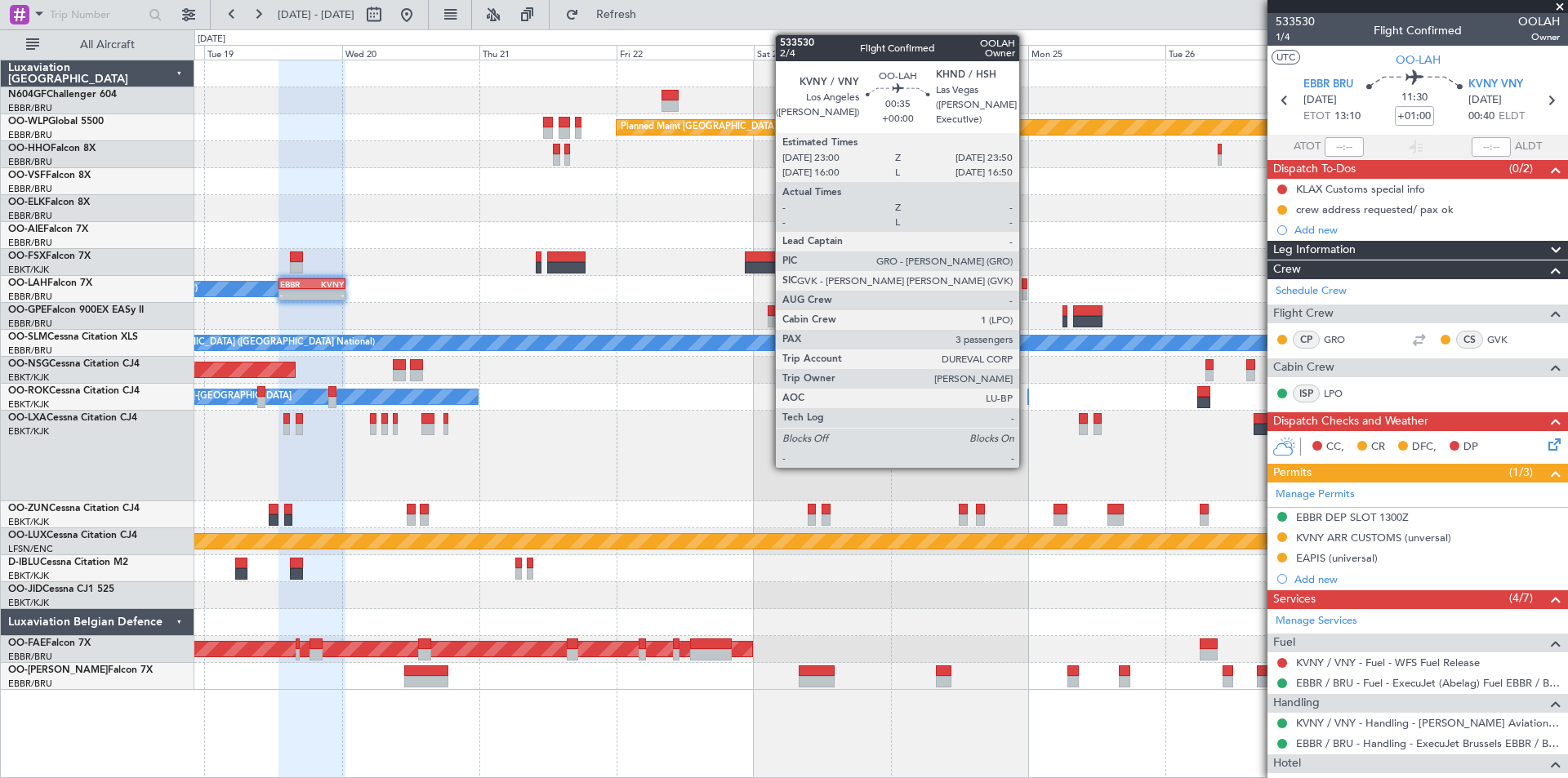
click at [1026, 296] on div at bounding box center [1024, 294] width 5 height 11
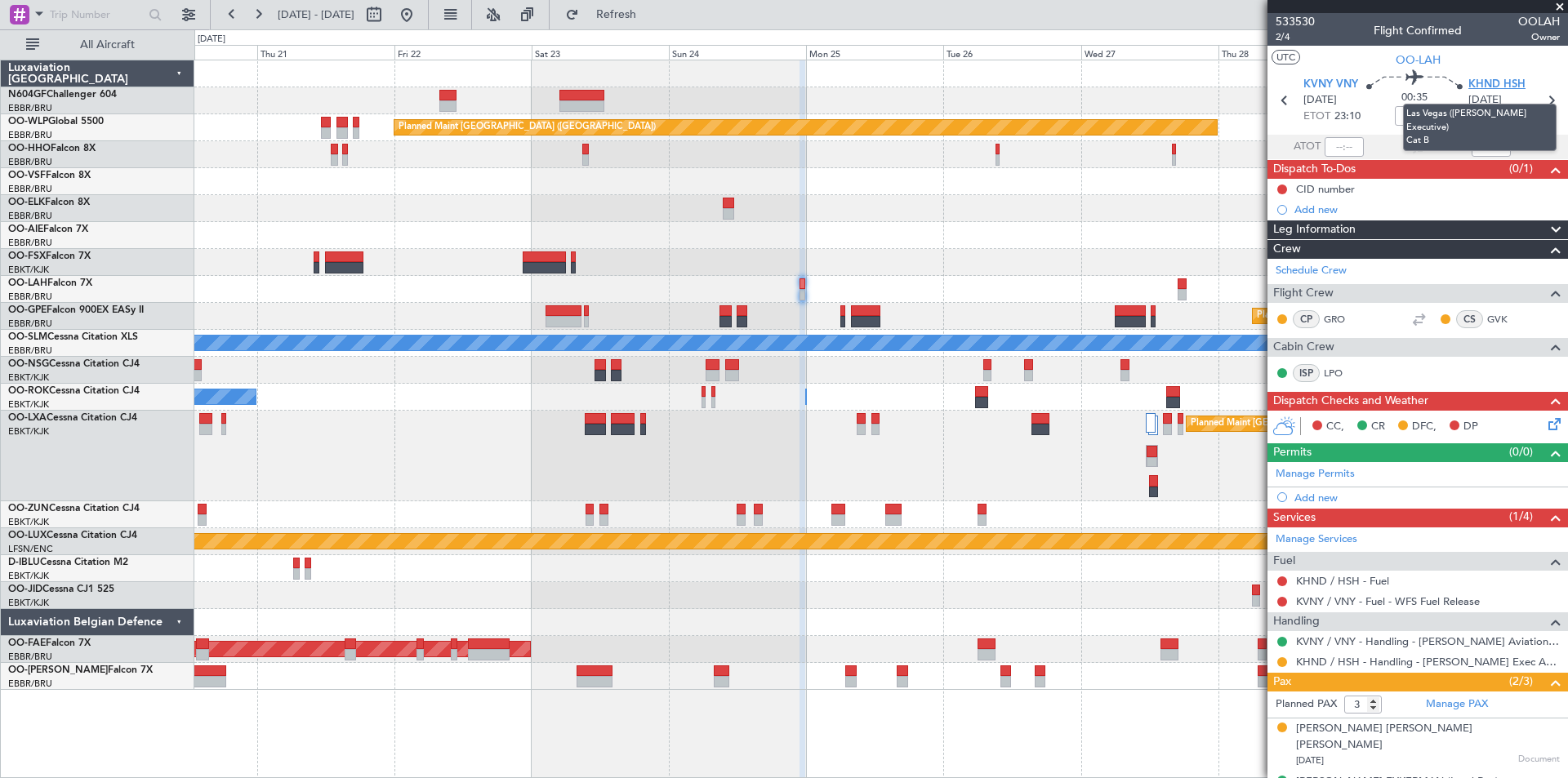
click at [1493, 80] on span "KHND HSH" at bounding box center [1496, 85] width 57 height 16
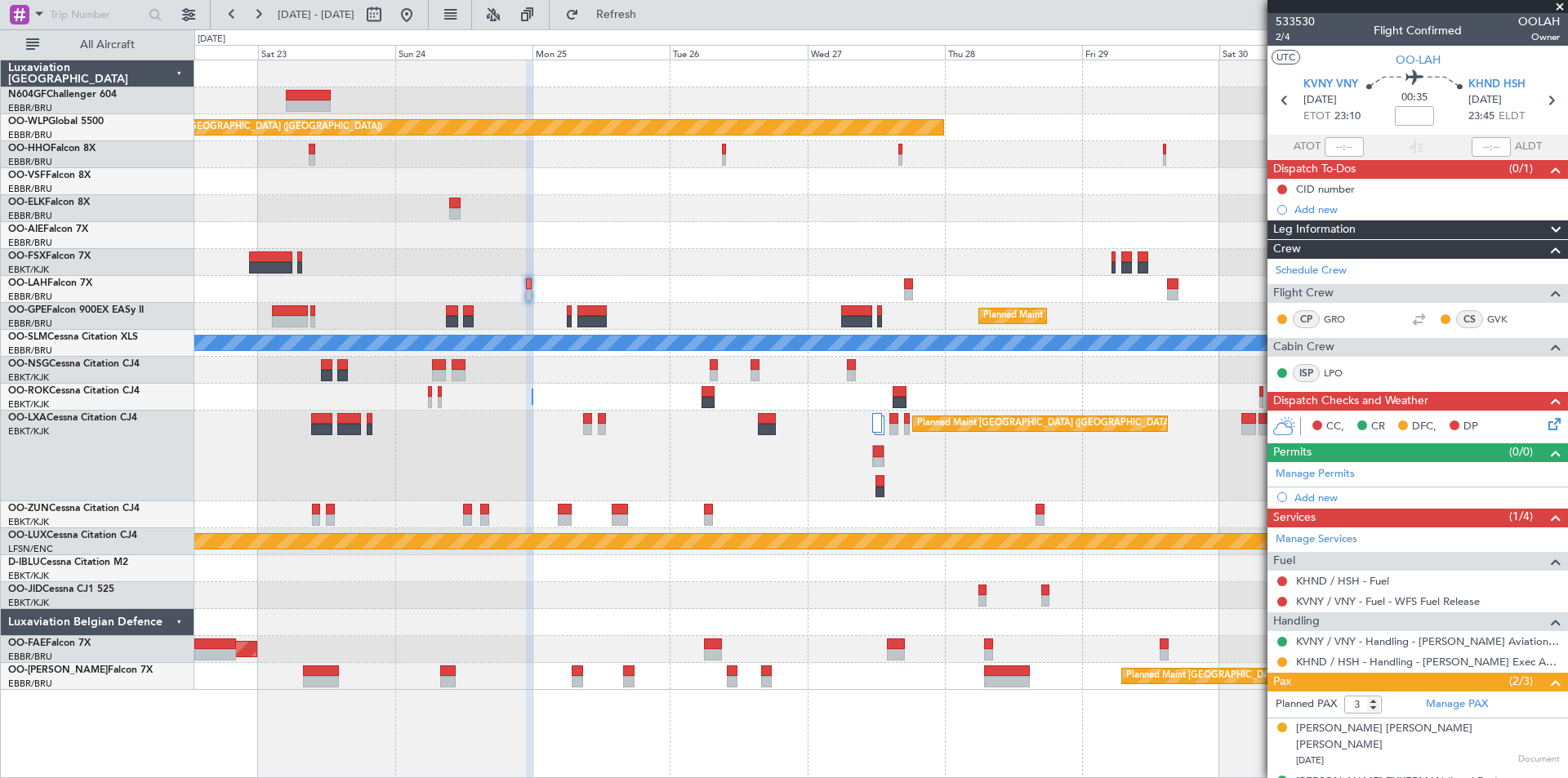
click at [678, 250] on div at bounding box center [880, 262] width 1373 height 27
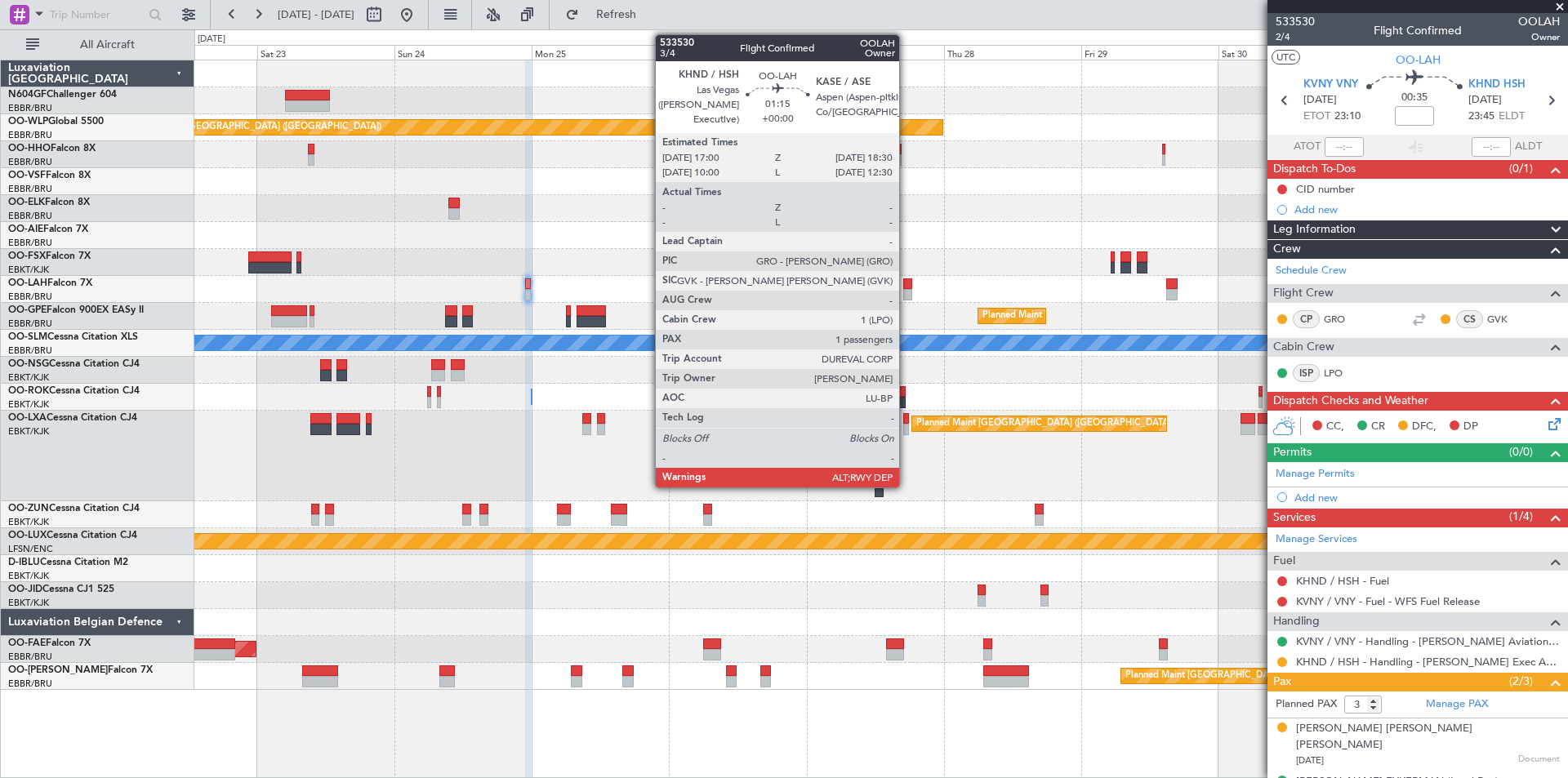
click at [906, 281] on div at bounding box center [908, 284] width 9 height 11
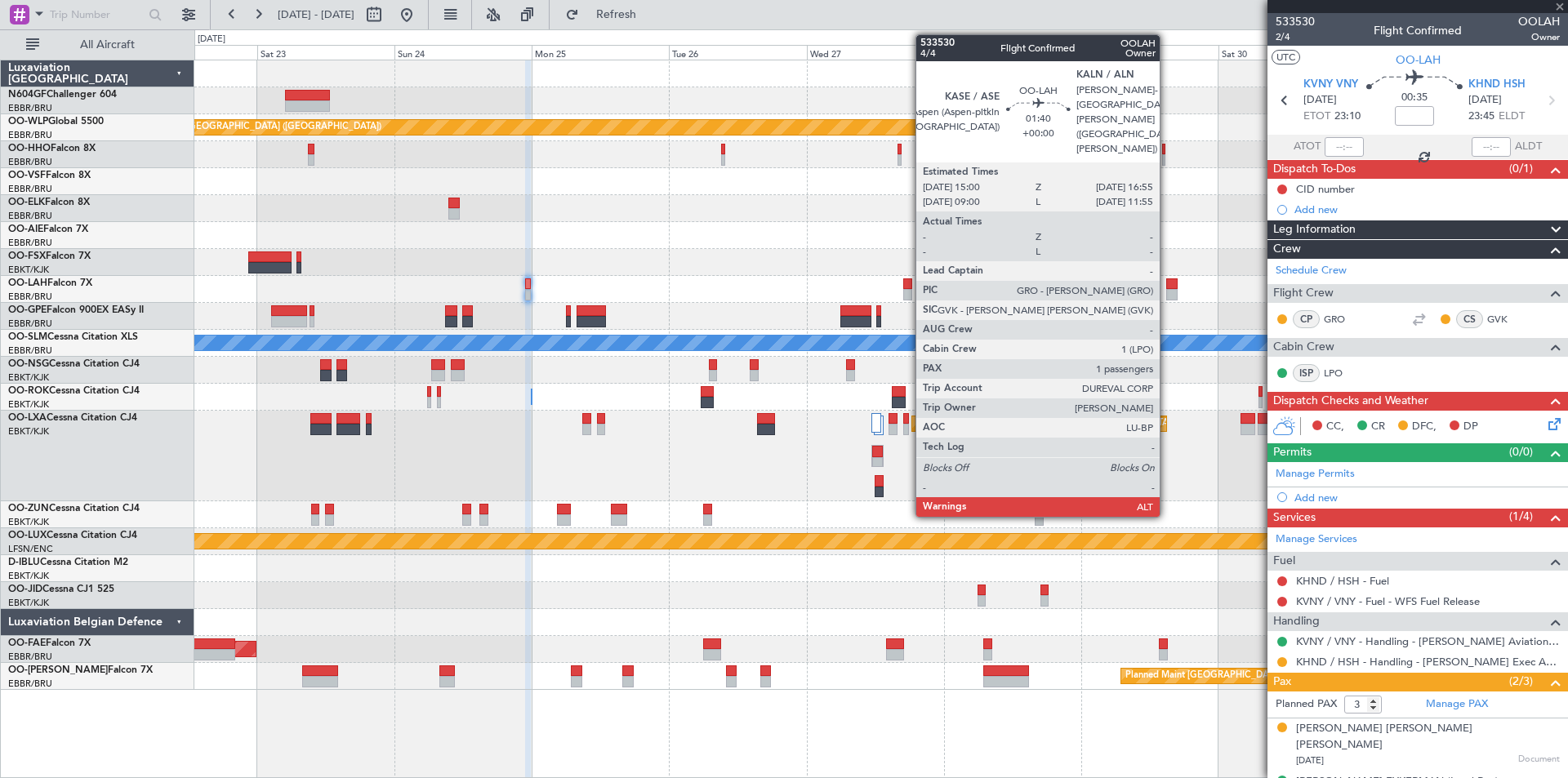
type input "1"
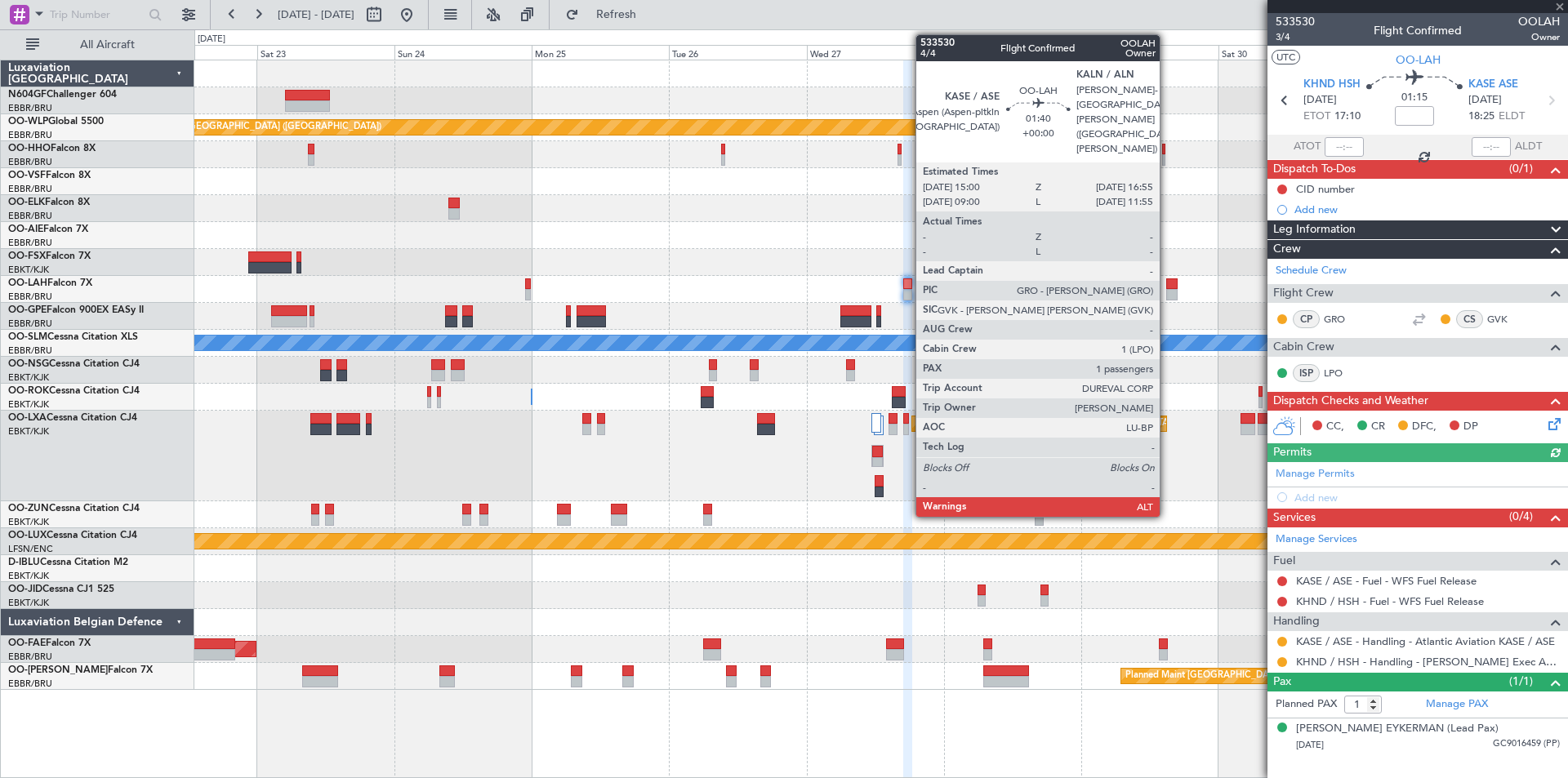
click at [1167, 286] on div at bounding box center [1171, 284] width 11 height 11
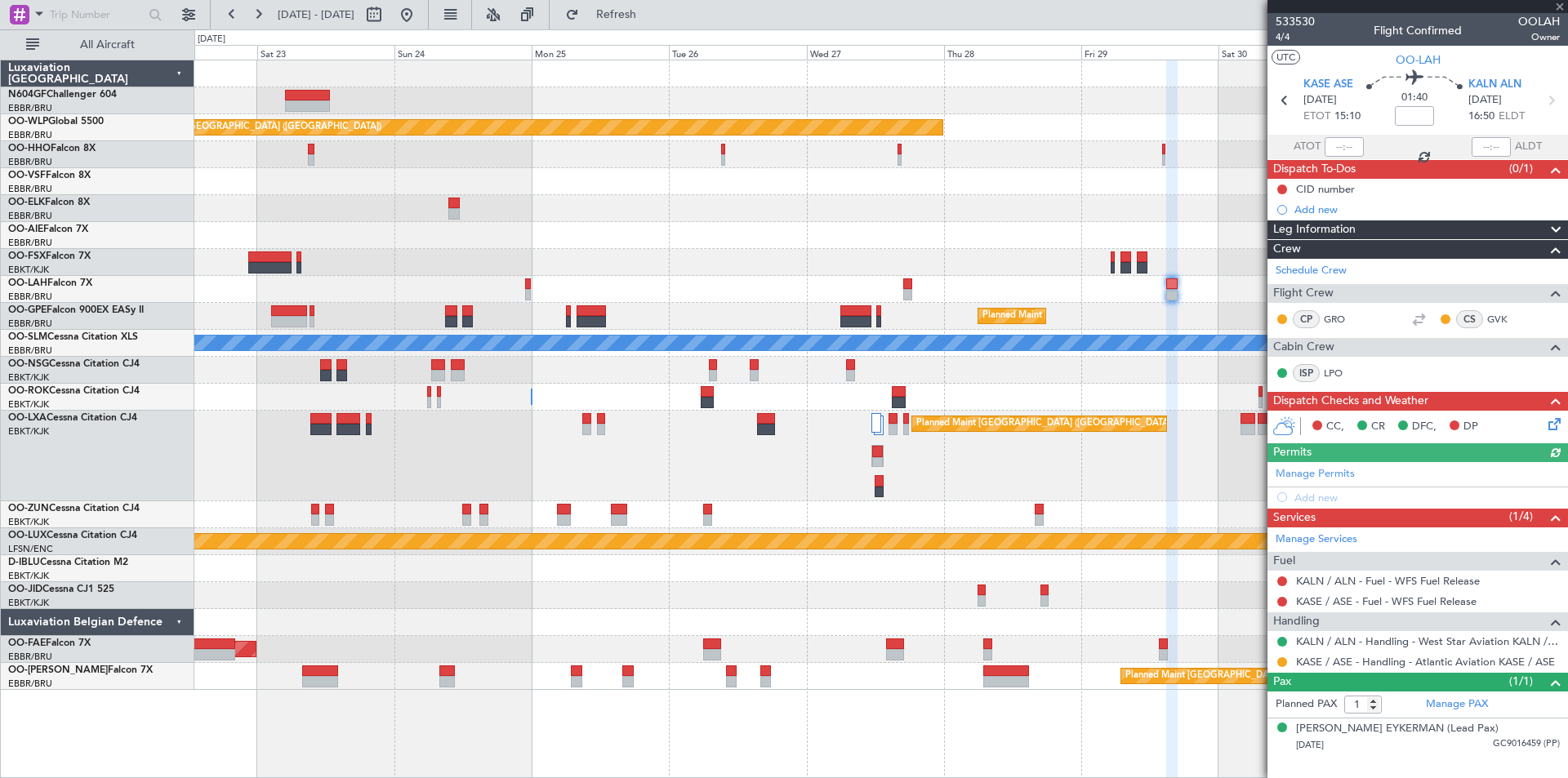
click at [1549, 421] on icon at bounding box center [1551, 421] width 13 height 13
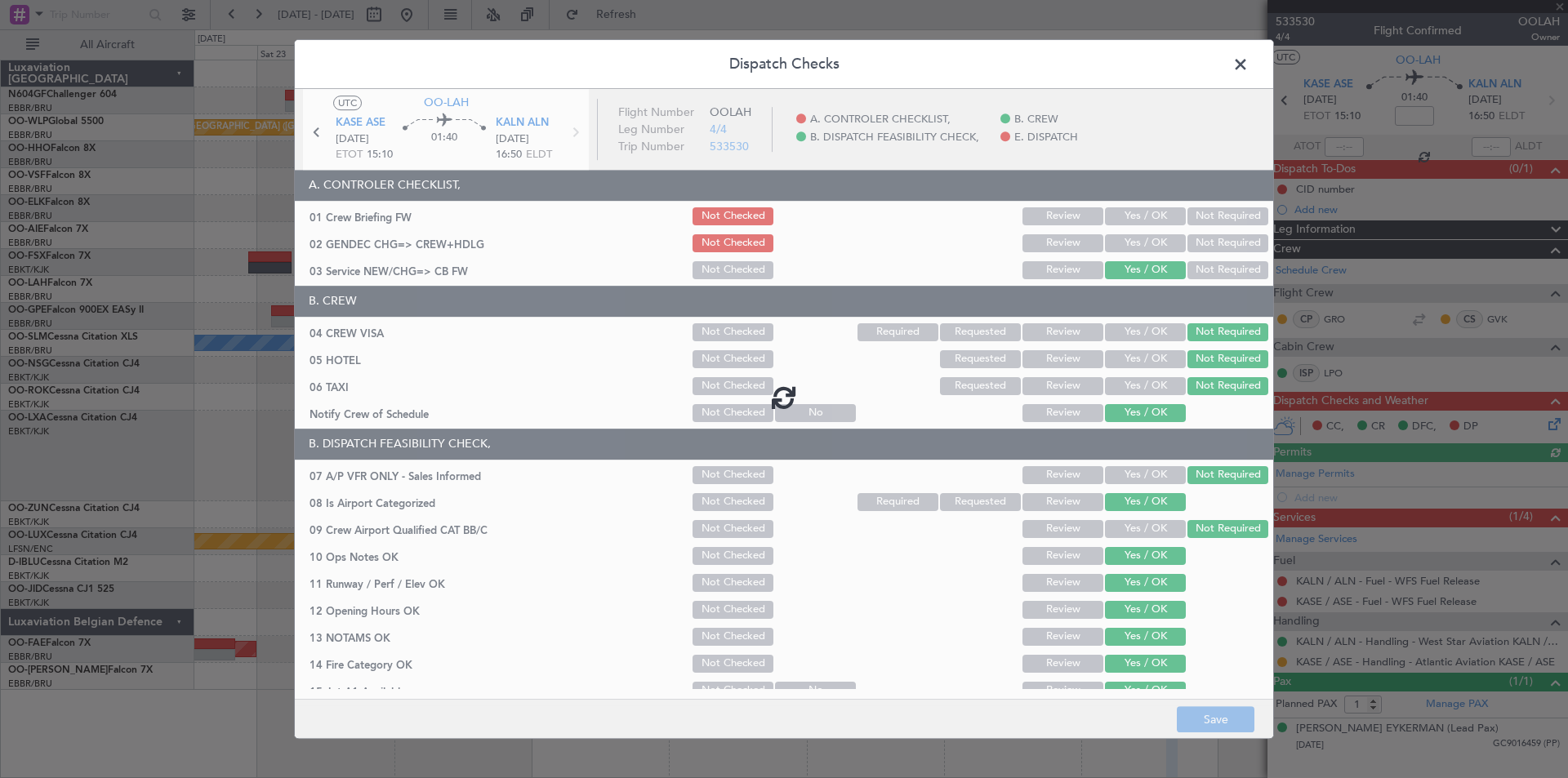
scroll to position [82, 0]
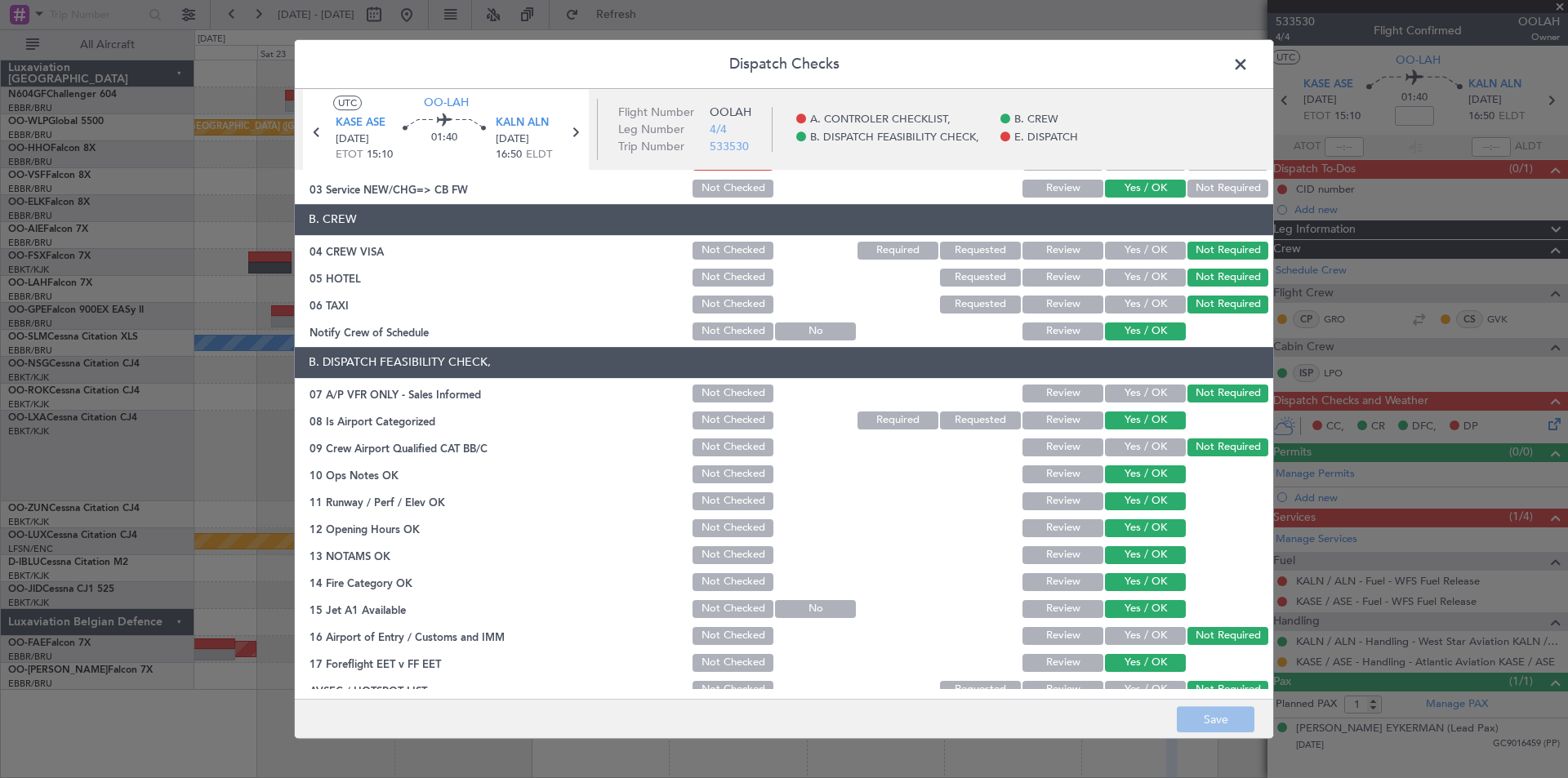
click at [1249, 60] on span at bounding box center [1249, 69] width 0 height 33
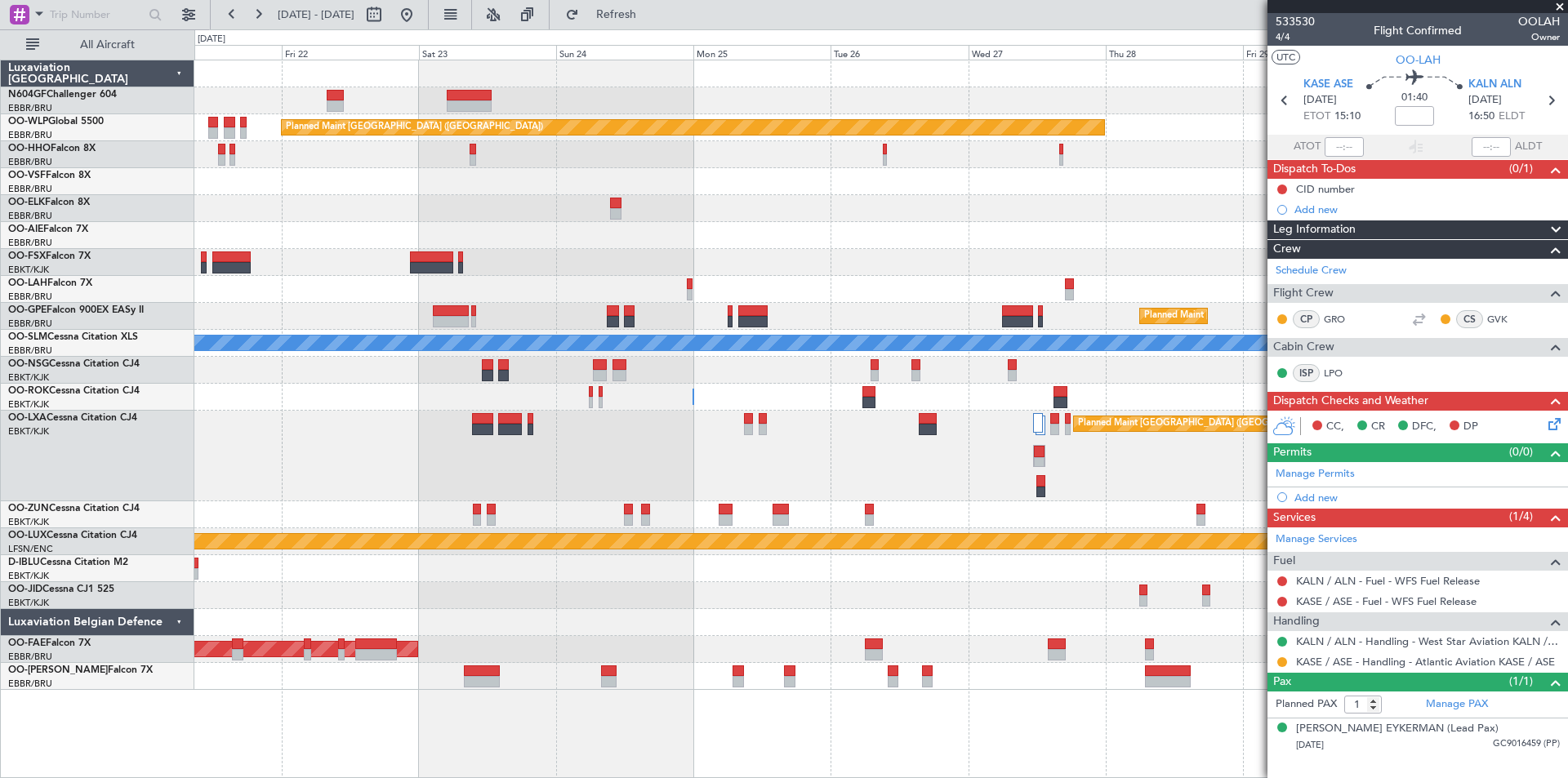
click at [632, 274] on div at bounding box center [880, 262] width 1373 height 27
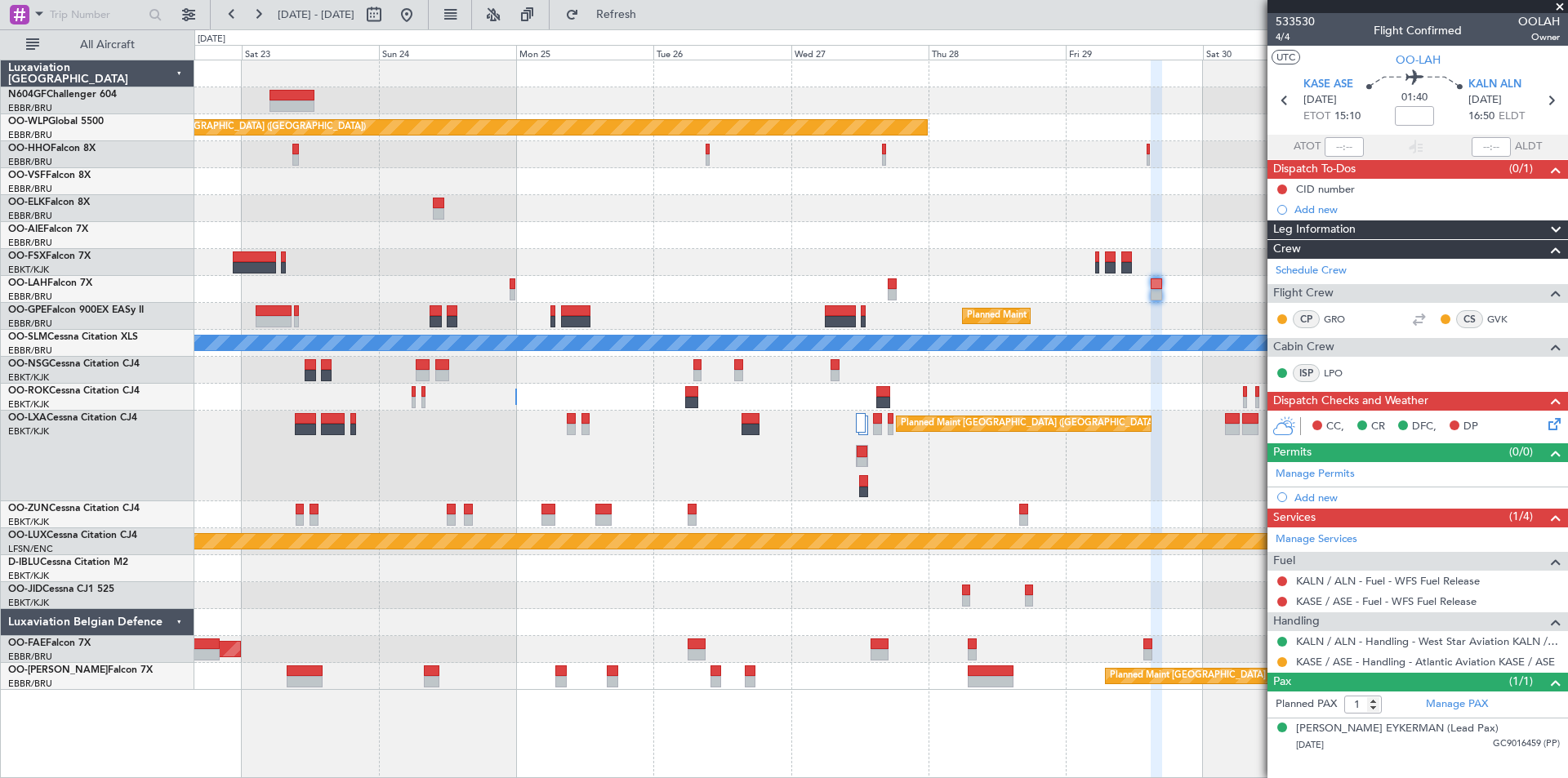
click at [676, 306] on div "Planned Maint Berlin (Brandenburg) Planned Maint London (Farnborough) Planned M…" at bounding box center [880, 375] width 1373 height 630
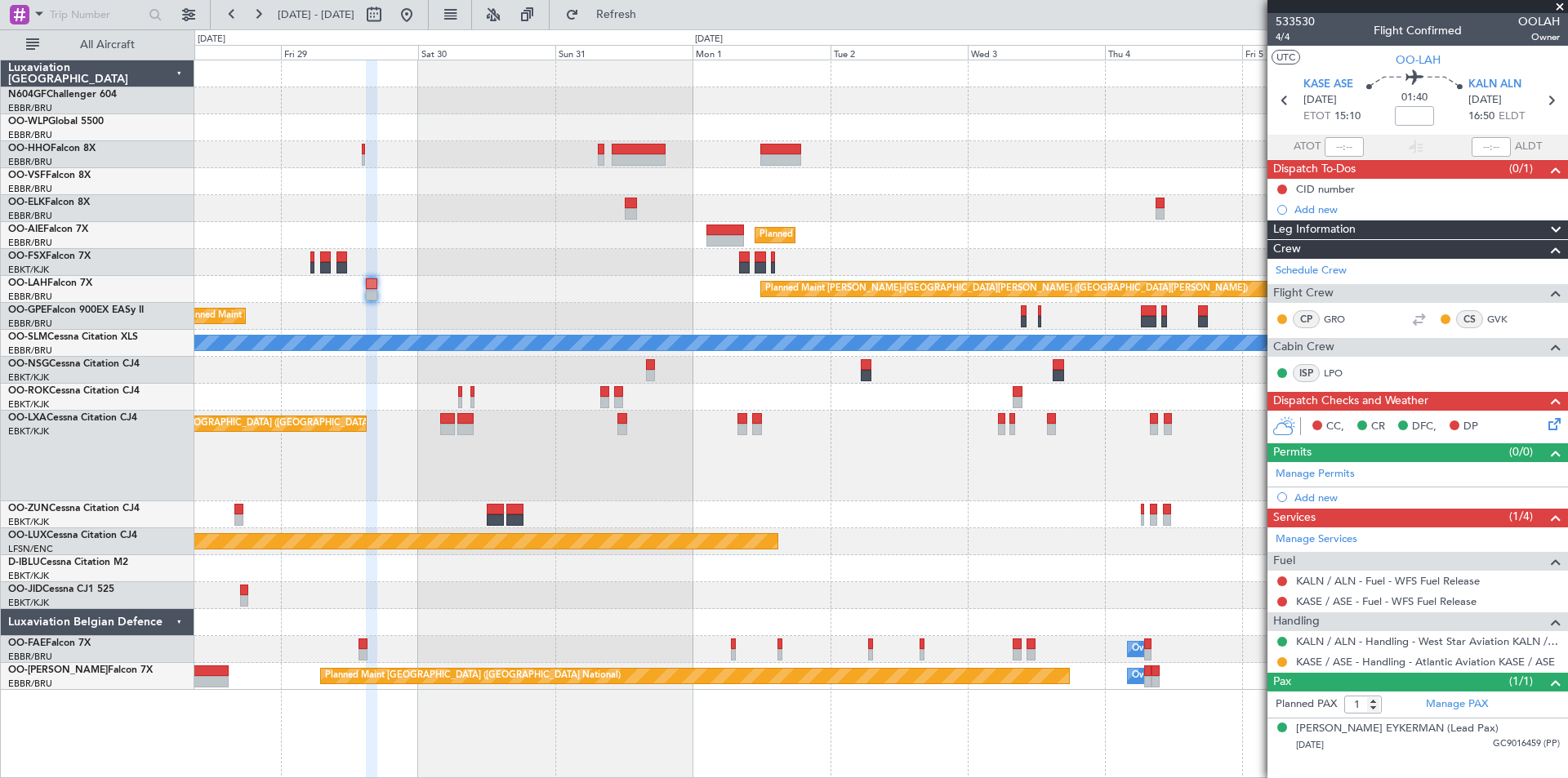
click at [646, 308] on div "Planned Maint Berlin (Brandenburg) Planned Maint Kortrijk-Wevelgem Planned Main…" at bounding box center [880, 375] width 1373 height 630
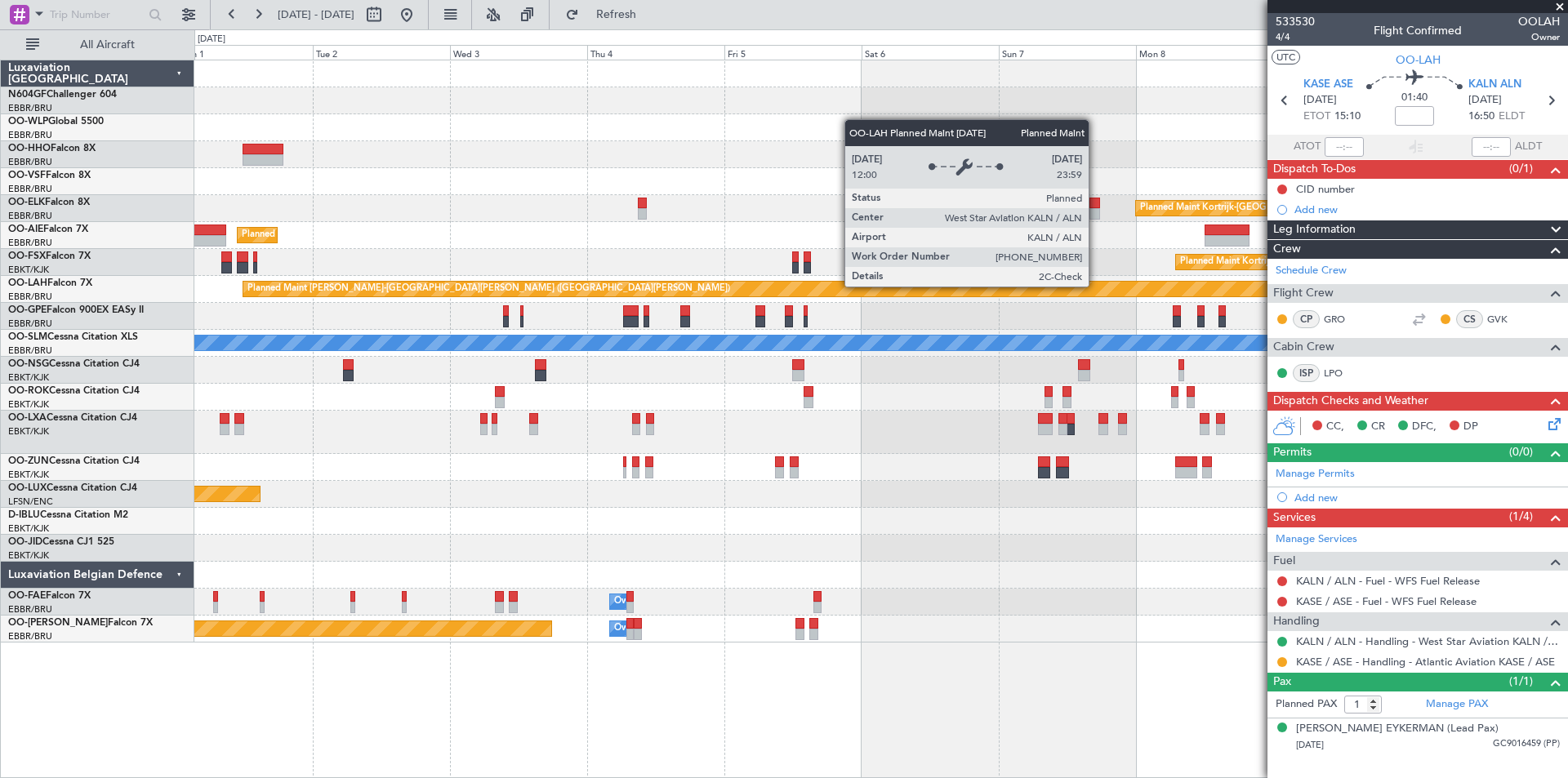
click at [460, 292] on div "Planned Maint [PERSON_NAME]-[GEOGRAPHIC_DATA][PERSON_NAME] ([GEOGRAPHIC_DATA][P…" at bounding box center [1590, 288] width 2695 height 15
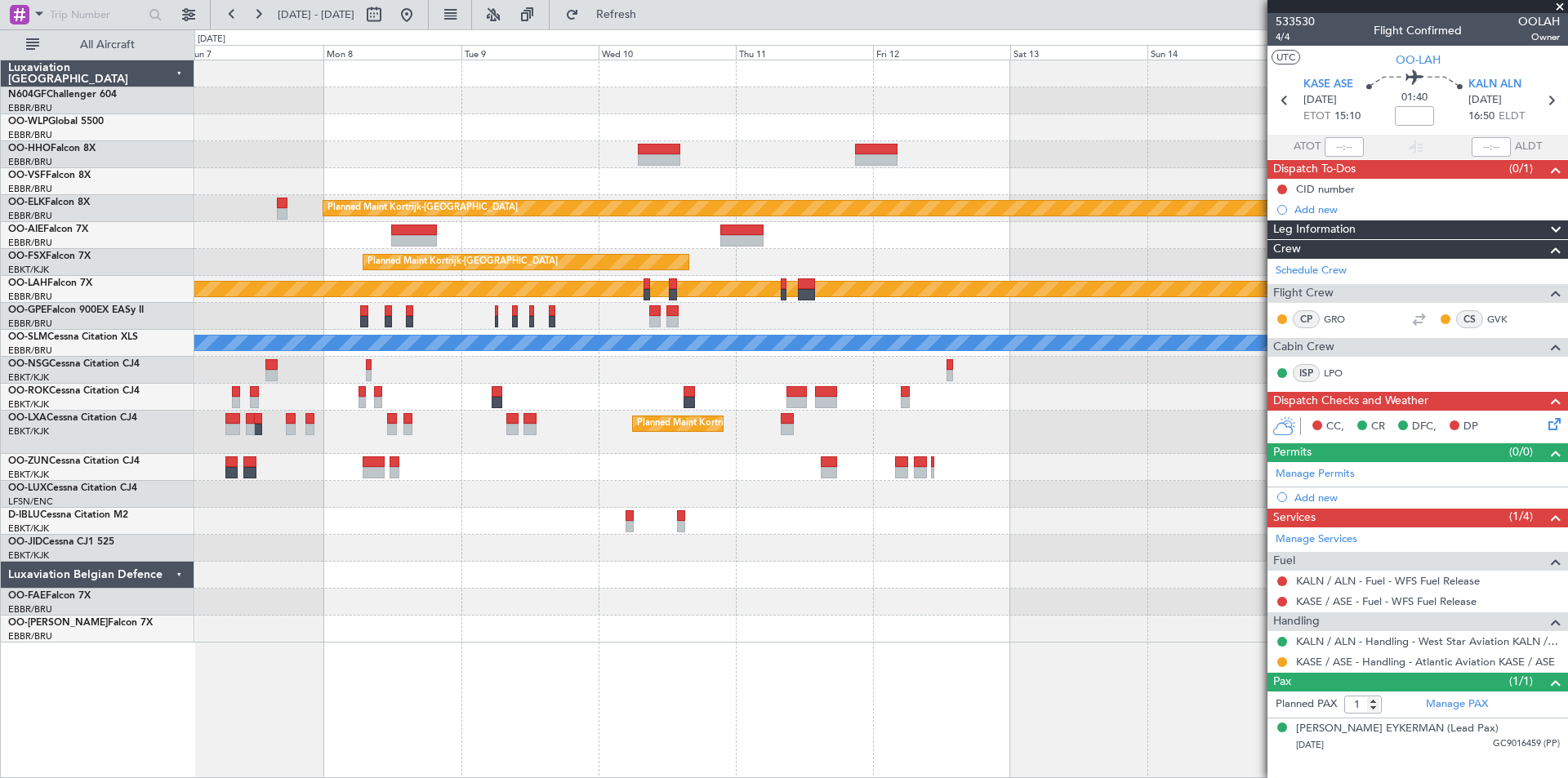
click at [721, 299] on div "Planned Maint [PERSON_NAME]-[GEOGRAPHIC_DATA][PERSON_NAME] ([GEOGRAPHIC_DATA][P…" at bounding box center [880, 289] width 1373 height 27
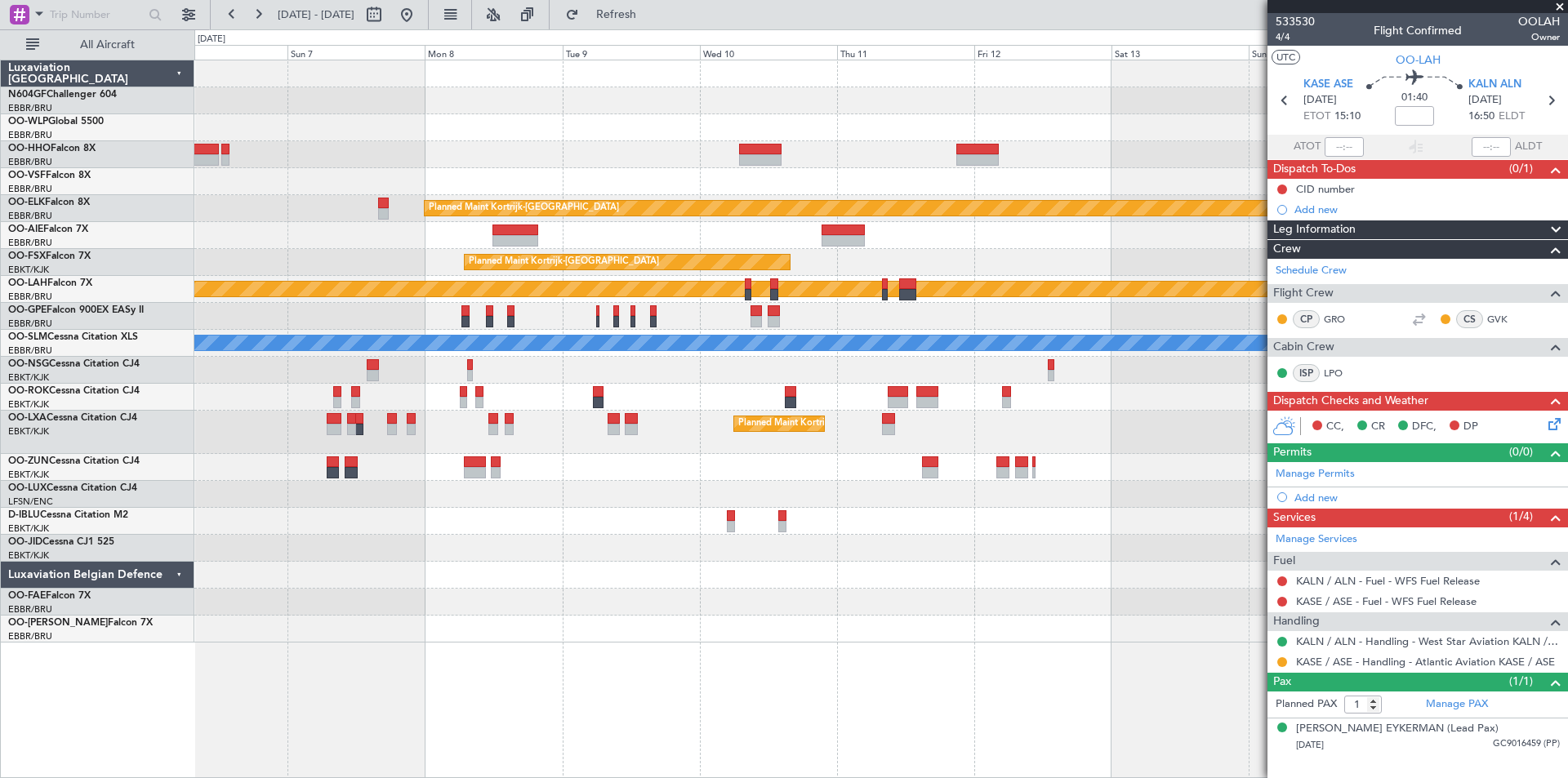
click at [1386, 191] on fb-app "28 Aug 2025 - 07 Sep 2025 Refresh Quick Links All Aircraft Planned Maint Kortri…" at bounding box center [784, 395] width 1568 height 766
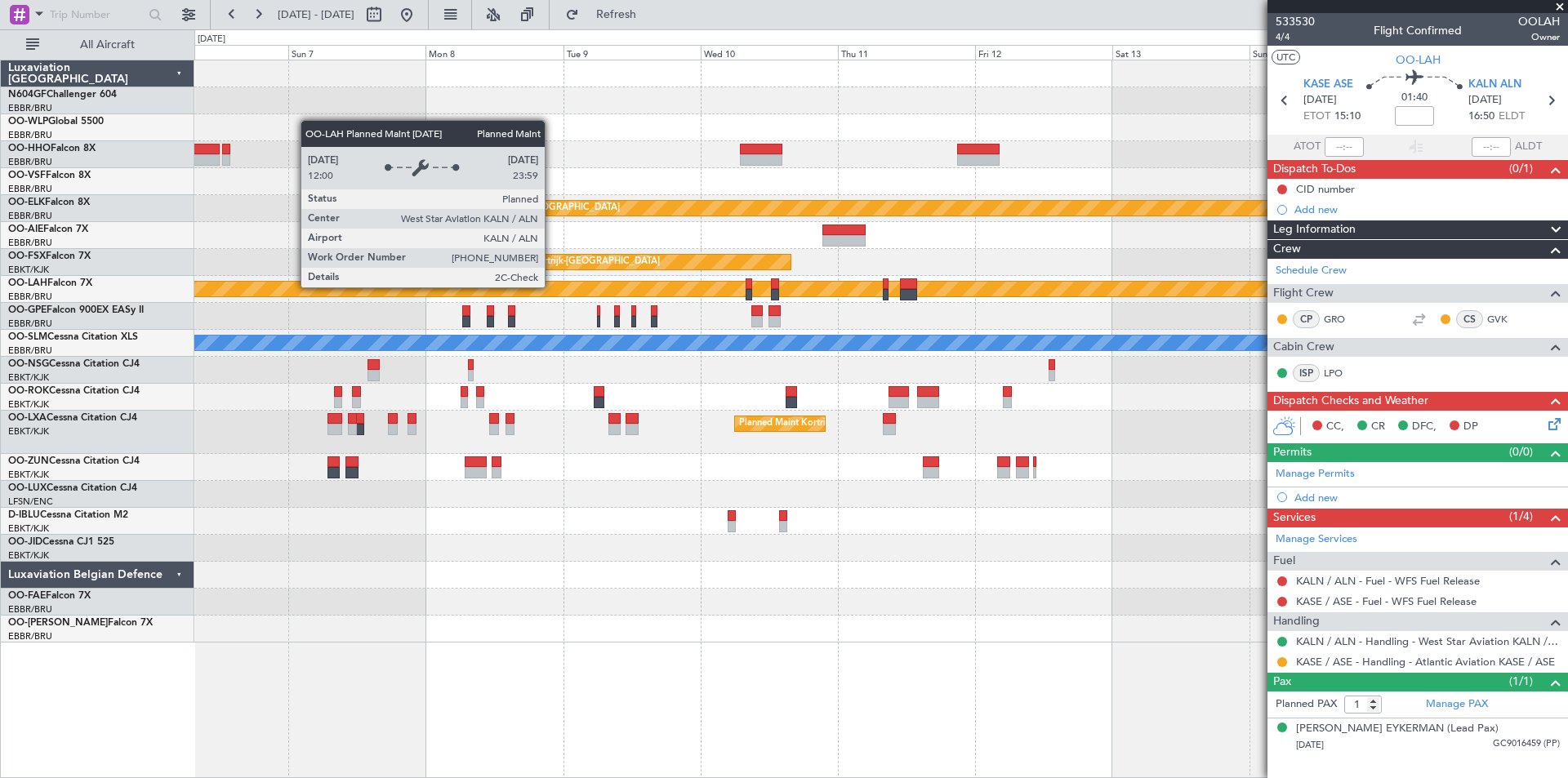
click at [1538, 355] on fb-app "06 Sep 2025 - 16 Sep 2025 Refresh Quick Links All Aircraft Planned Maint Kortri…" at bounding box center [784, 395] width 1568 height 766
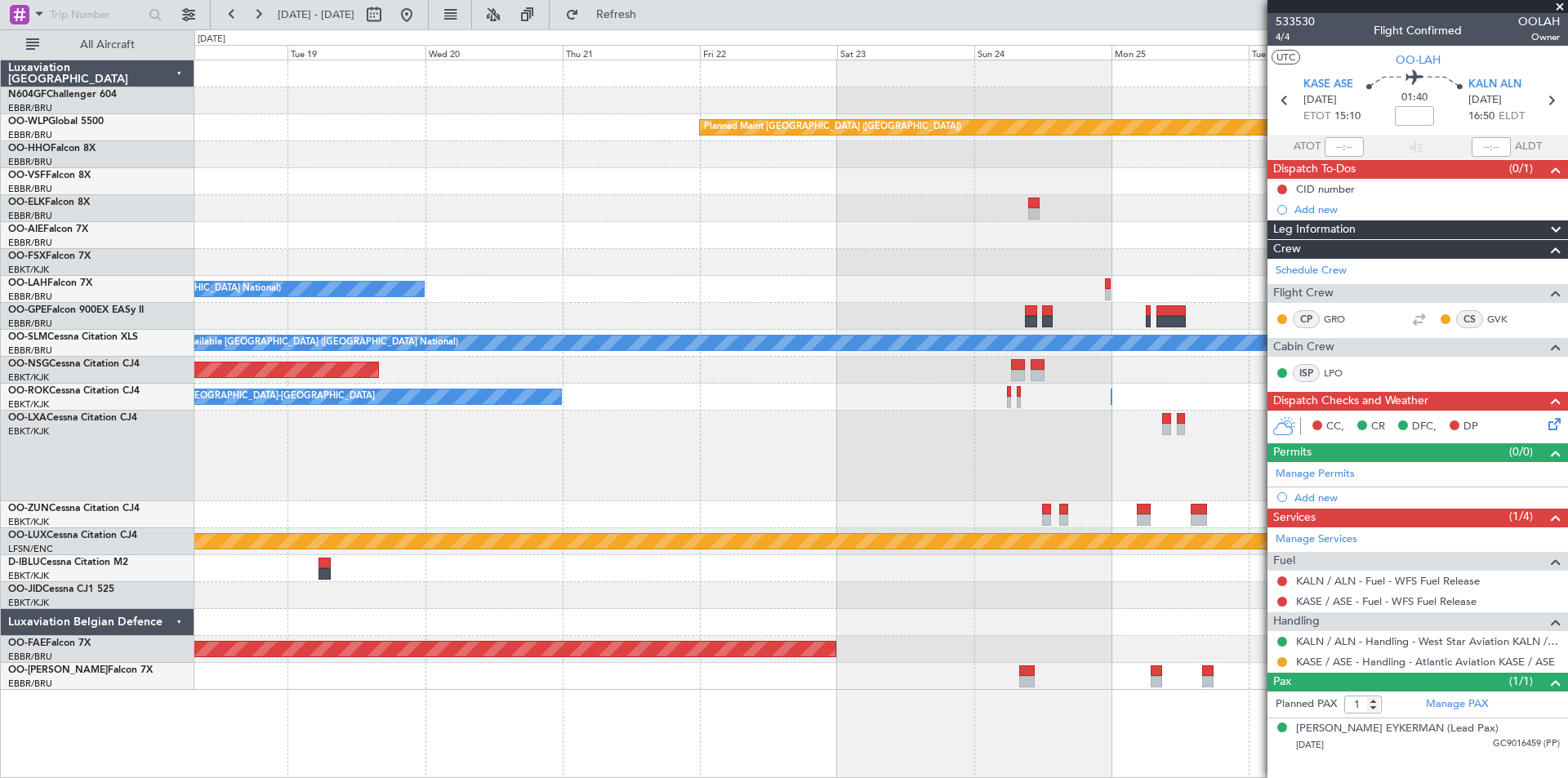
click at [1208, 235] on div "Planned Maint Berlin (Brandenburg) Owner Brussels (Brussels National) Planned M…" at bounding box center [880, 375] width 1373 height 630
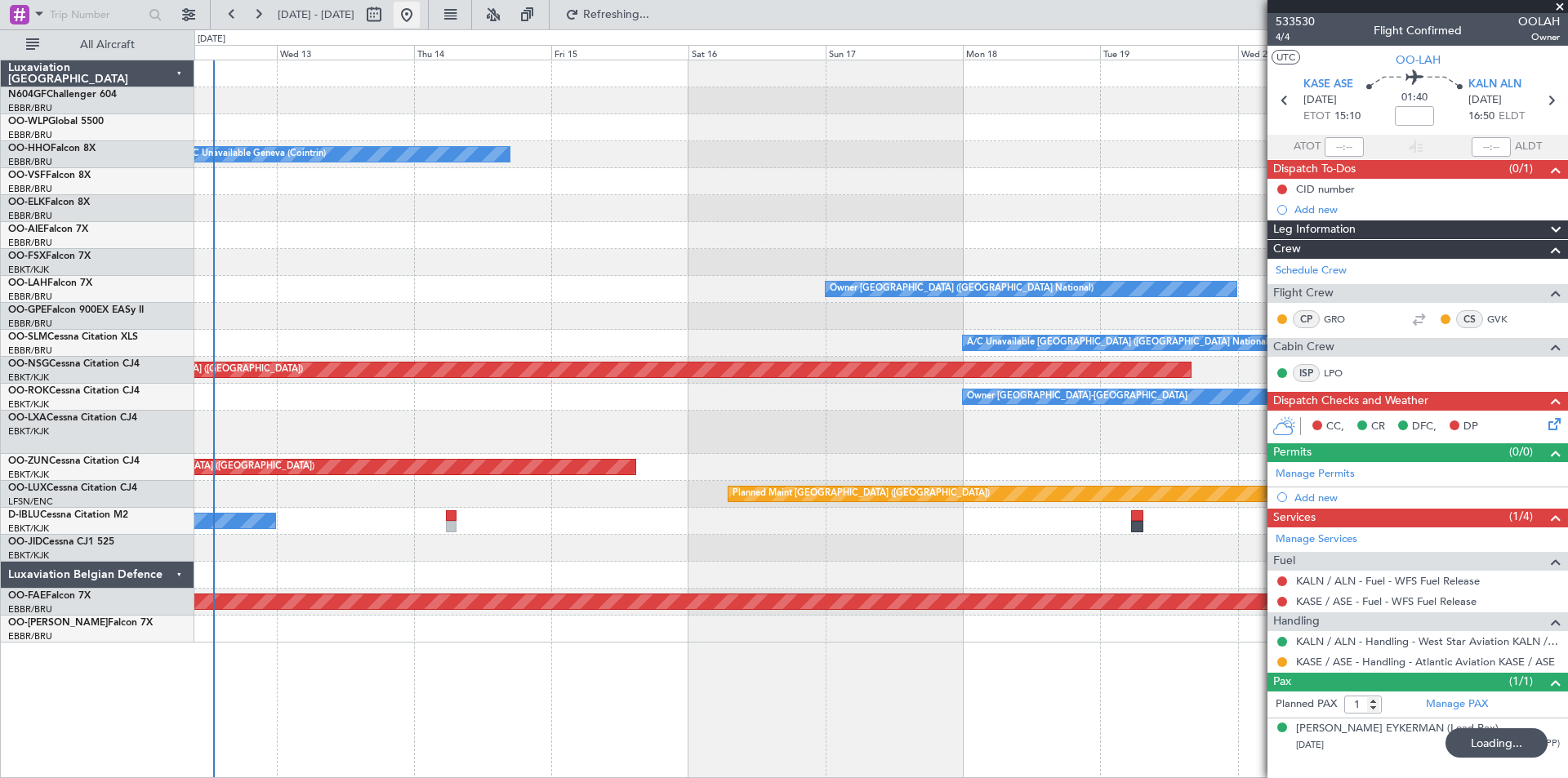
click at [419, 19] on button at bounding box center [406, 15] width 26 height 26
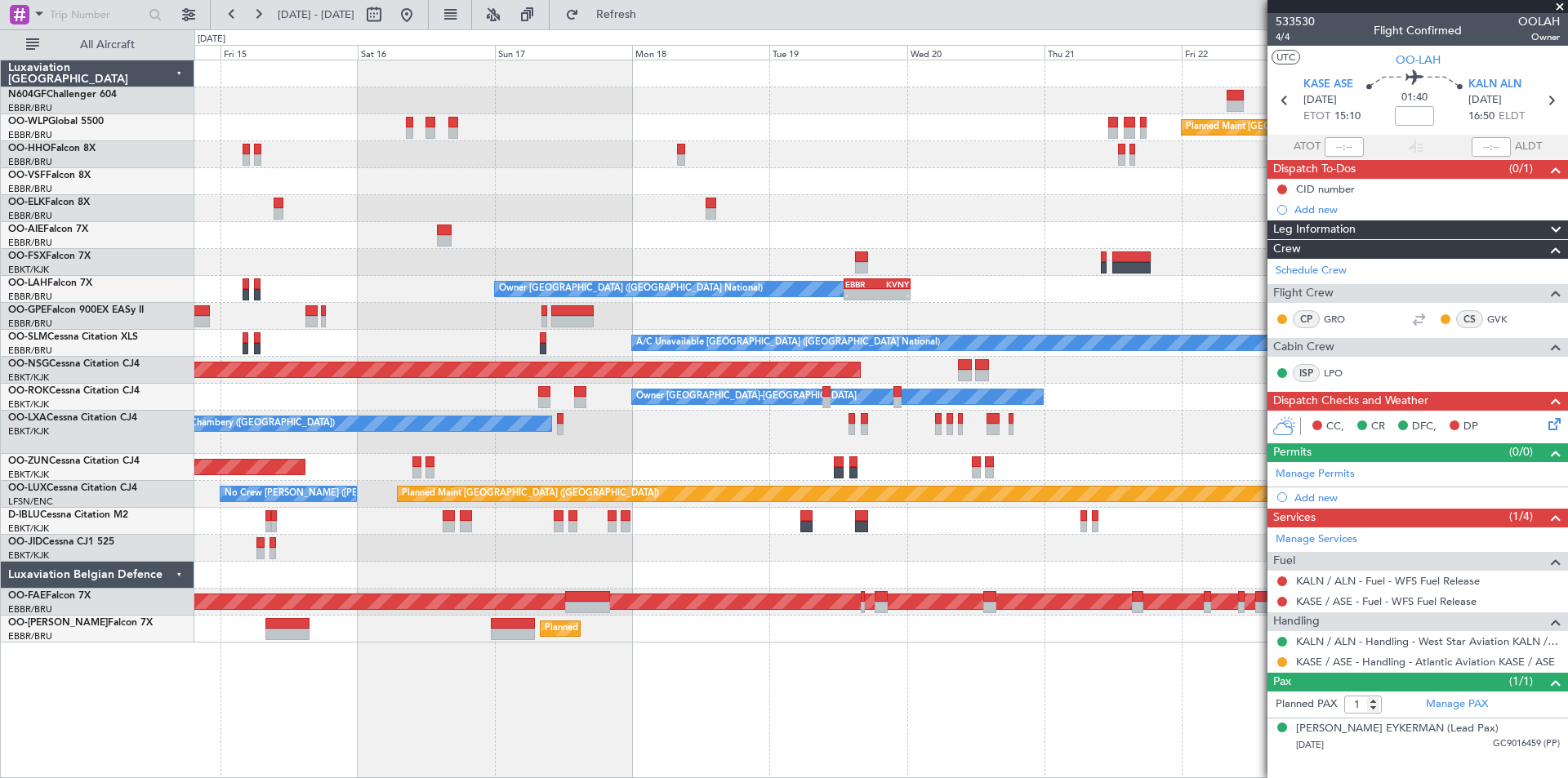
click at [54, 182] on div "Planned Maint Berlin (Brandenburg) A/C Unavailable Geneva (Cointrin) Owner Brus…" at bounding box center [784, 404] width 1568 height 749
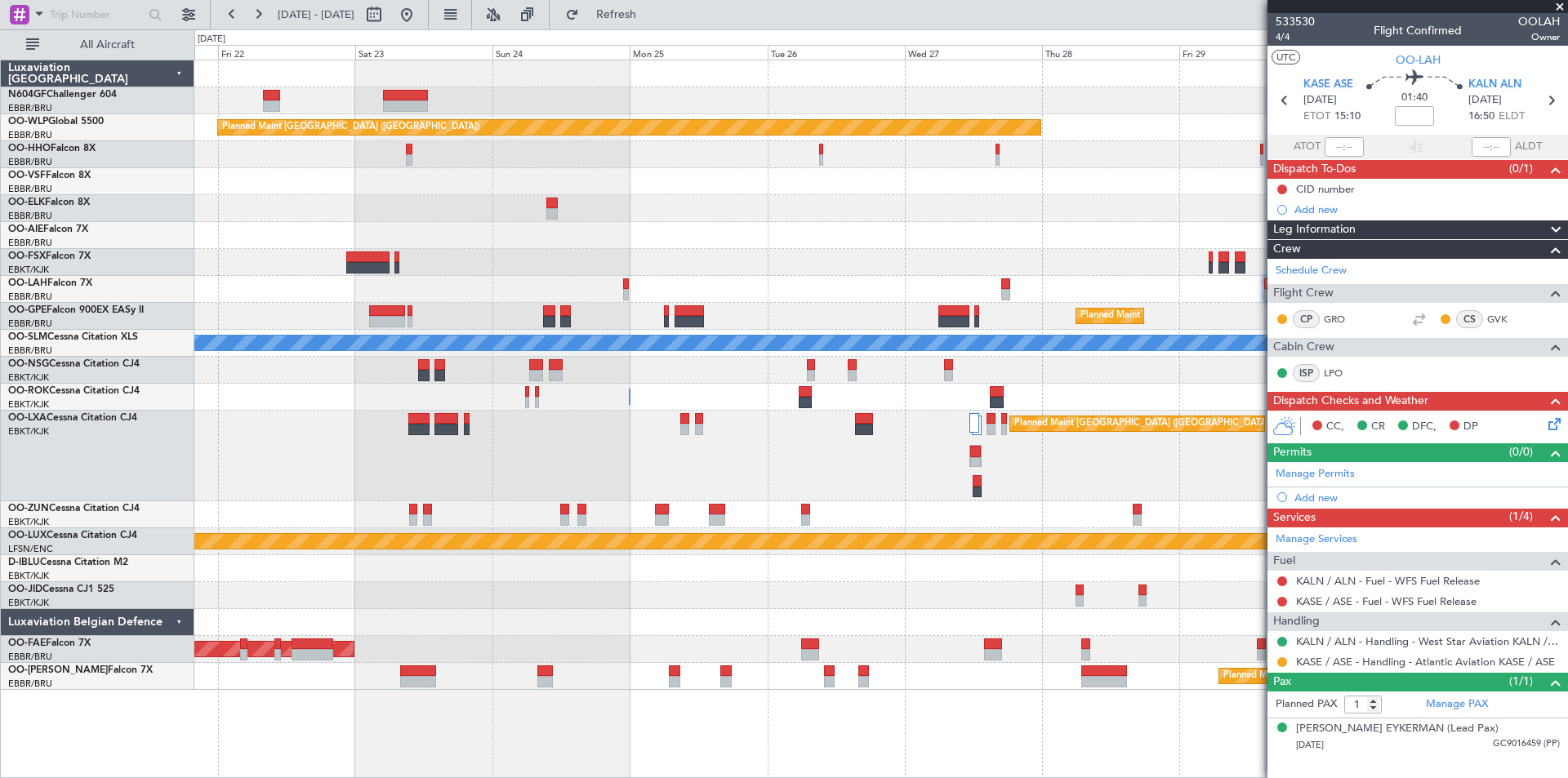
click at [90, 249] on div "Planned Maint Berlin (Brandenburg) Planned Maint London (Farnborough) - - EBBR …" at bounding box center [784, 404] width 1568 height 749
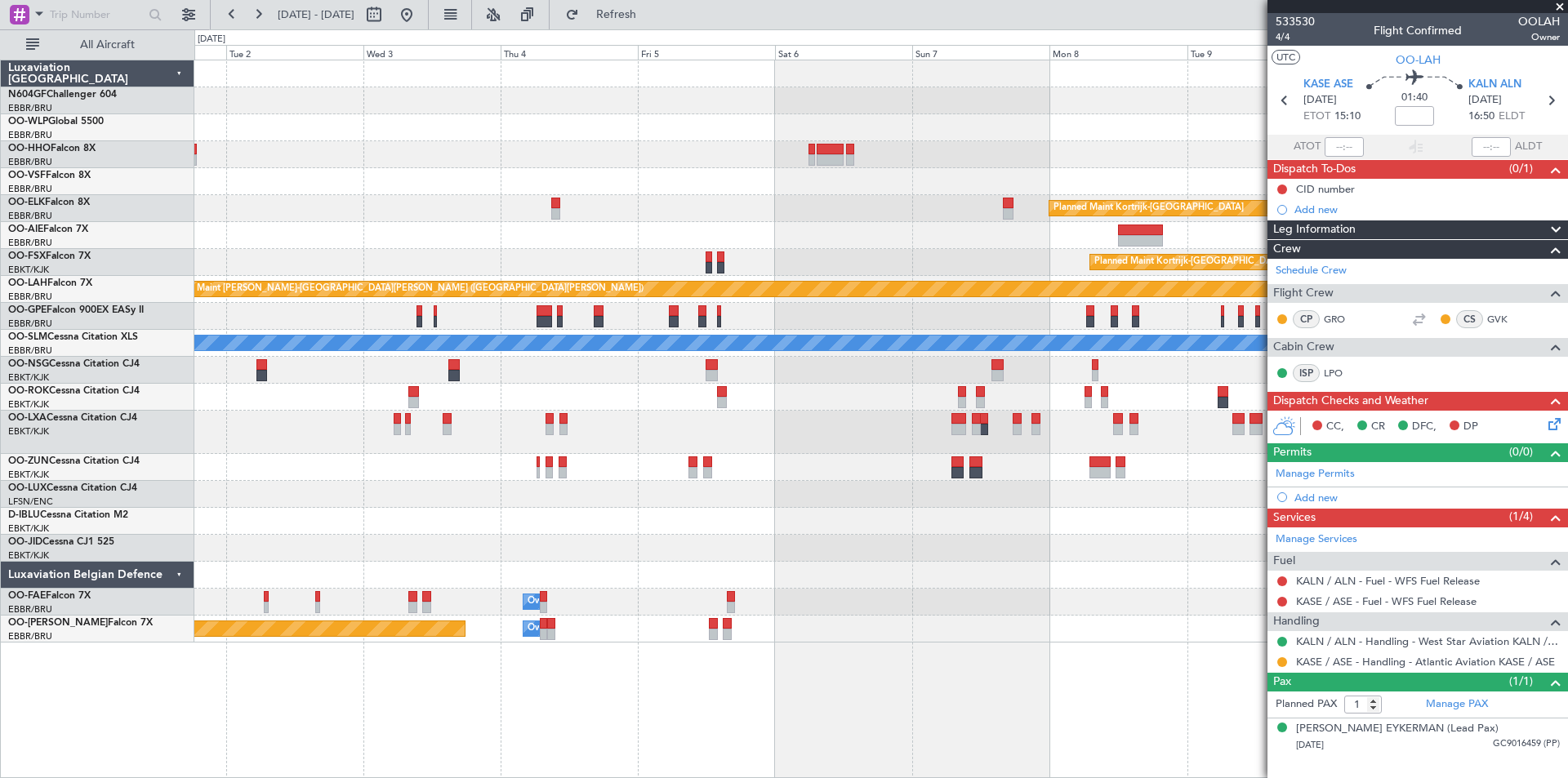
click at [1237, 454] on div "Planned Maint Kortrijk-[GEOGRAPHIC_DATA]" at bounding box center [880, 432] width 1373 height 43
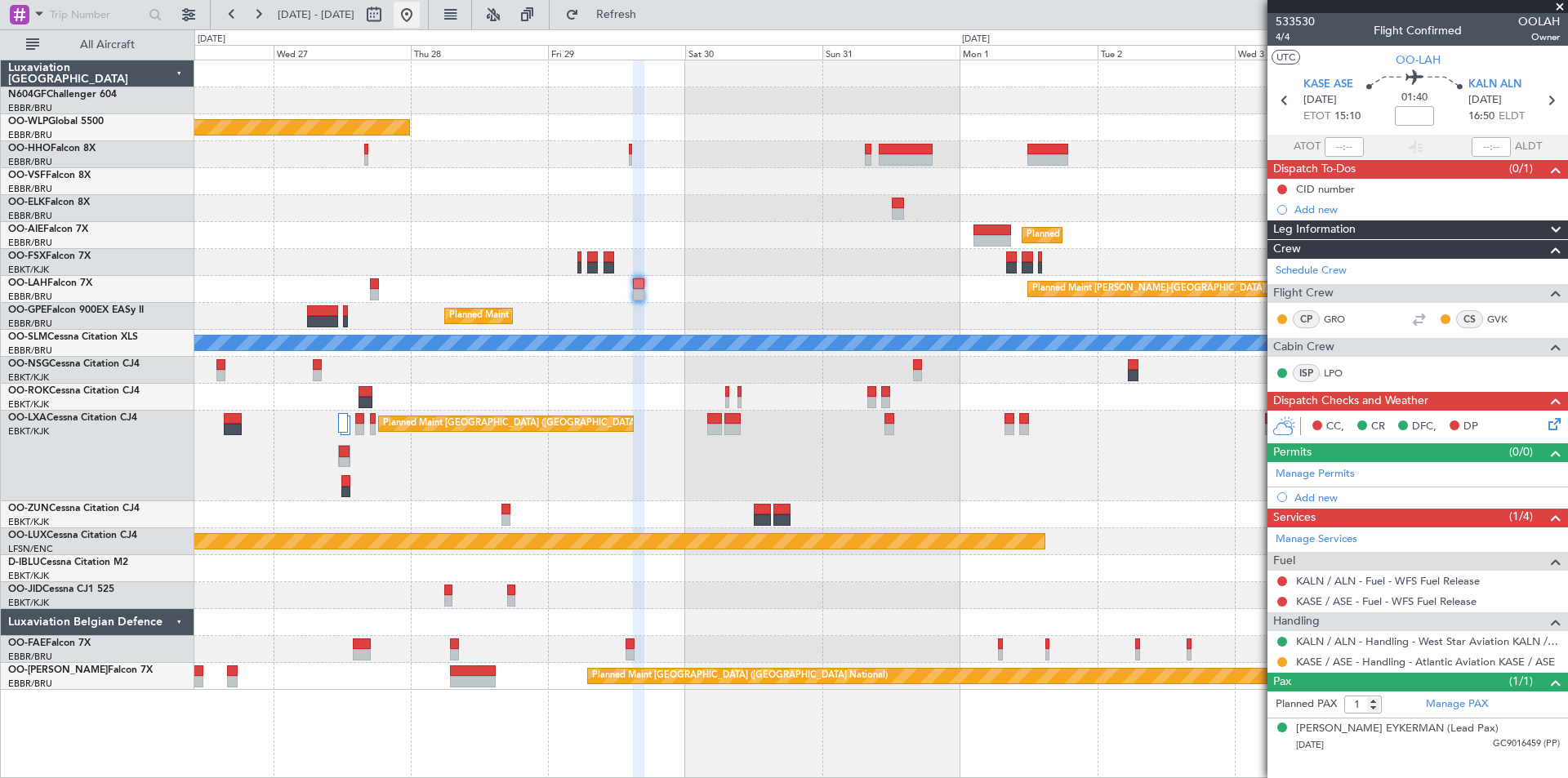
click at [419, 11] on button at bounding box center [406, 15] width 26 height 26
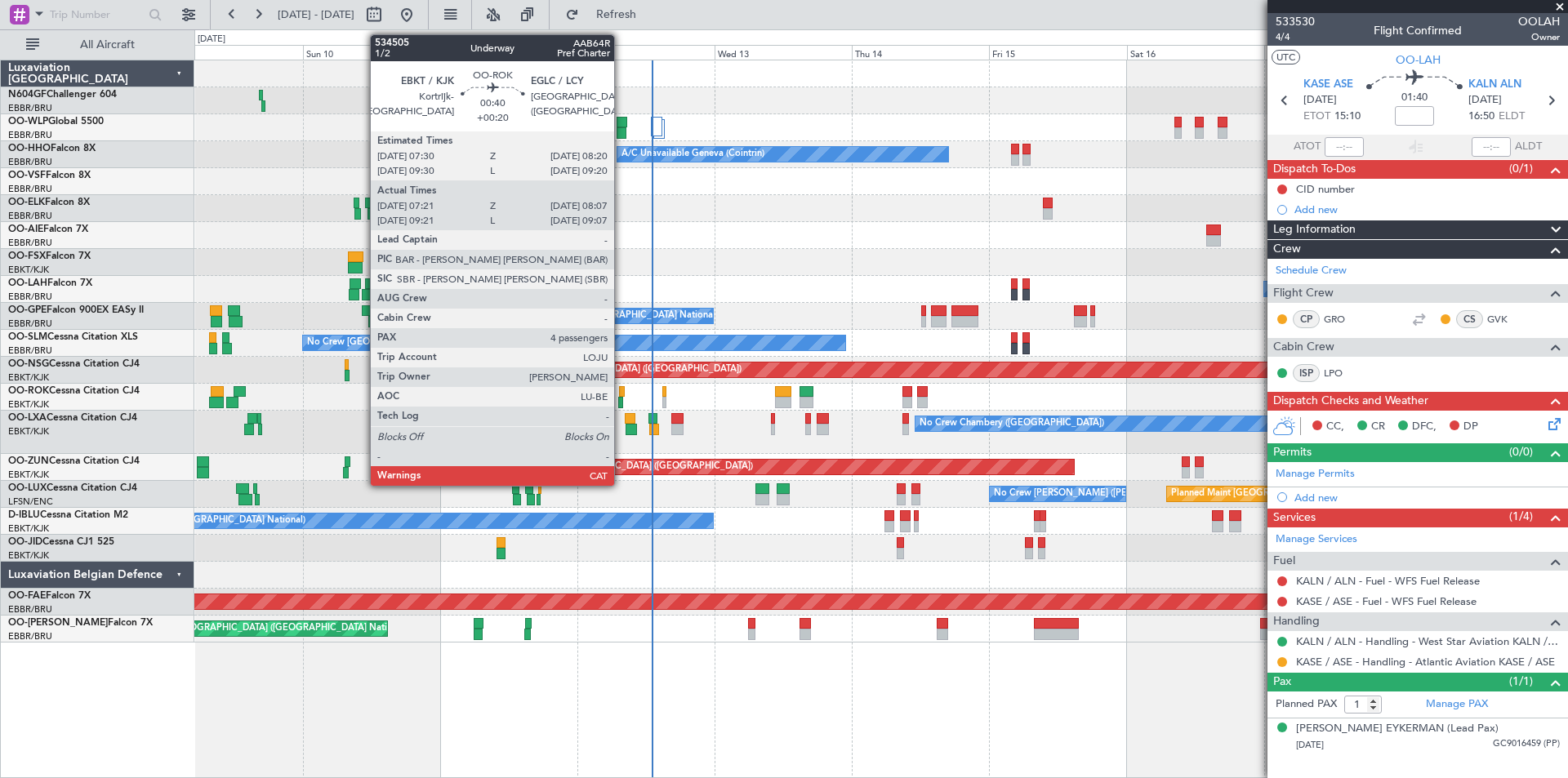
click at [621, 402] on div at bounding box center [620, 402] width 5 height 11
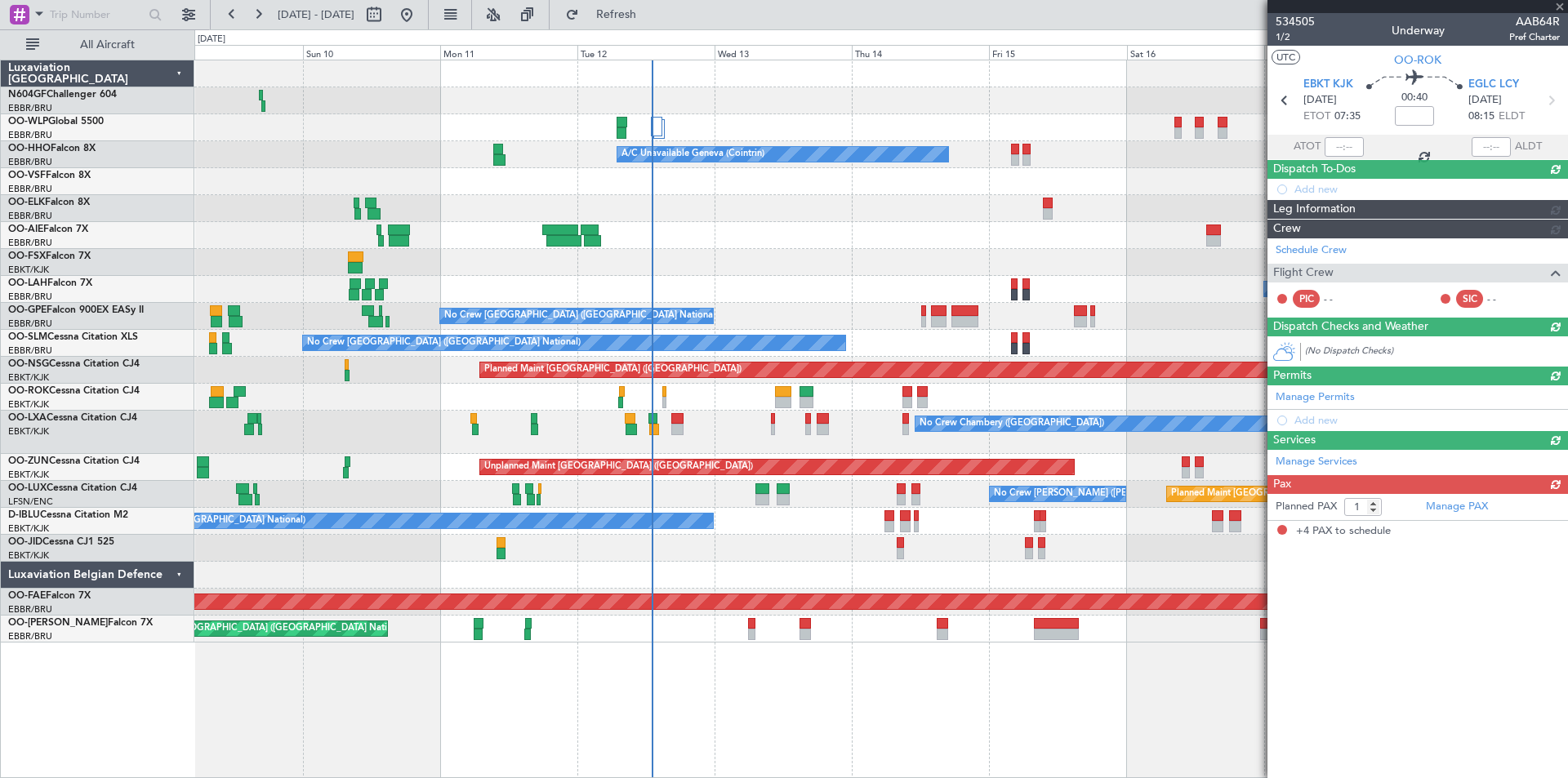
type input "+00:20"
type input "07:26"
type input "08:02"
type input "4"
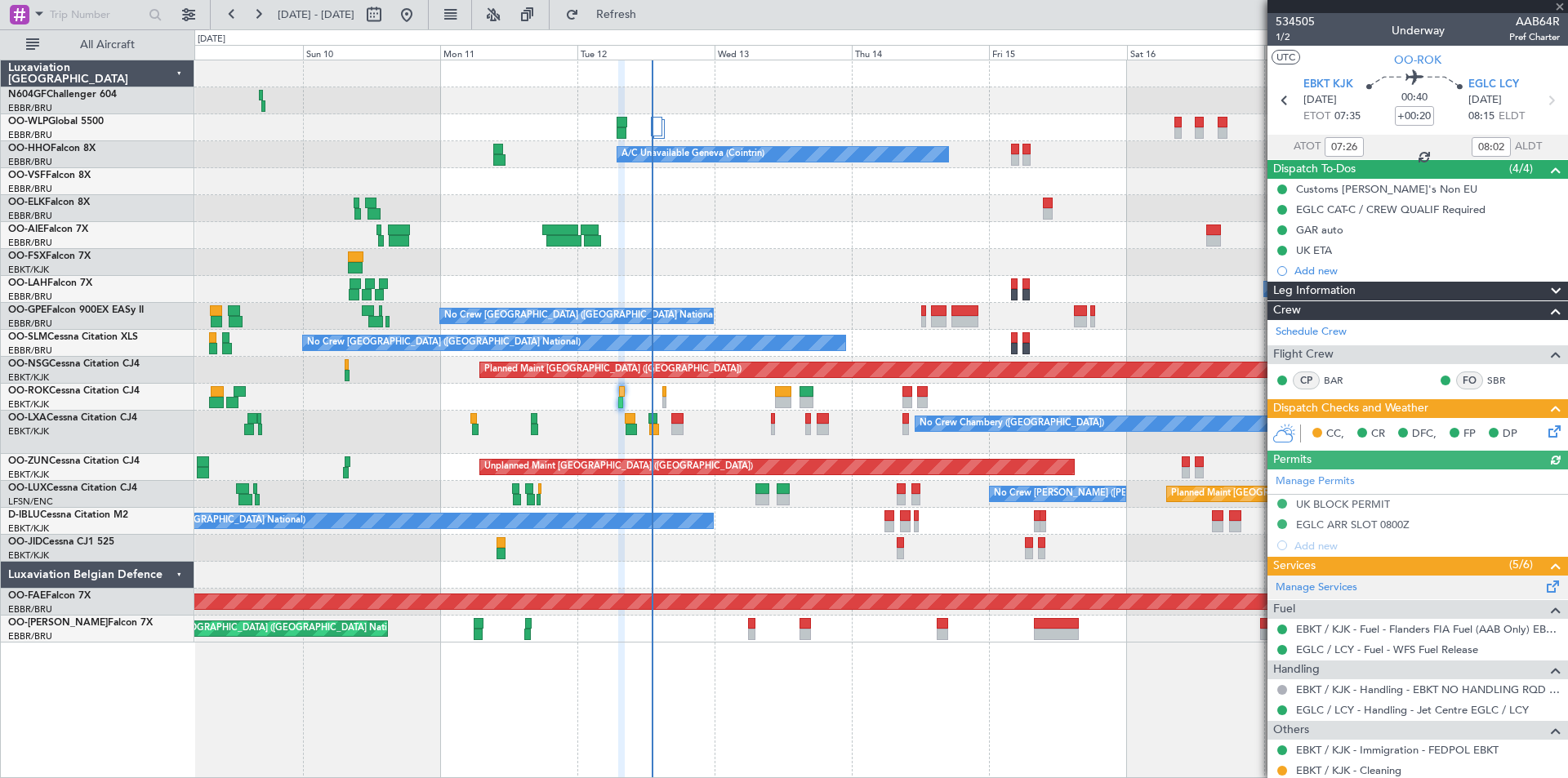
scroll to position [216, 0]
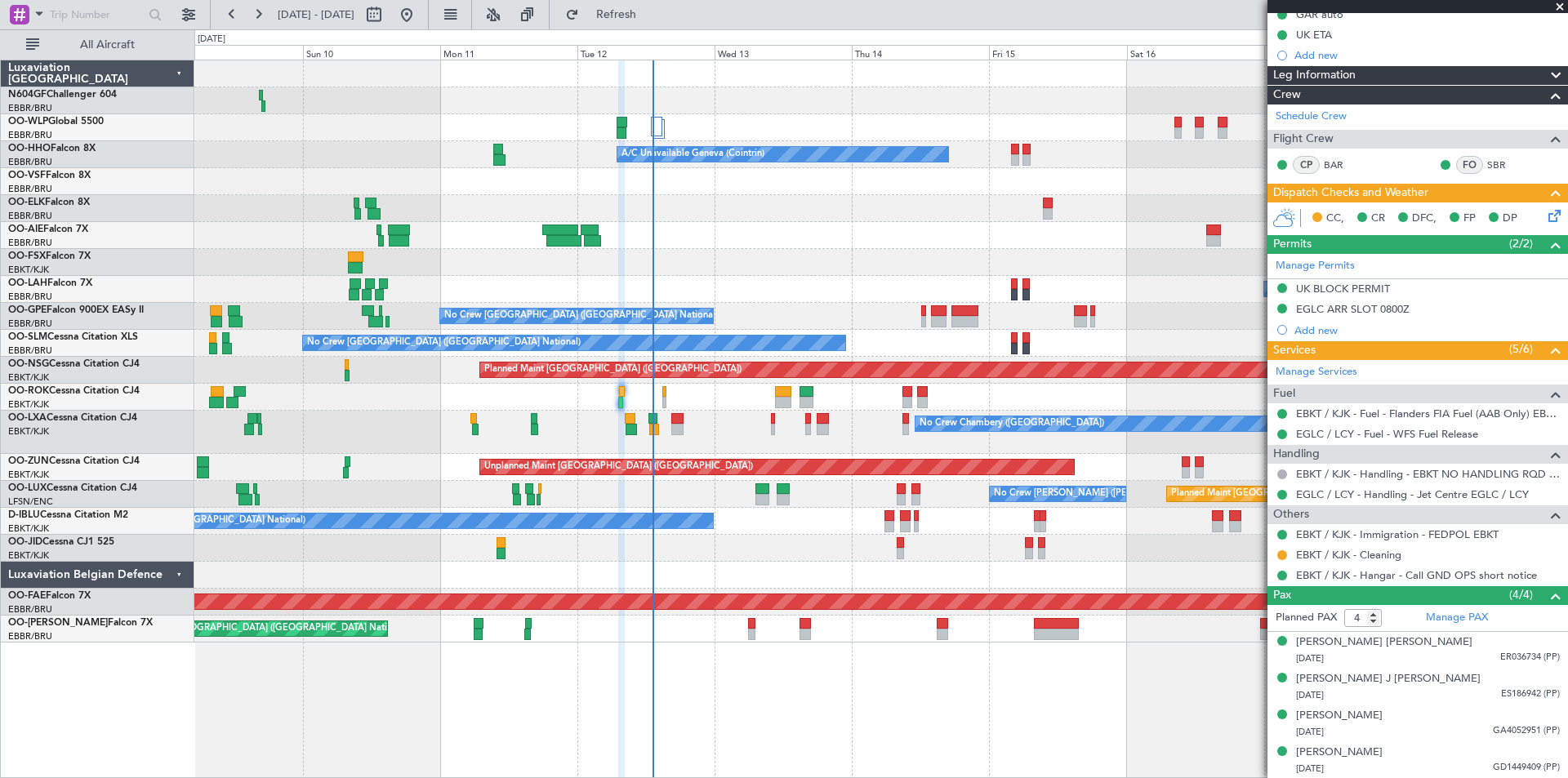
click at [1097, 354] on div "Planned Maint Milan (Linate) A/C Unavailable Geneva (Cointrin) Planned Maint Ge…" at bounding box center [880, 351] width 1373 height 582
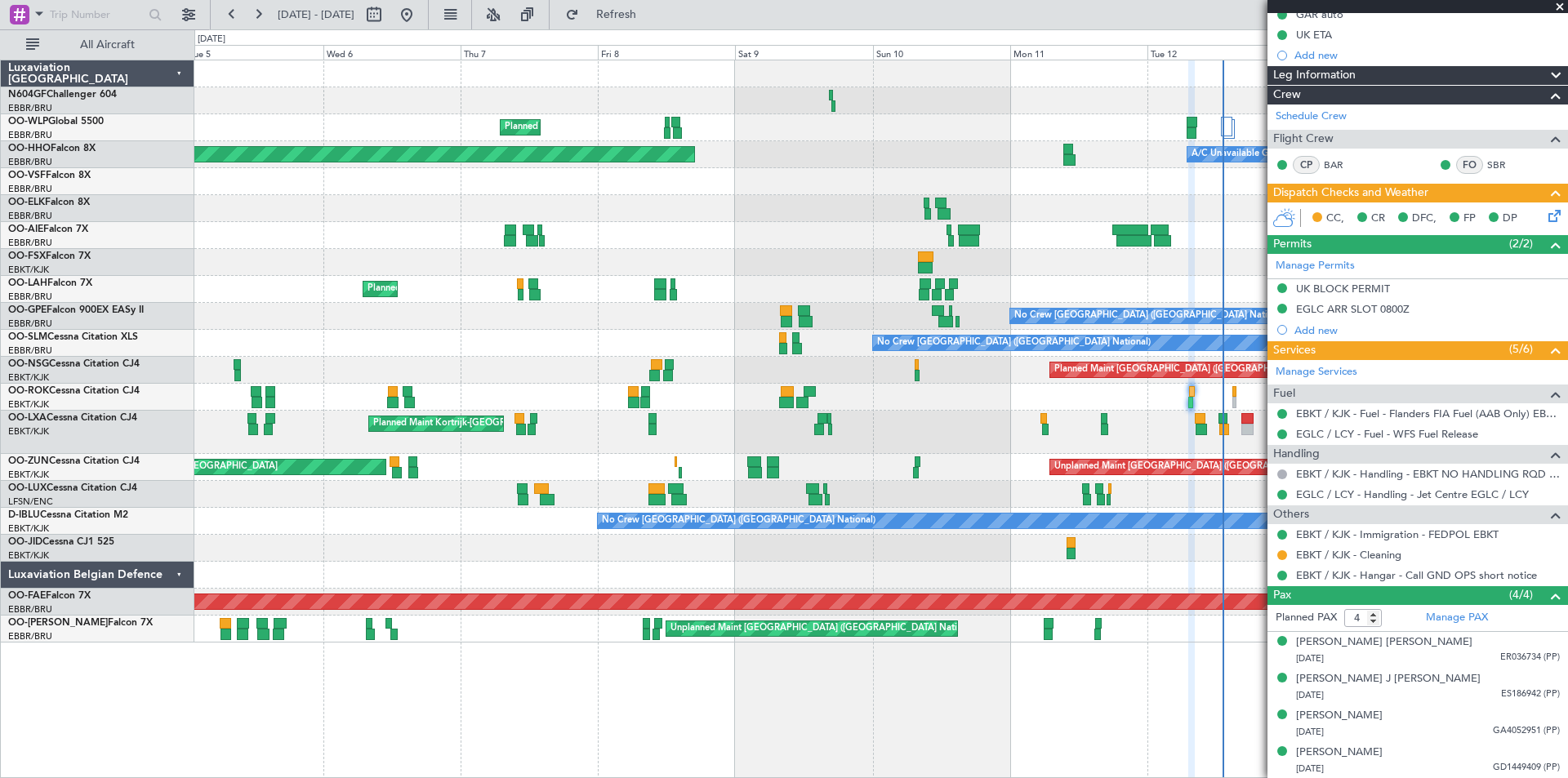
click at [812, 367] on div "Planned Maint Milan (Linate) A/C Unavailable Geneva (Cointrin) Planned Maint Ge…" at bounding box center [880, 351] width 1373 height 582
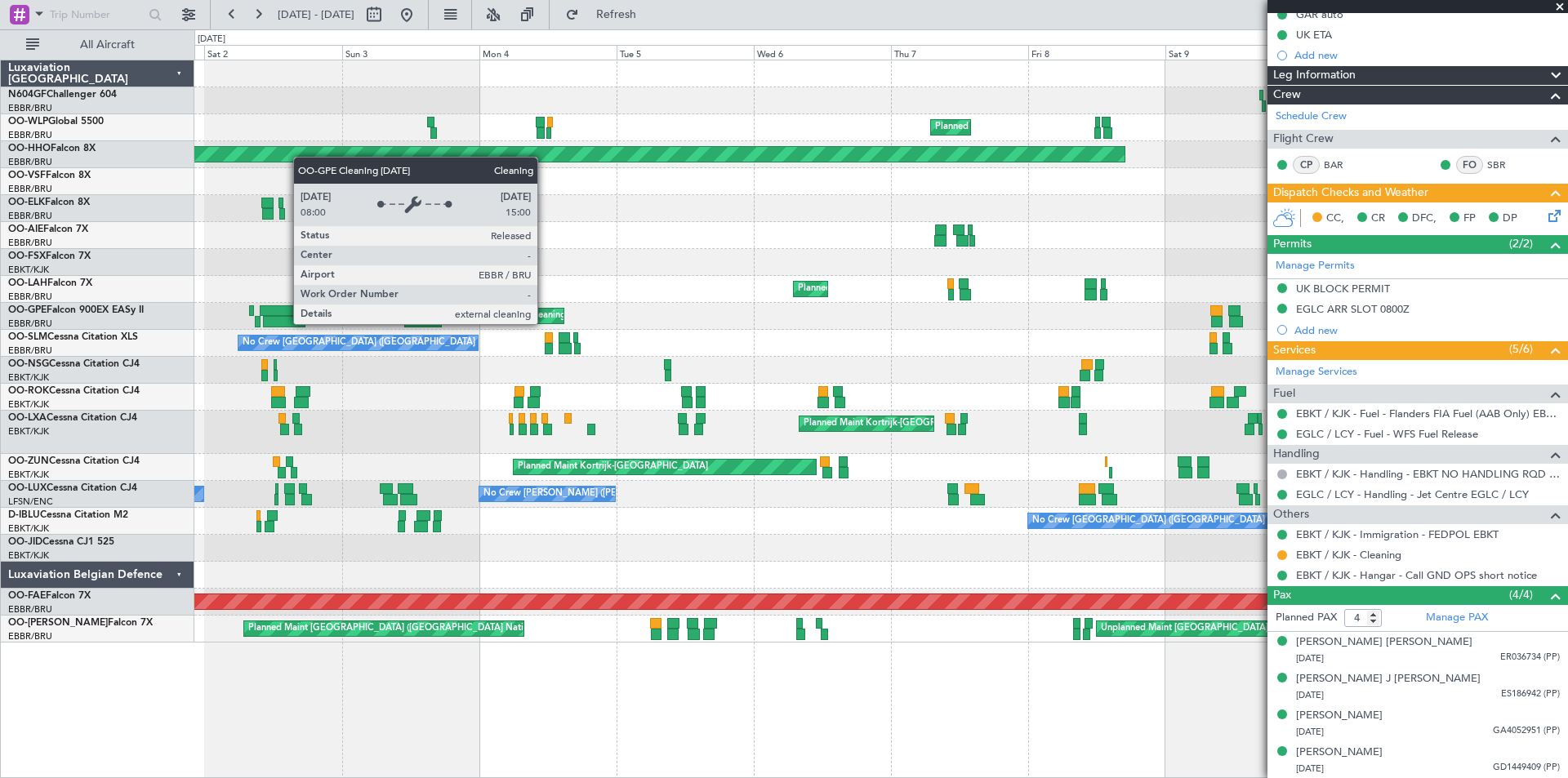
click at [1062, 342] on div "Planned Maint Milan (Linate) Planned Maint Geneva ([GEOGRAPHIC_DATA]) A/C Unava…" at bounding box center [880, 351] width 1373 height 582
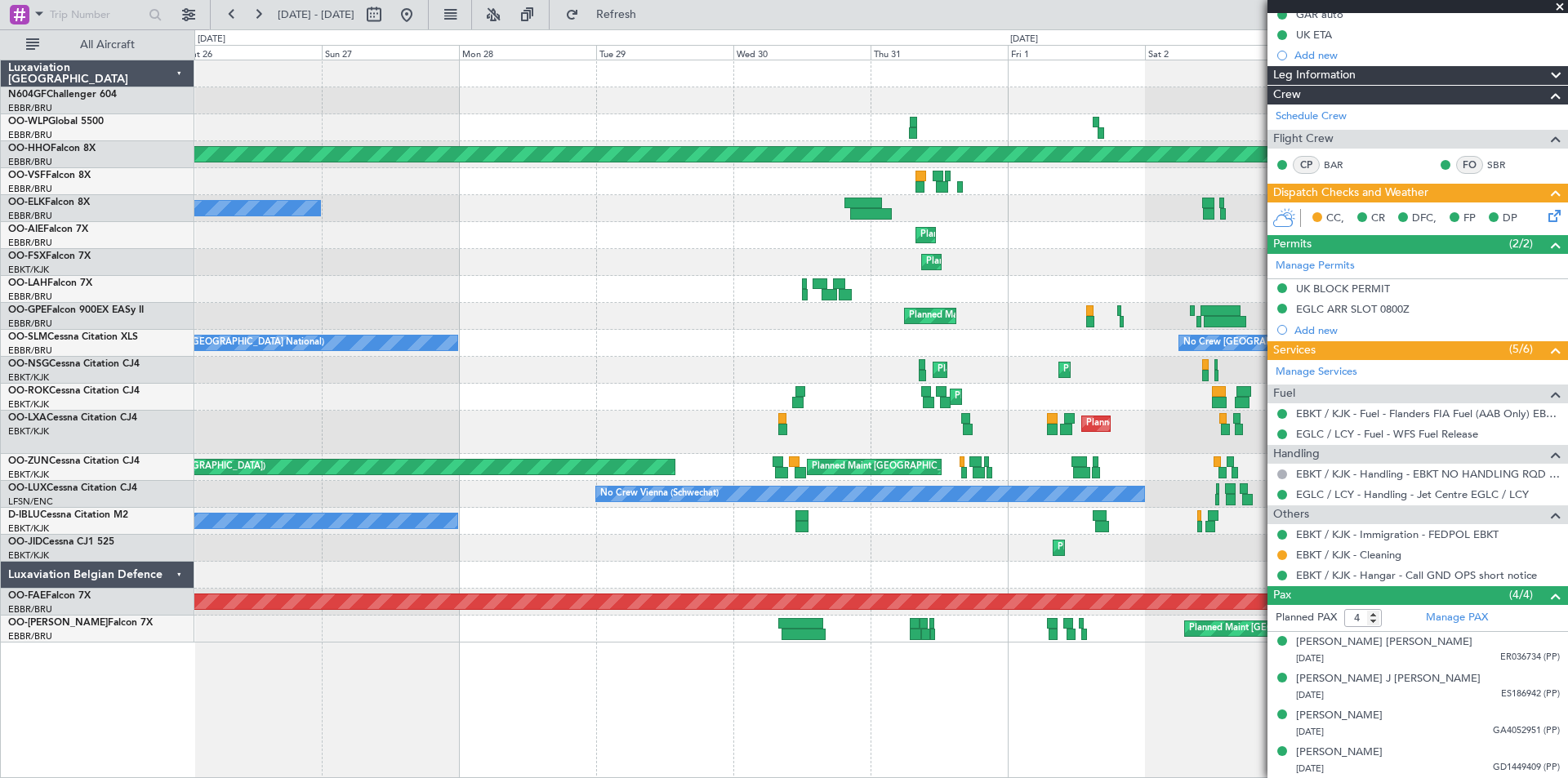
click at [1018, 326] on div "Planned Maint Milan (Linate) Planned Maint Geneva ([GEOGRAPHIC_DATA]) Owner [GE…" at bounding box center [880, 351] width 1373 height 582
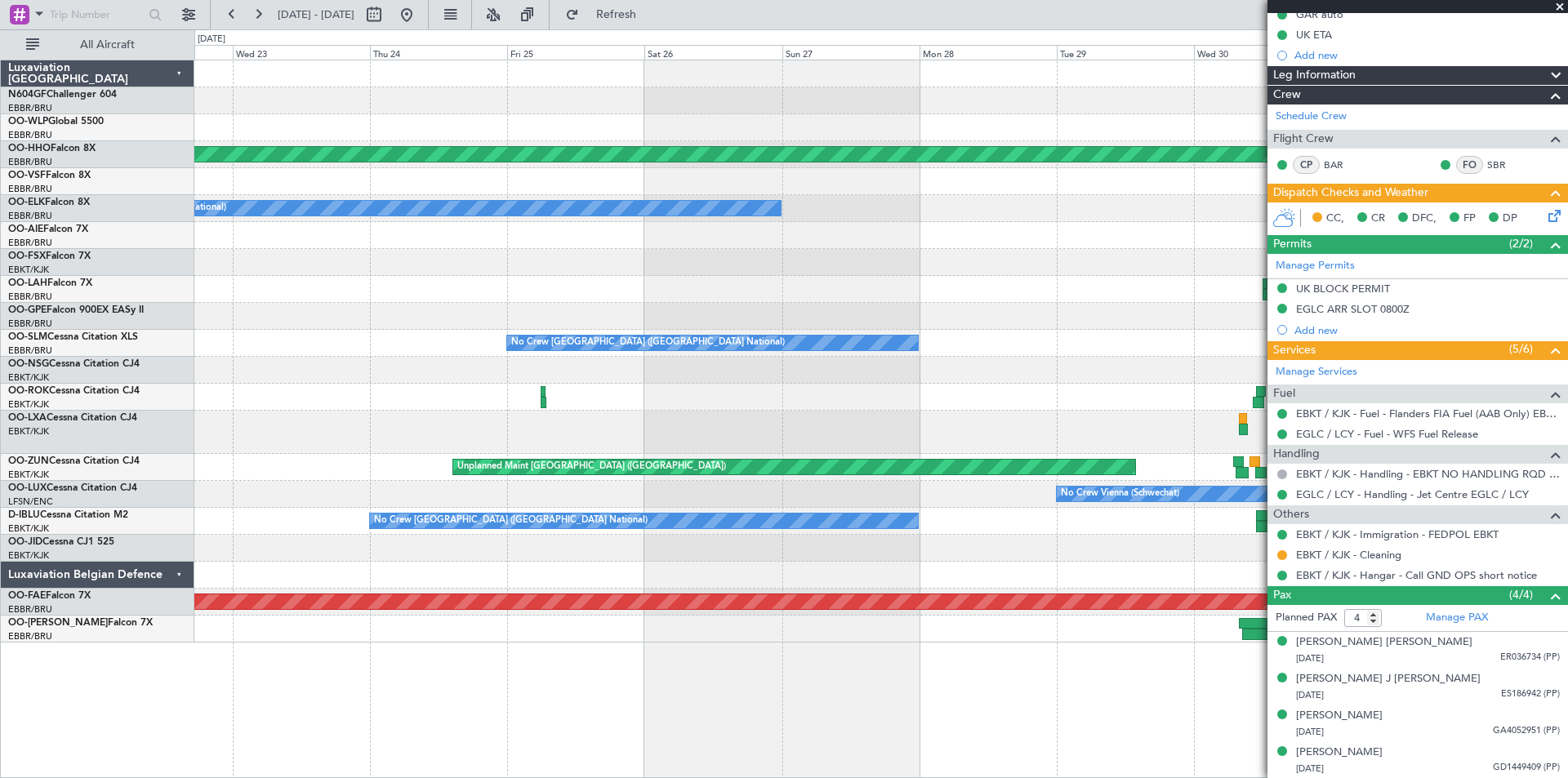
click at [964, 297] on div at bounding box center [880, 289] width 1373 height 27
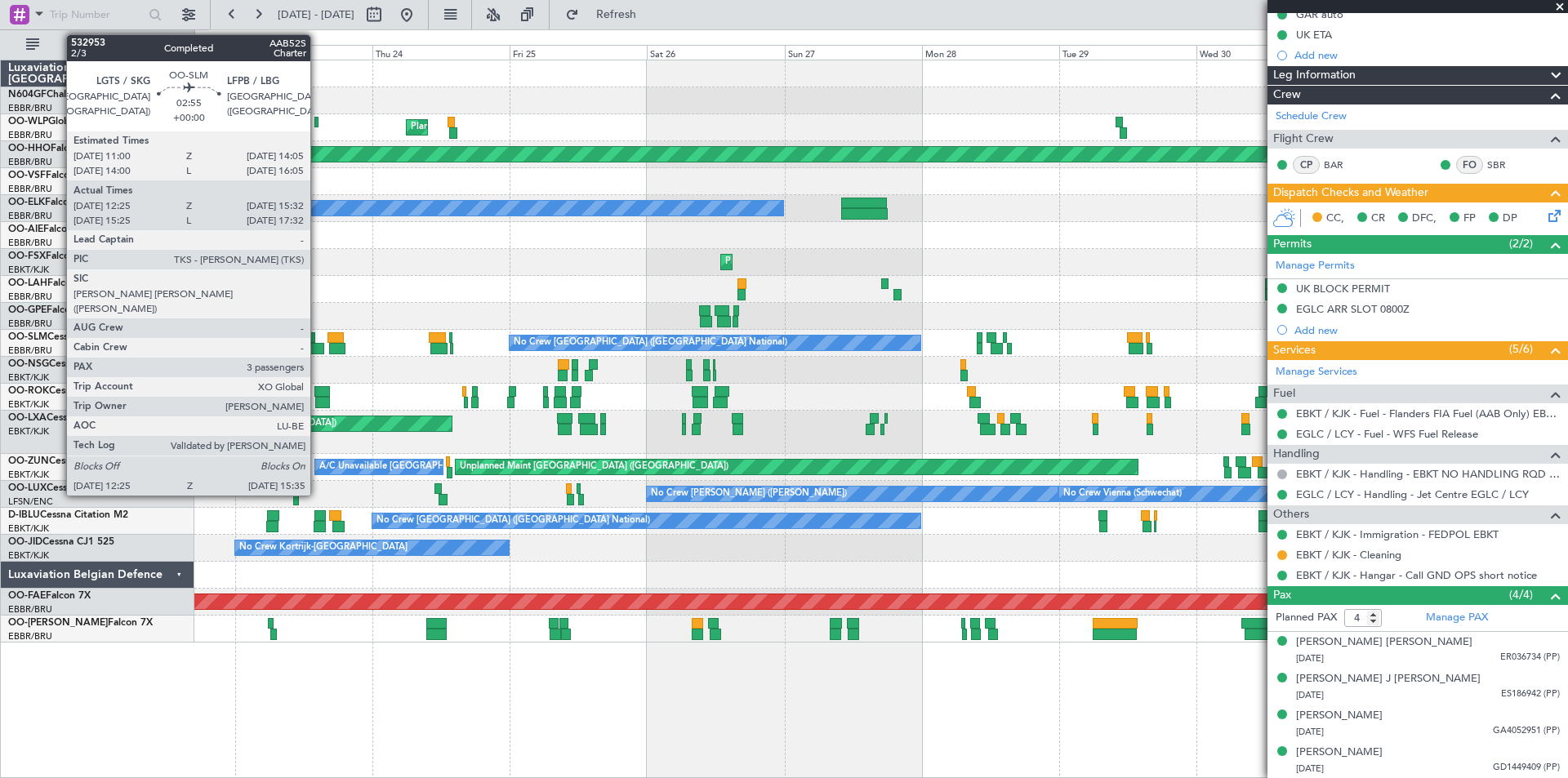
click at [318, 348] on div at bounding box center [315, 348] width 19 height 11
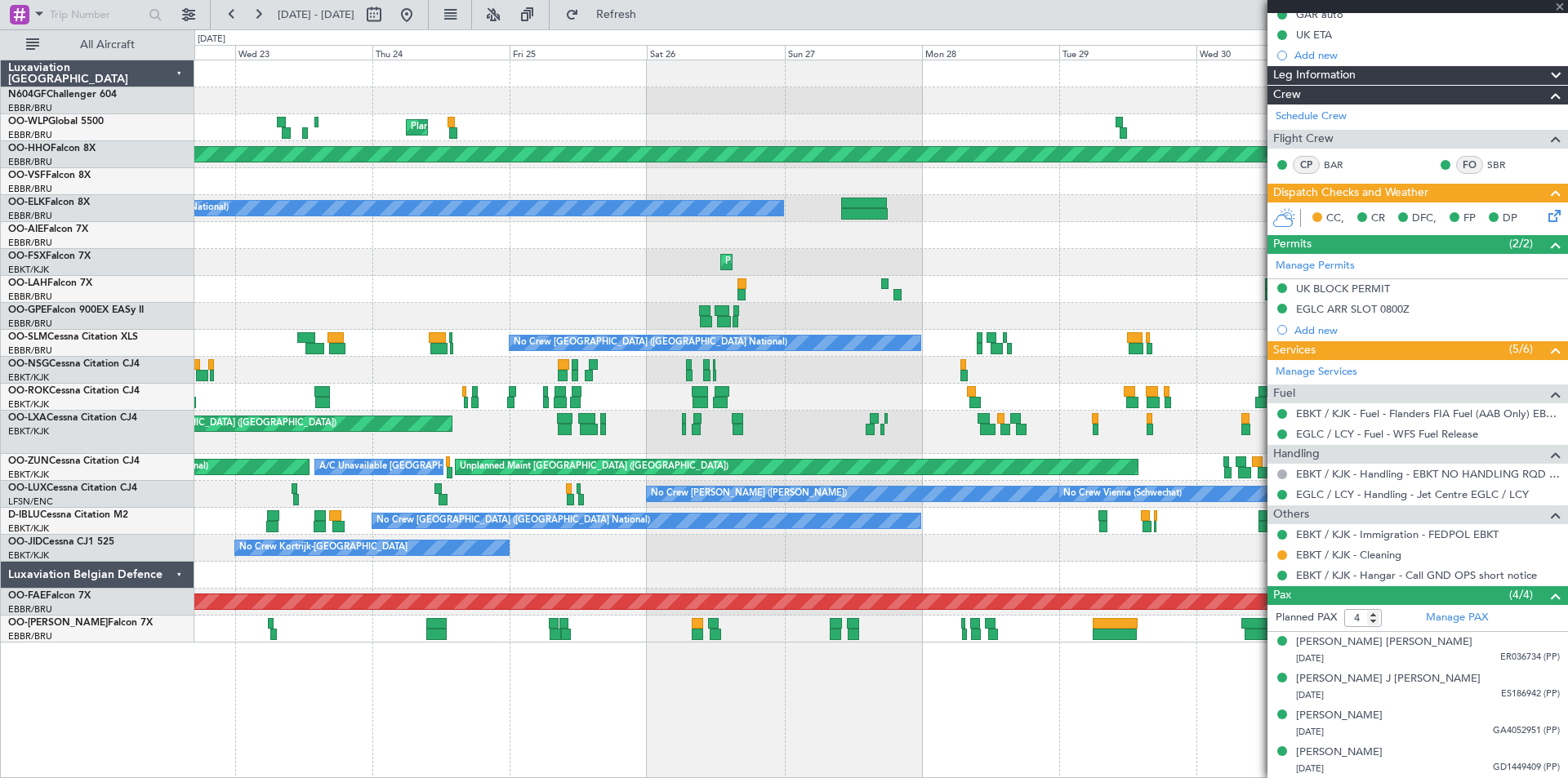
type input "12:30"
type input "15:27"
type input "3"
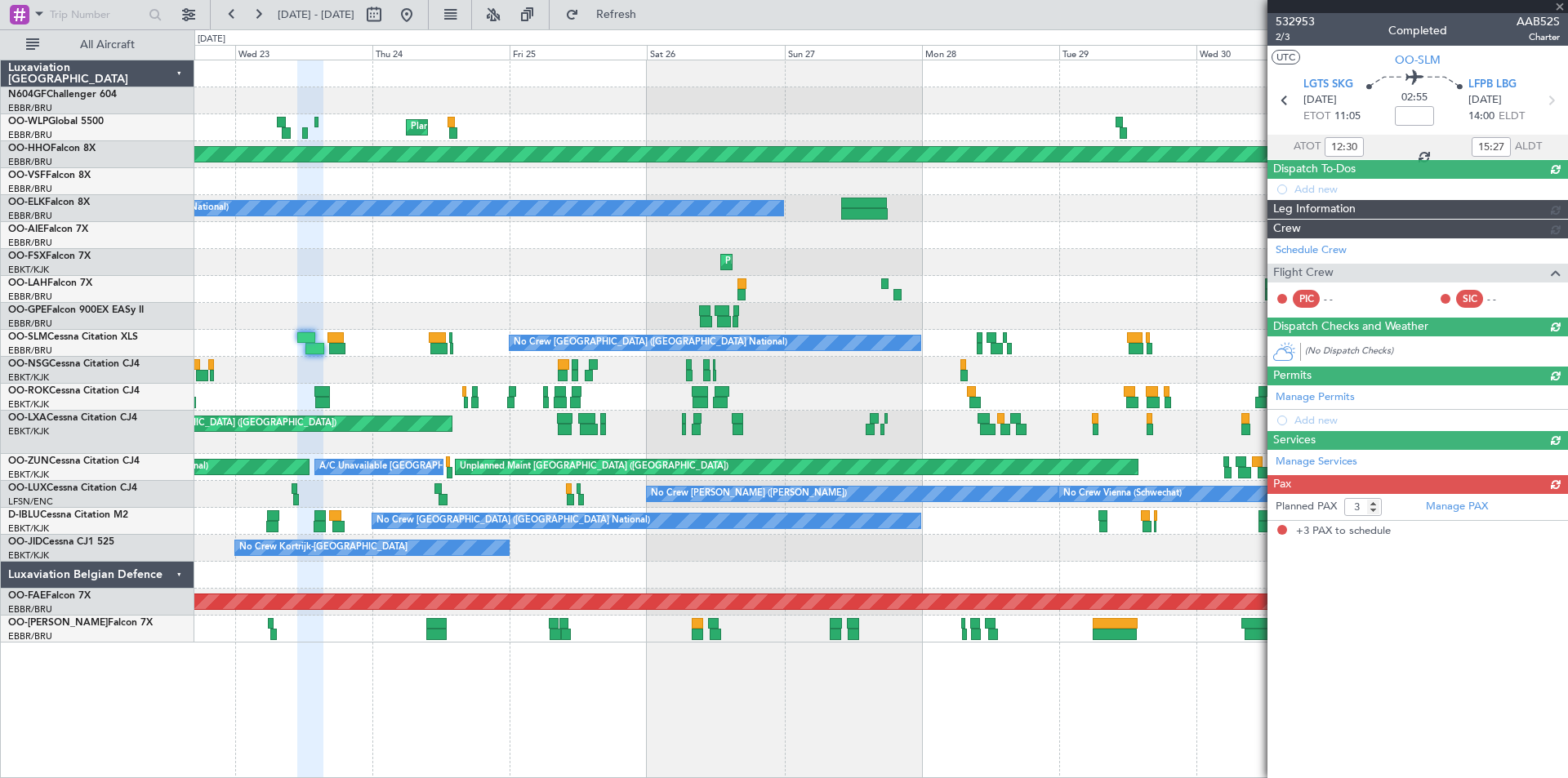
scroll to position [0, 0]
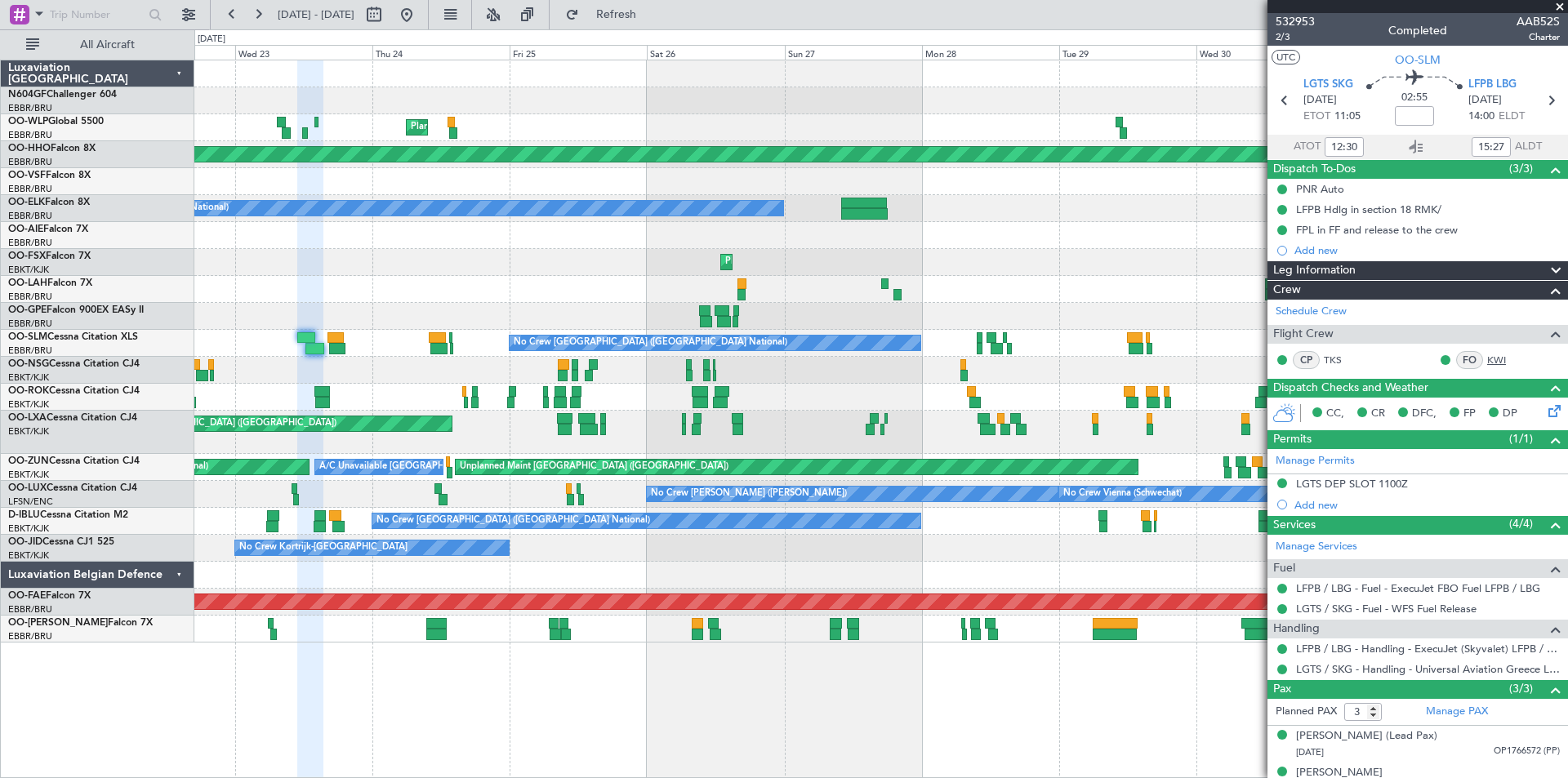
click at [1487, 358] on link "KWI" at bounding box center [1505, 360] width 37 height 15
click at [419, 8] on button at bounding box center [406, 15] width 26 height 26
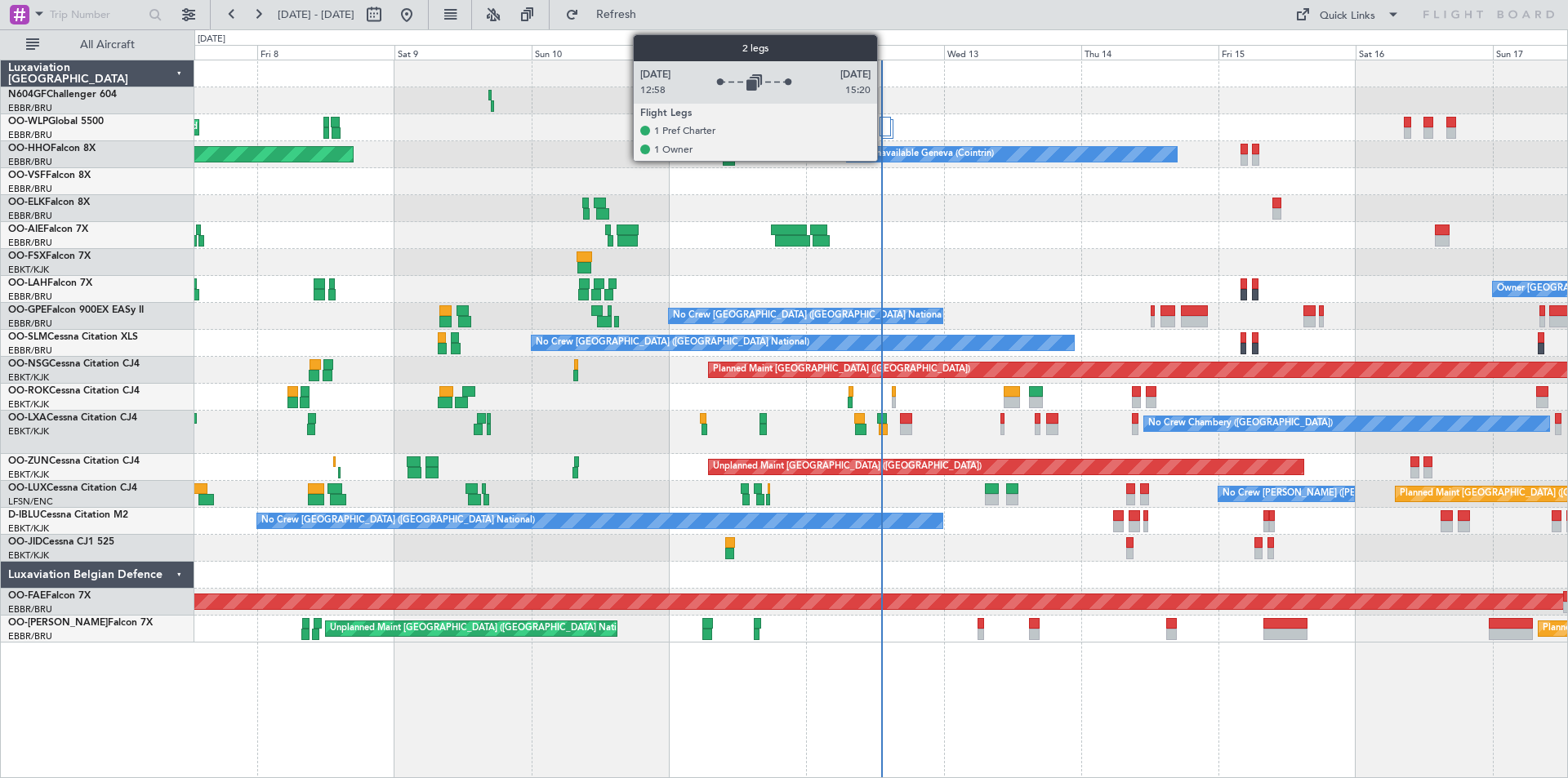
click at [885, 127] on div at bounding box center [885, 126] width 11 height 20
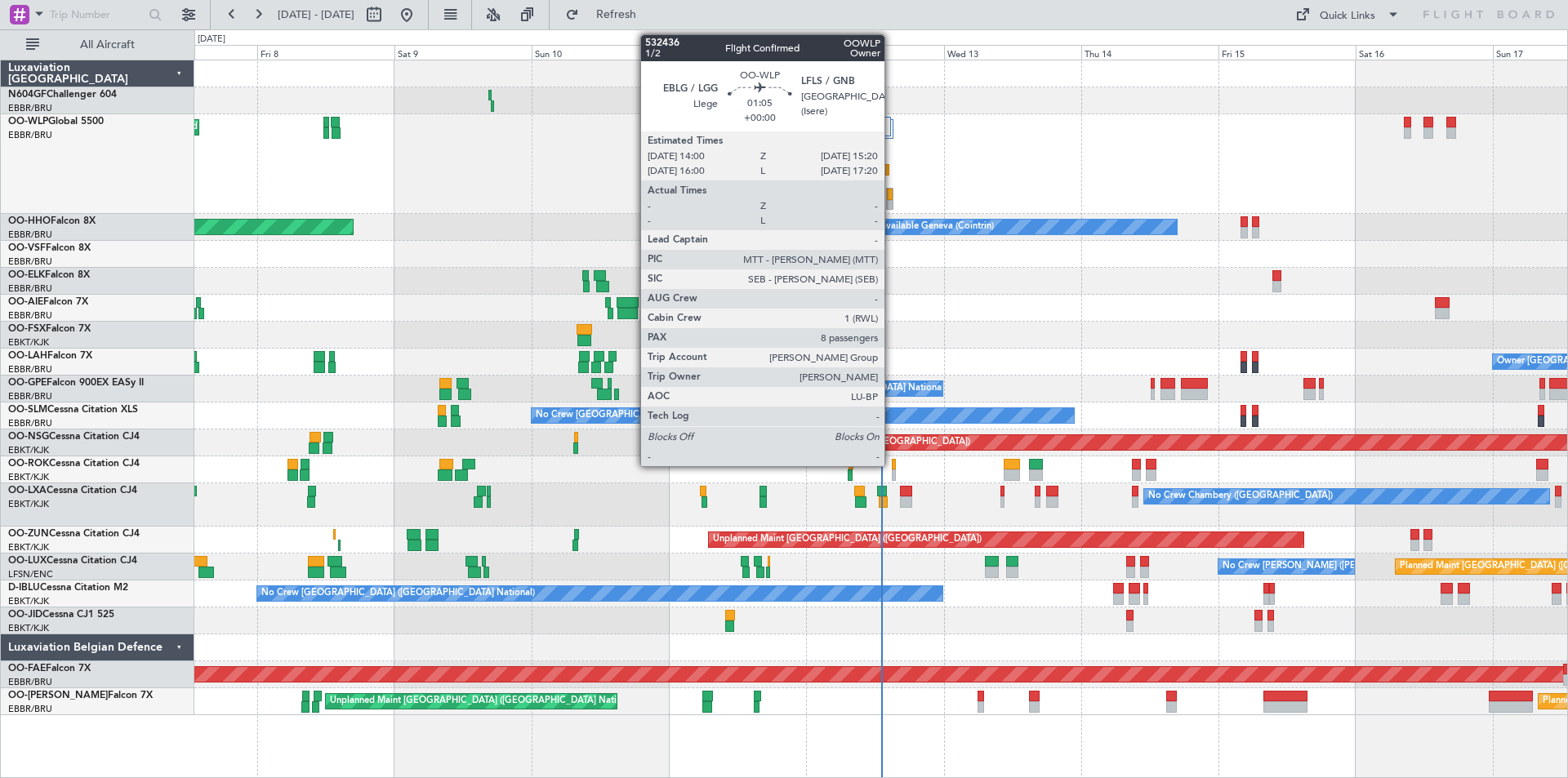
click at [892, 200] on div at bounding box center [891, 205] width 7 height 11
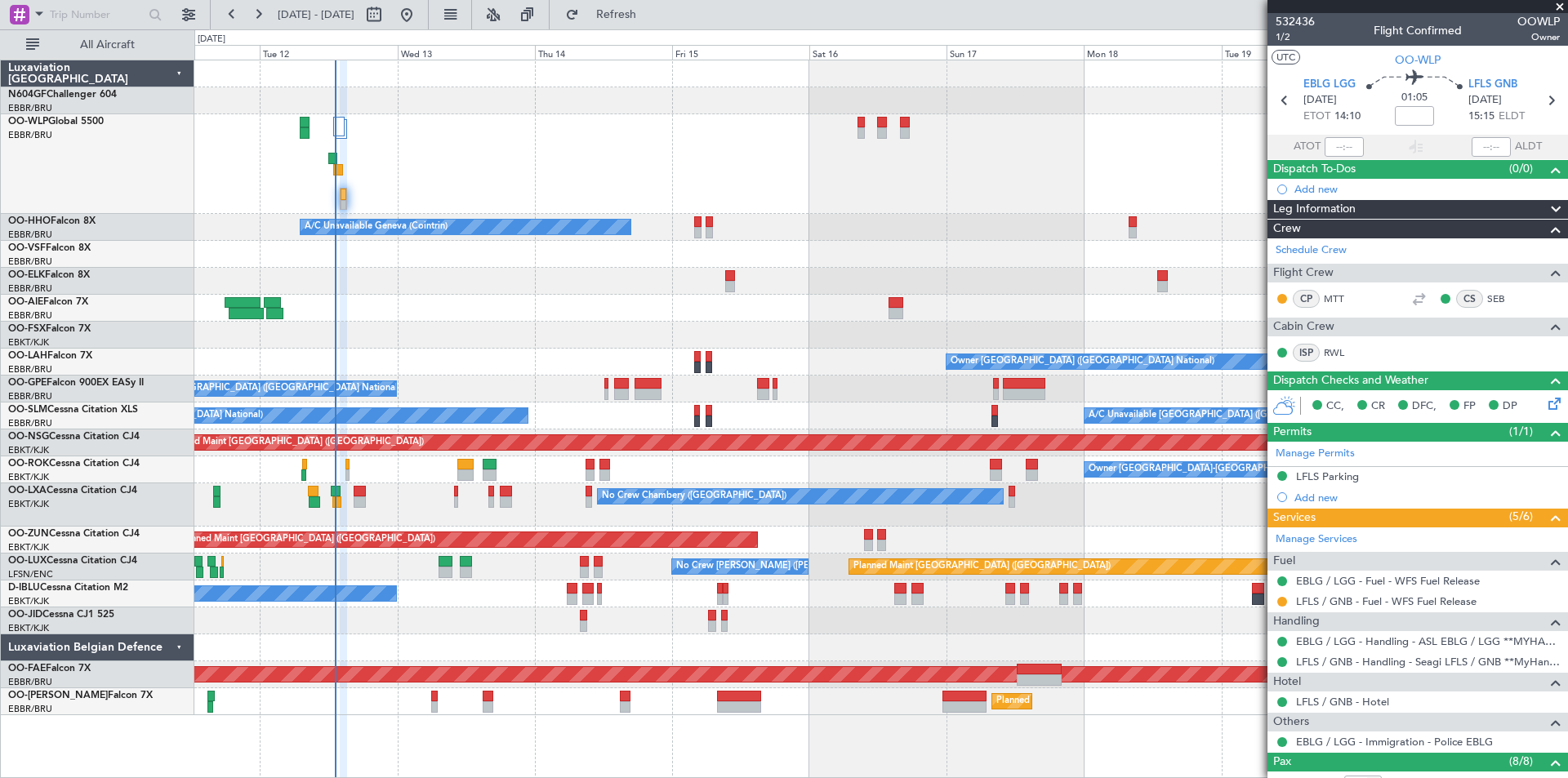
click at [417, 313] on div "Planned Maint [GEOGRAPHIC_DATA] ([GEOGRAPHIC_DATA]) A/C Unavailable Geneva (Coi…" at bounding box center [880, 387] width 1373 height 655
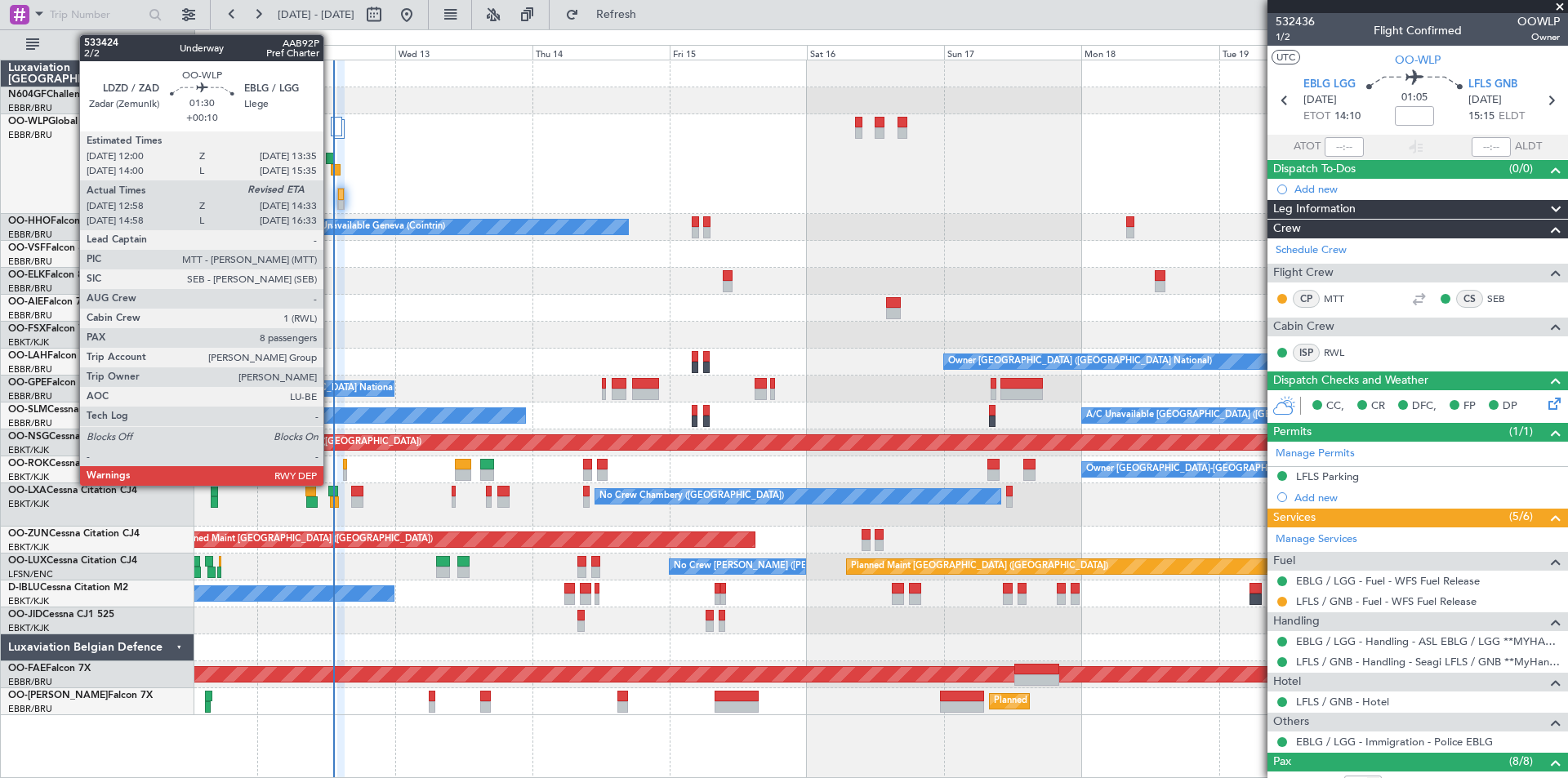
click at [331, 163] on div at bounding box center [331, 158] width 9 height 11
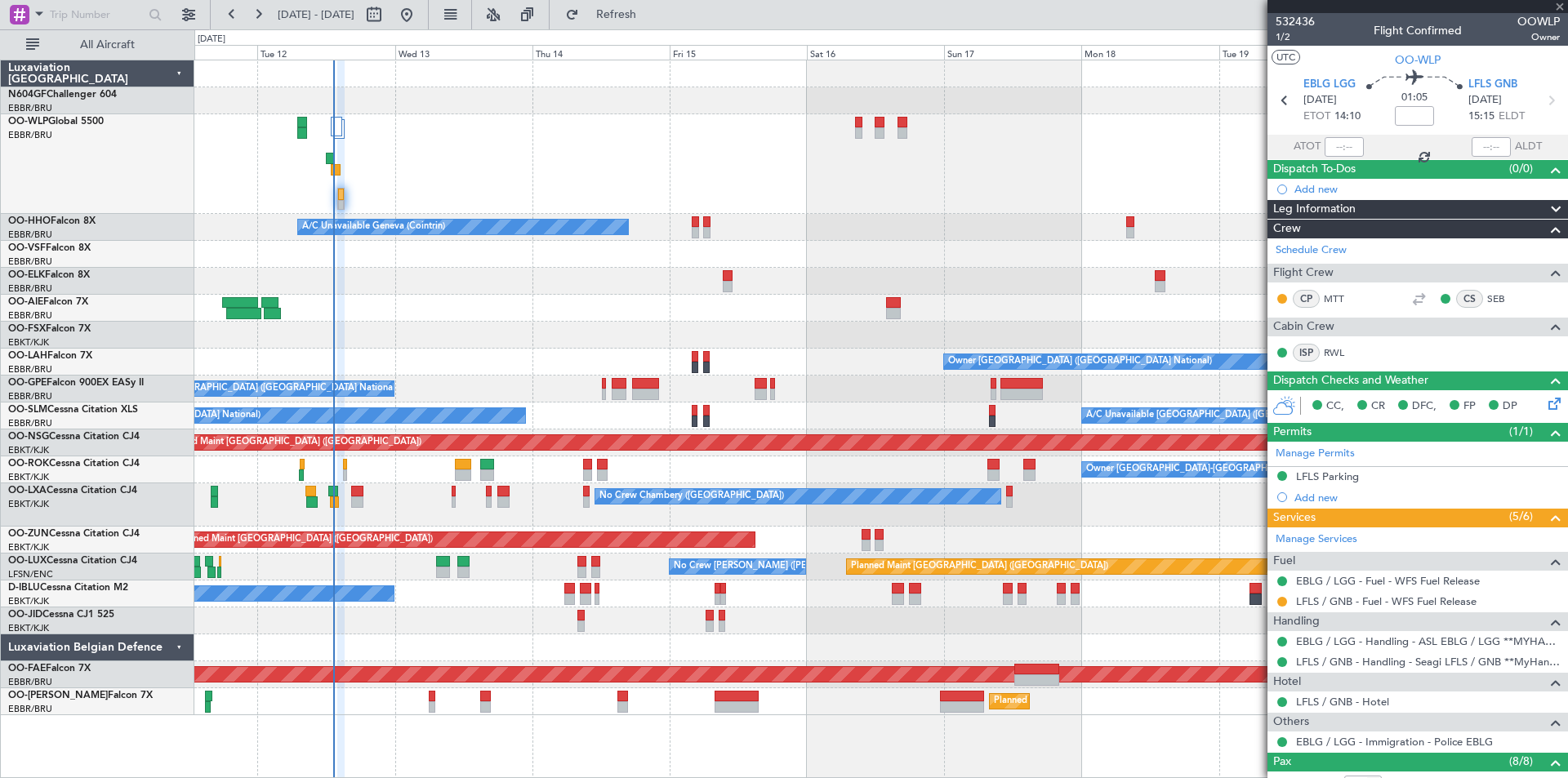
type input "+00:10"
type input "12:58"
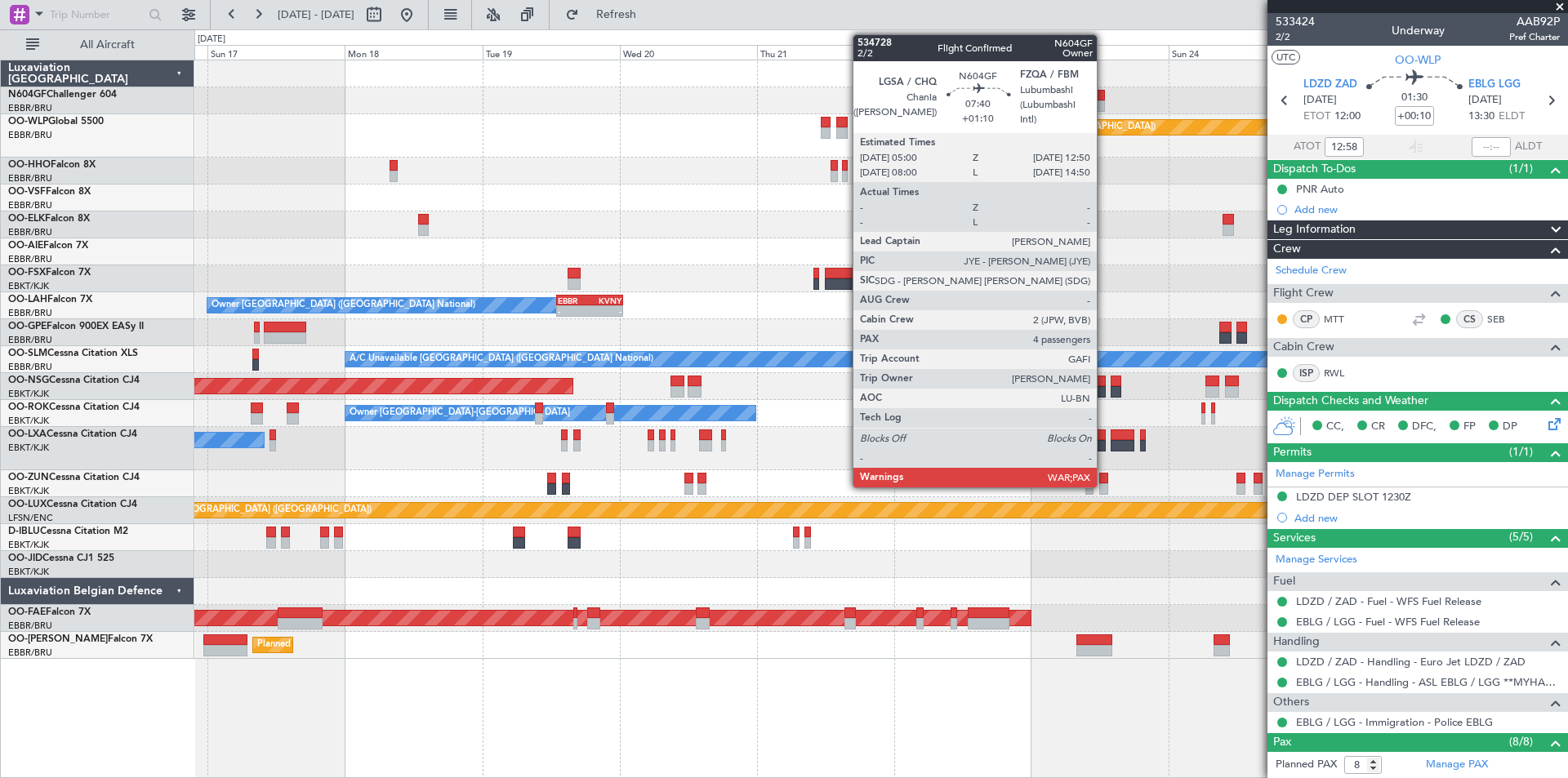
click at [1104, 106] on div at bounding box center [1081, 105] width 45 height 11
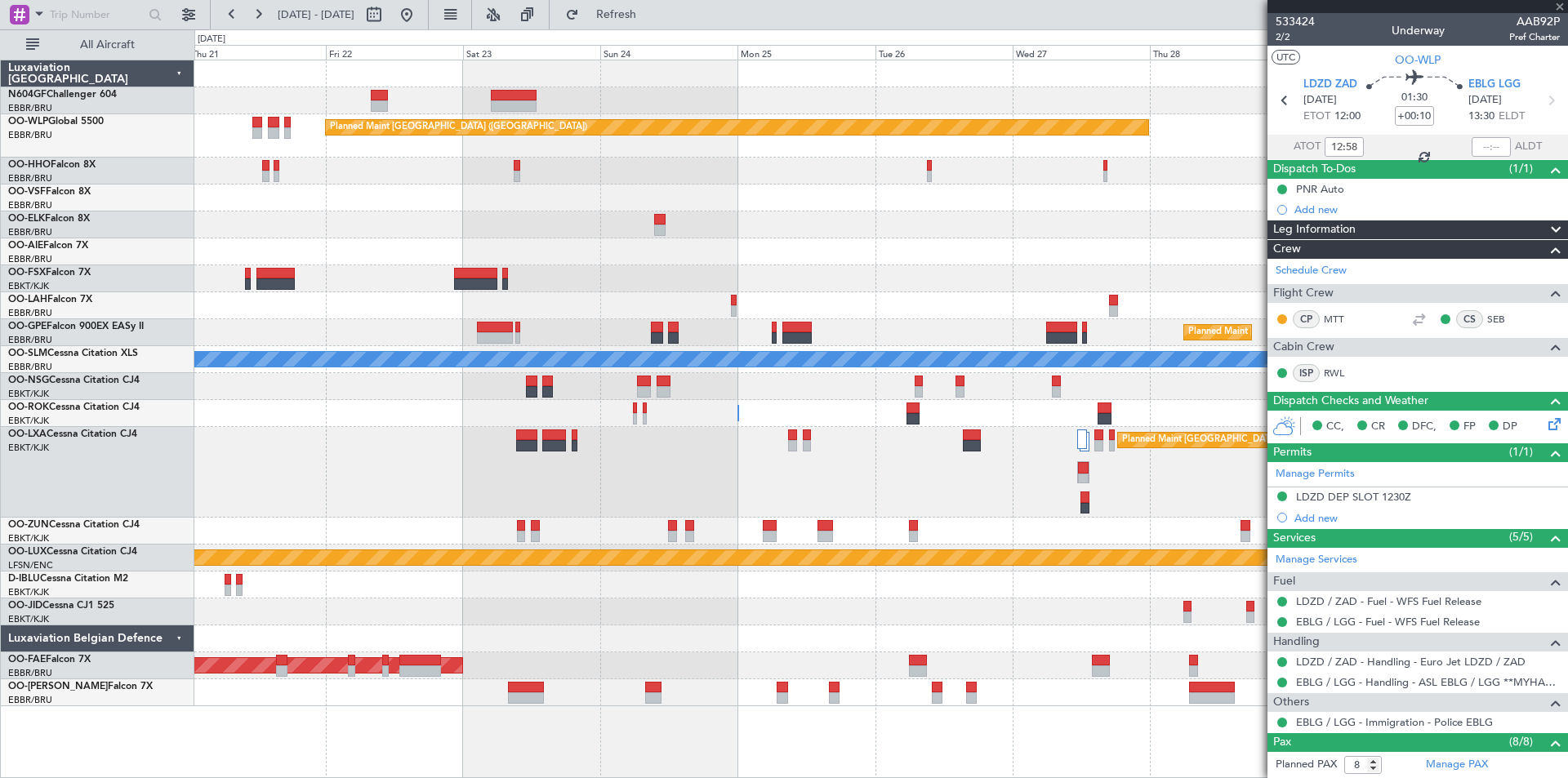
type input "+01:10"
type input "4"
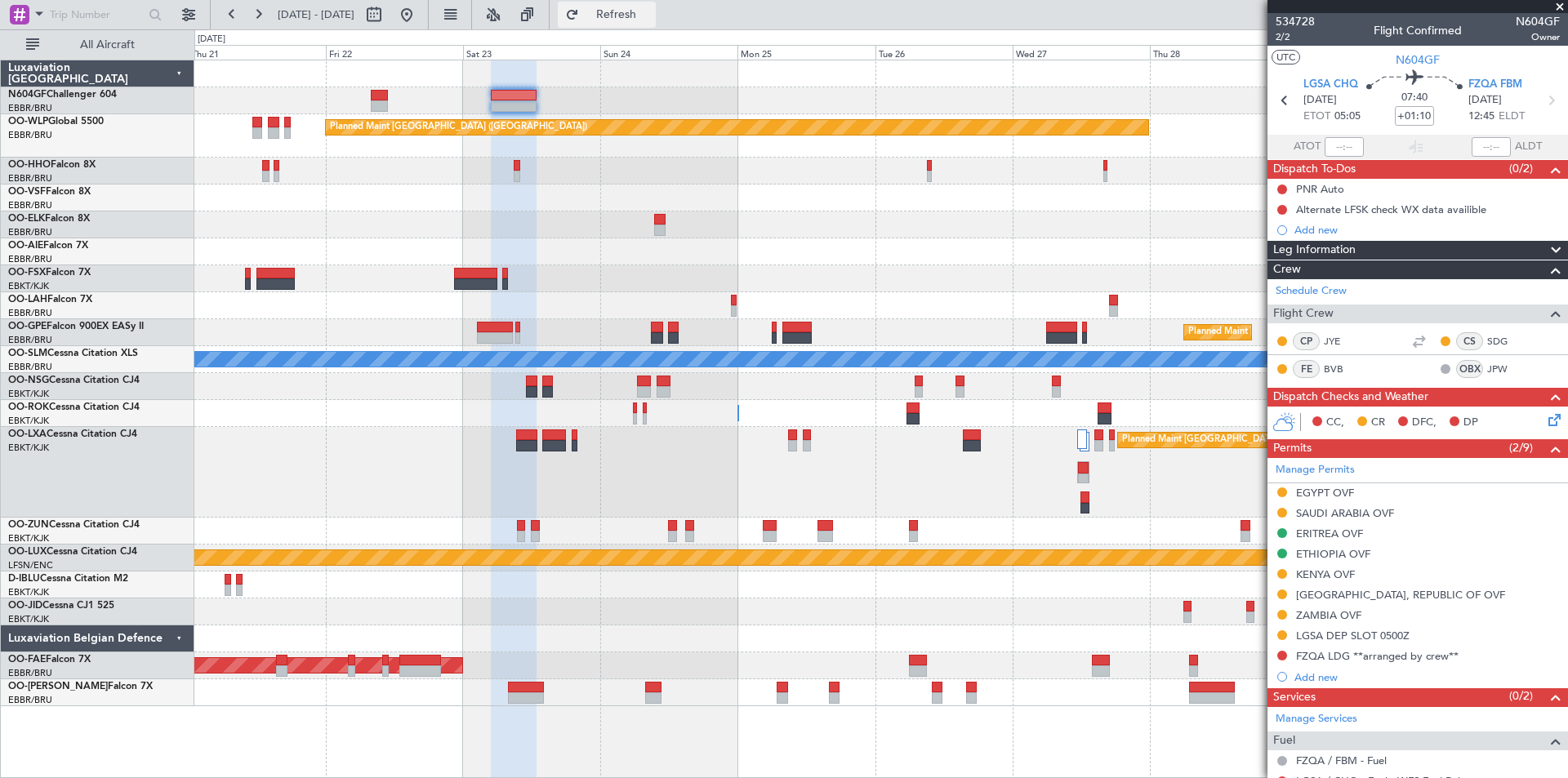
click at [651, 10] on span "Refresh" at bounding box center [616, 14] width 68 height 11
click at [651, 13] on span "Refresh" at bounding box center [616, 14] width 68 height 11
click at [1330, 495] on div "EGYPT OVF" at bounding box center [1325, 493] width 58 height 14
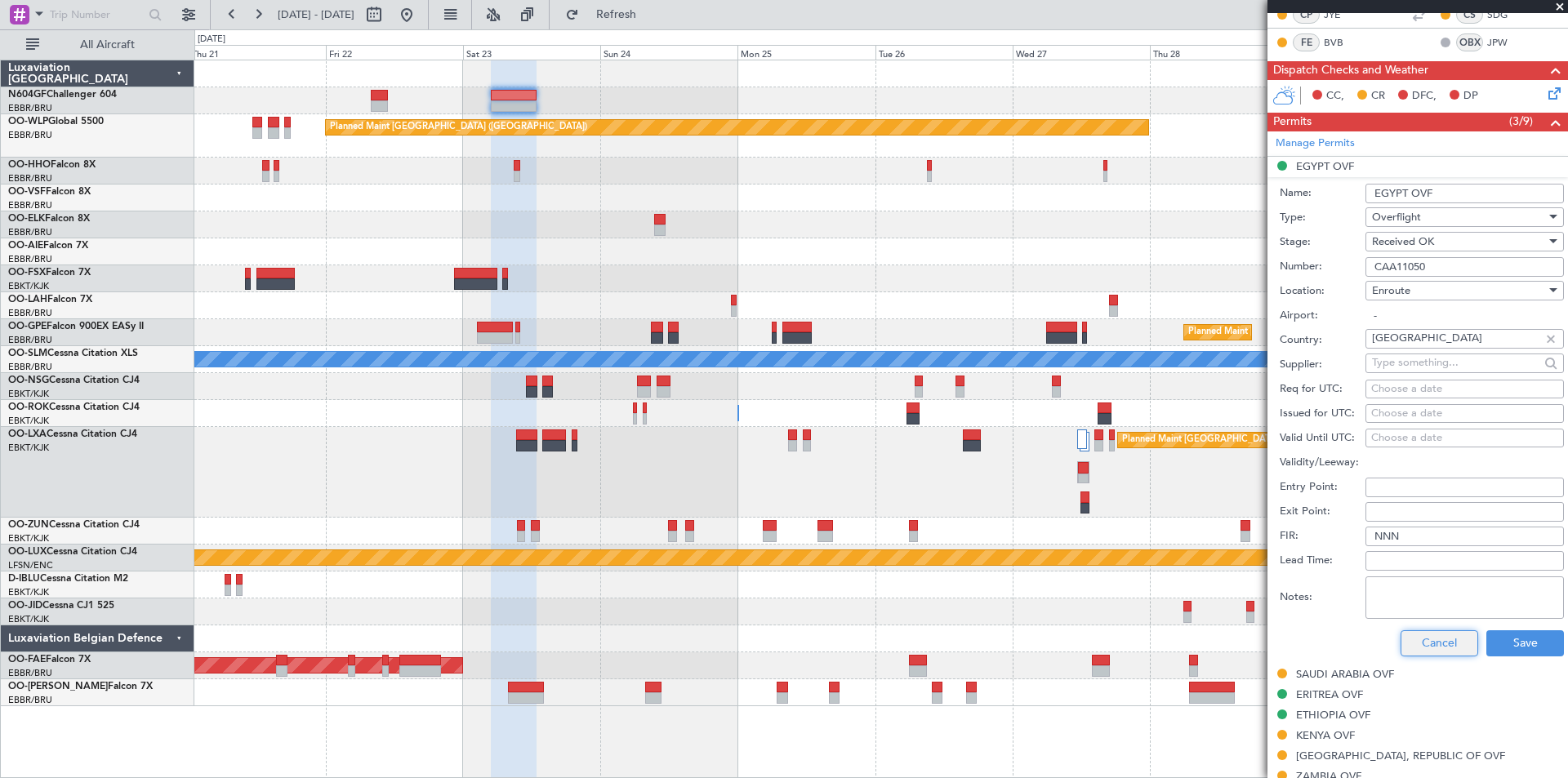
click at [1421, 638] on button "Cancel" at bounding box center [1439, 643] width 78 height 26
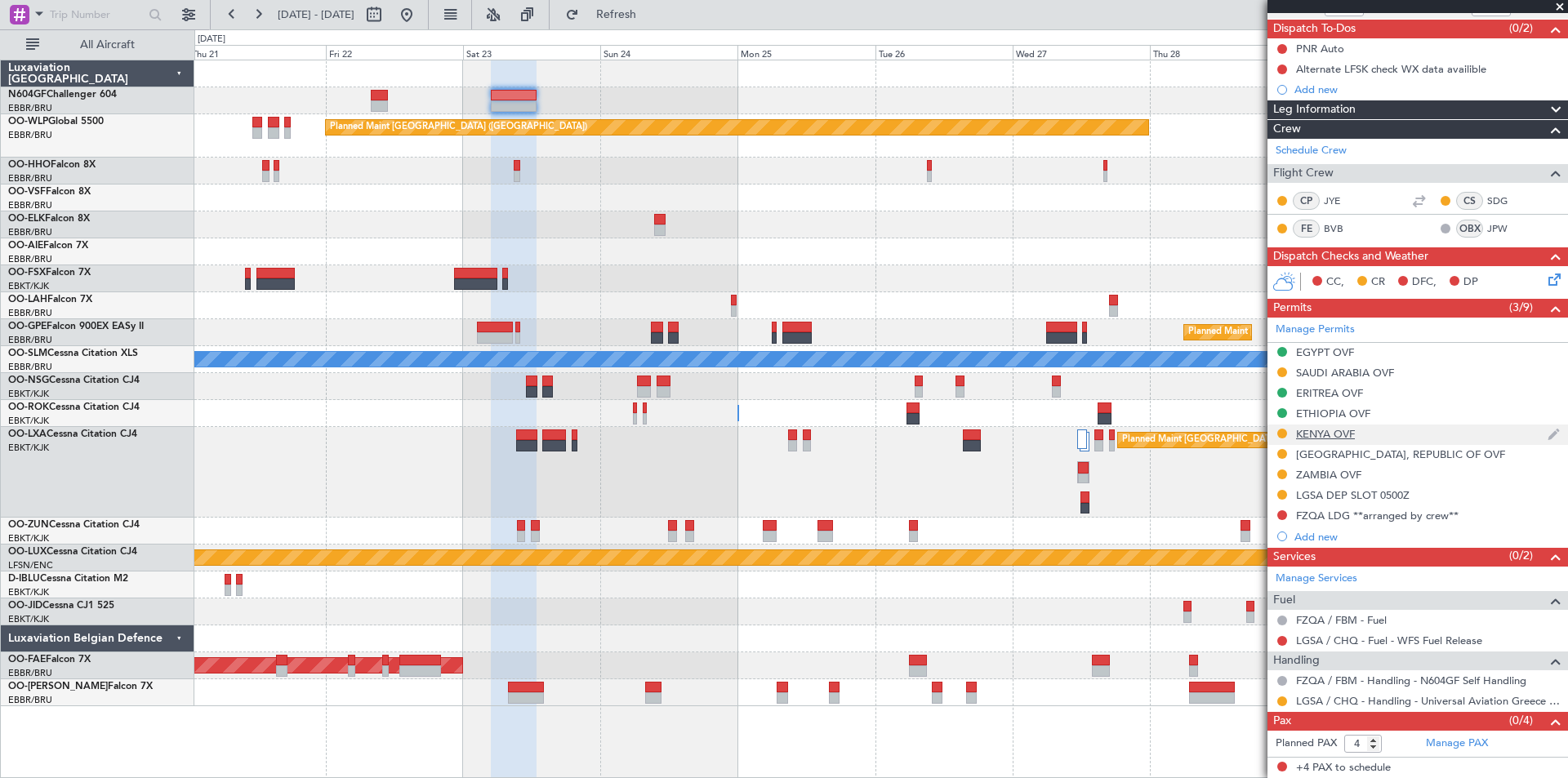
click at [1315, 434] on fb-app "[DATE] - [DATE] Refresh Quick Links All Aircraft Planned Maint [GEOGRAPHIC_DATA…" at bounding box center [784, 395] width 1568 height 766
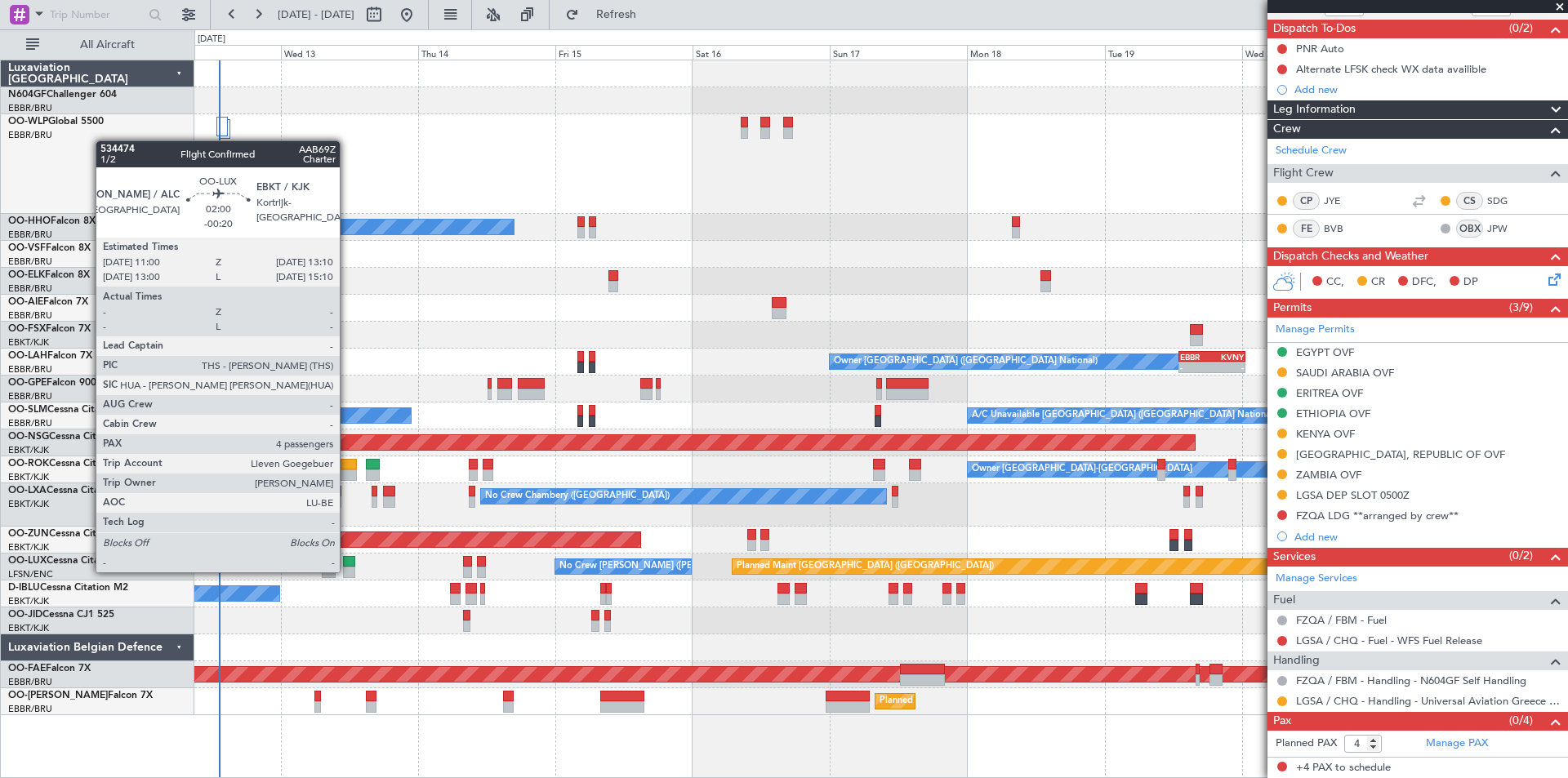
click at [347, 570] on div at bounding box center [349, 572] width 13 height 11
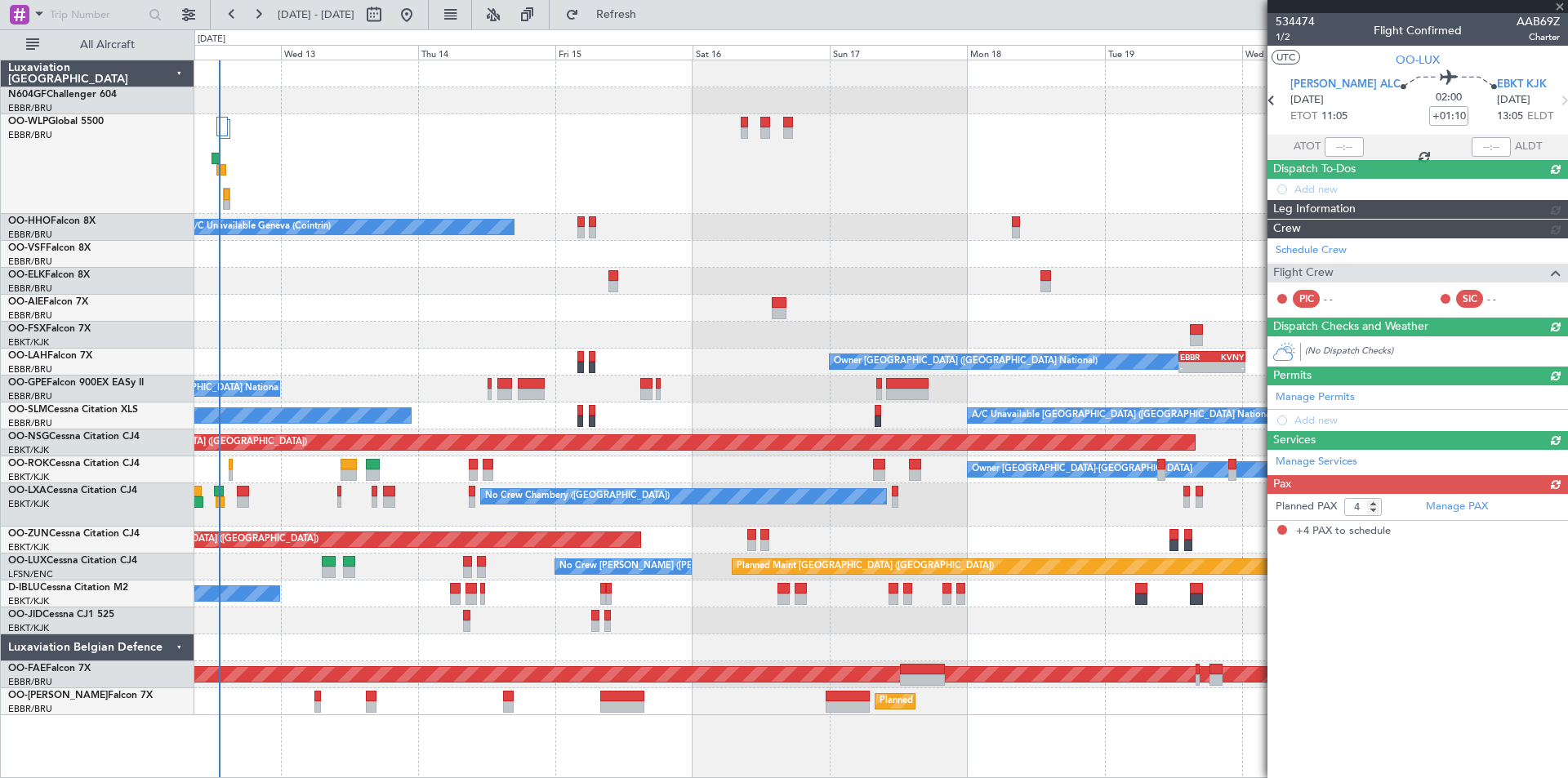
type input "-00:20"
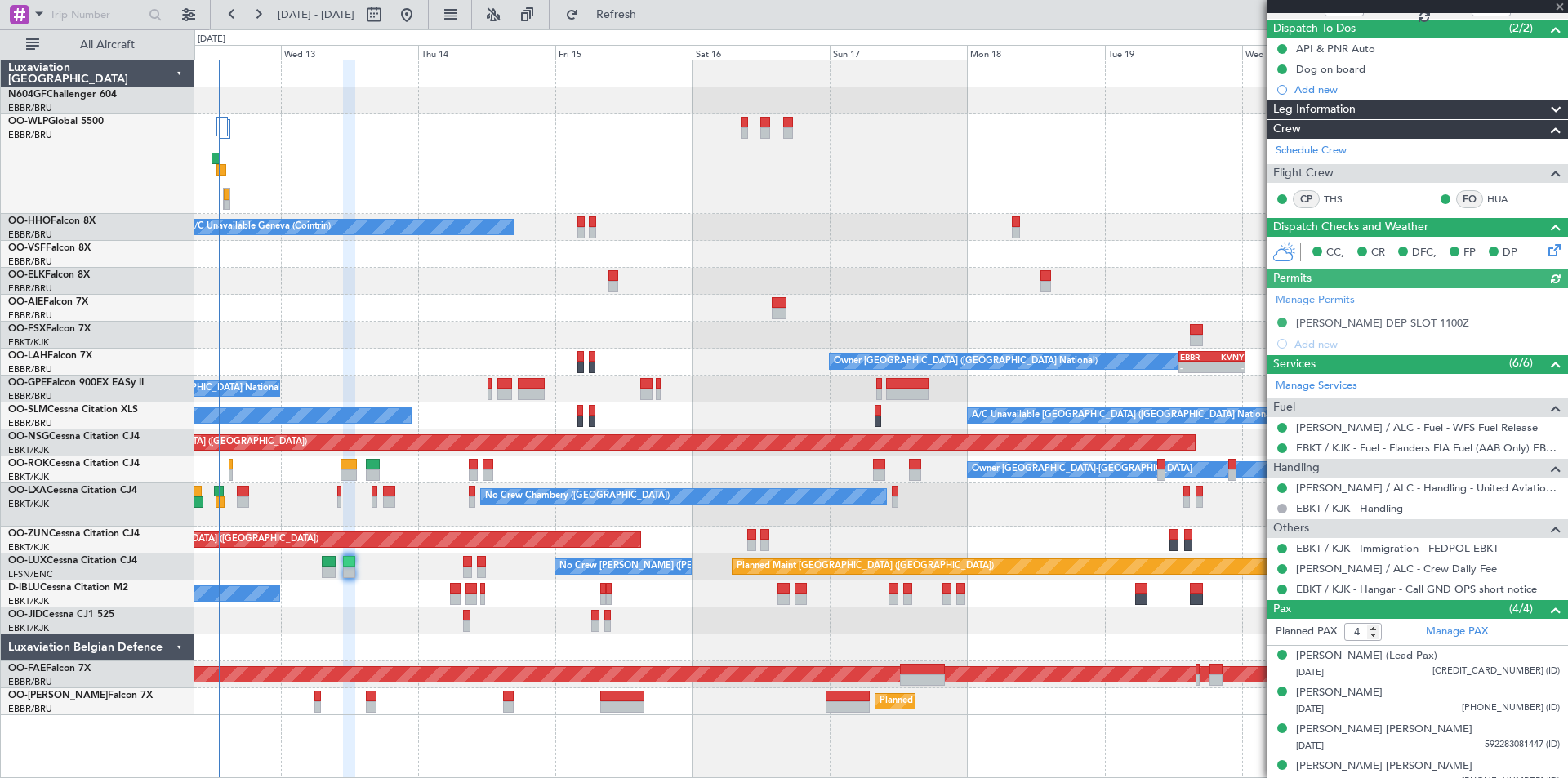
scroll to position [0, 0]
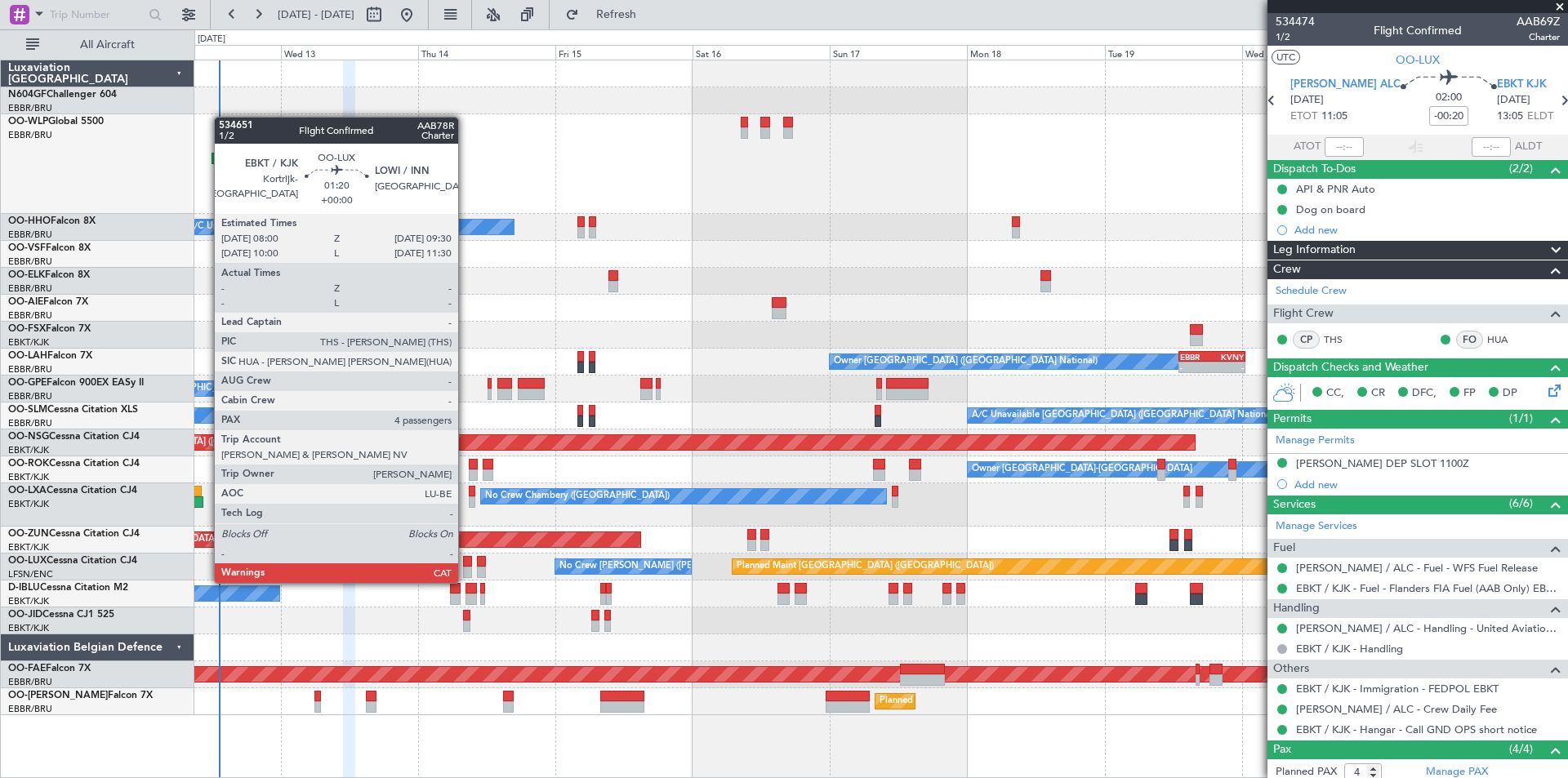
click at [465, 567] on div at bounding box center [468, 572] width 9 height 11
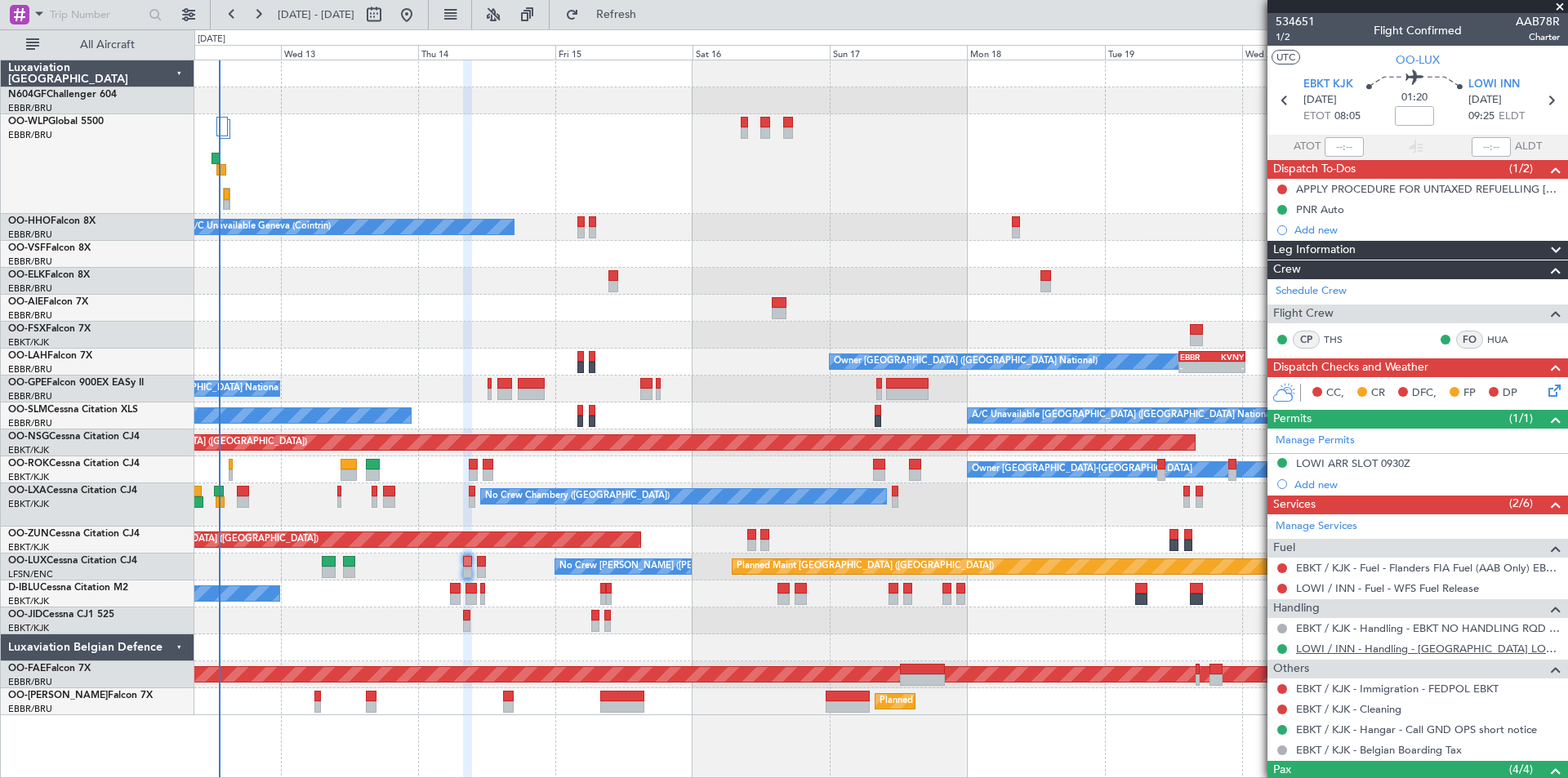
click at [1306, 645] on link "LOWI / INN - Handling - [GEOGRAPHIC_DATA] LOWI / INN" at bounding box center [1428, 649] width 264 height 14
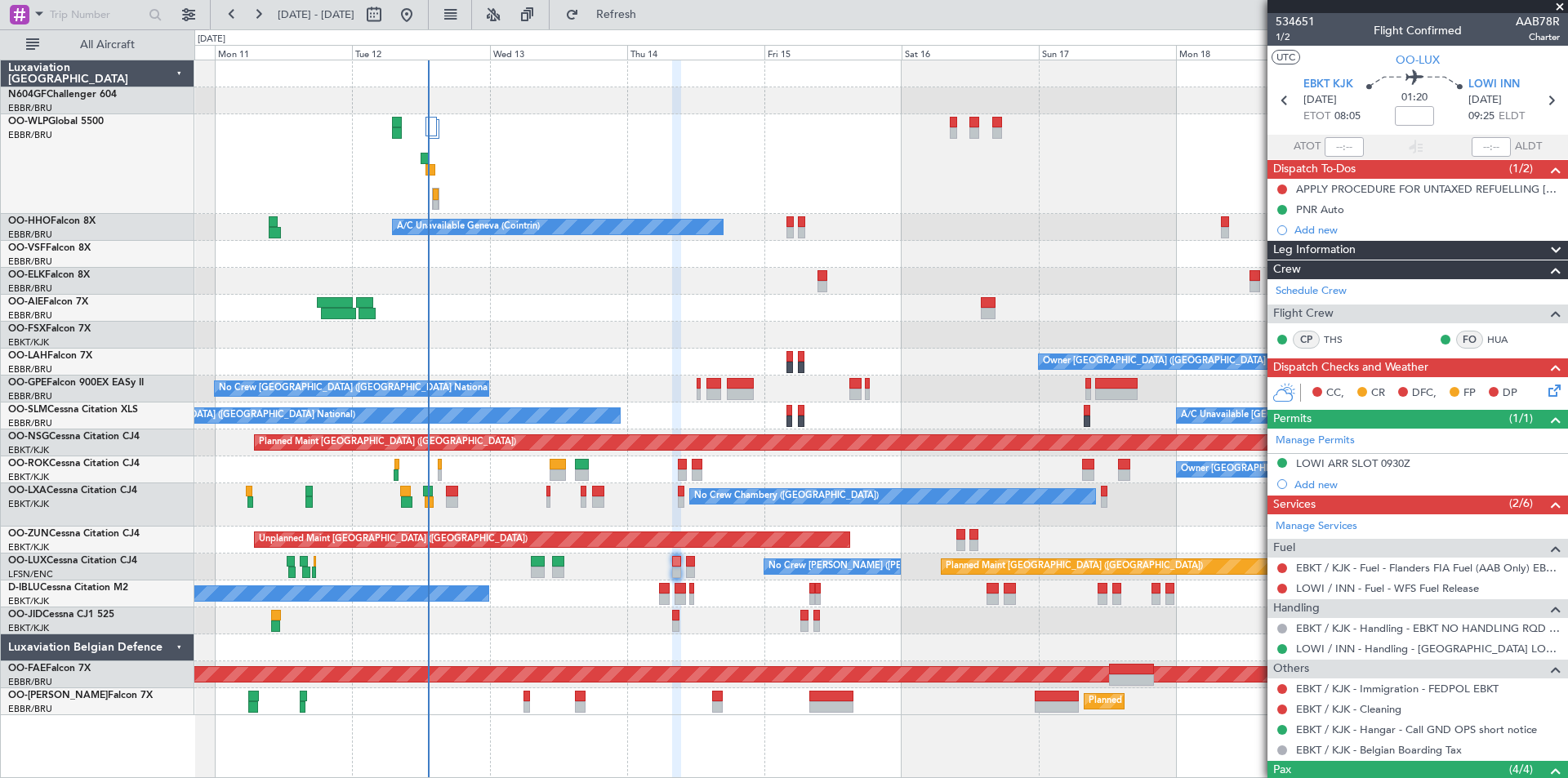
click at [802, 486] on div "Planned Maint [GEOGRAPHIC_DATA] ([GEOGRAPHIC_DATA]) A/C Unavailable Geneva (Coi…" at bounding box center [880, 387] width 1373 height 655
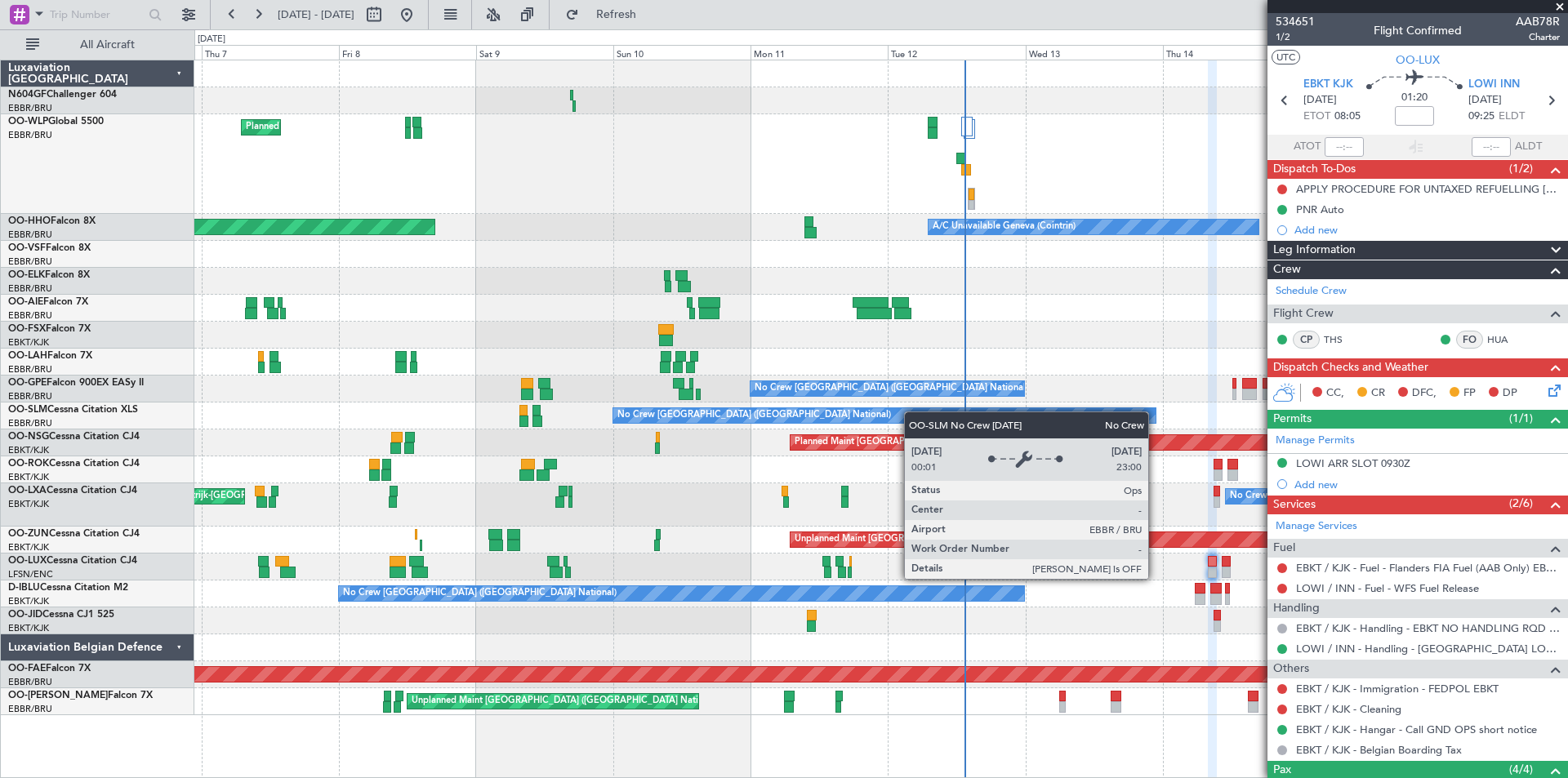
click at [923, 414] on div "Planned Maint Milan (Linate) A/C Unavailable Geneva (Cointrin) Planned Maint Ge…" at bounding box center [880, 387] width 1373 height 655
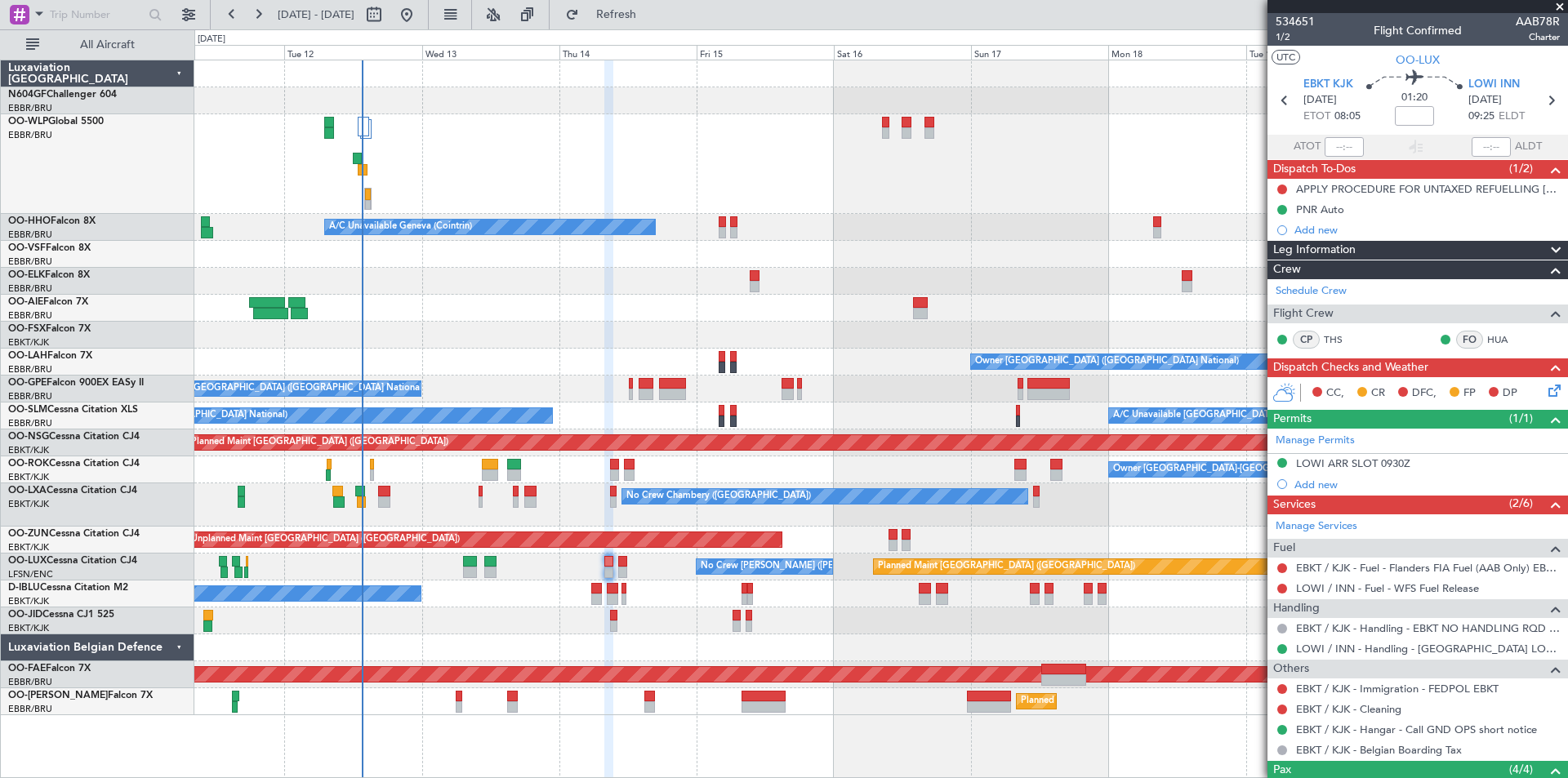
click at [541, 626] on div "Planned Maint [GEOGRAPHIC_DATA] ([GEOGRAPHIC_DATA]) A/C Unavailable Geneva (Coi…" at bounding box center [880, 387] width 1373 height 655
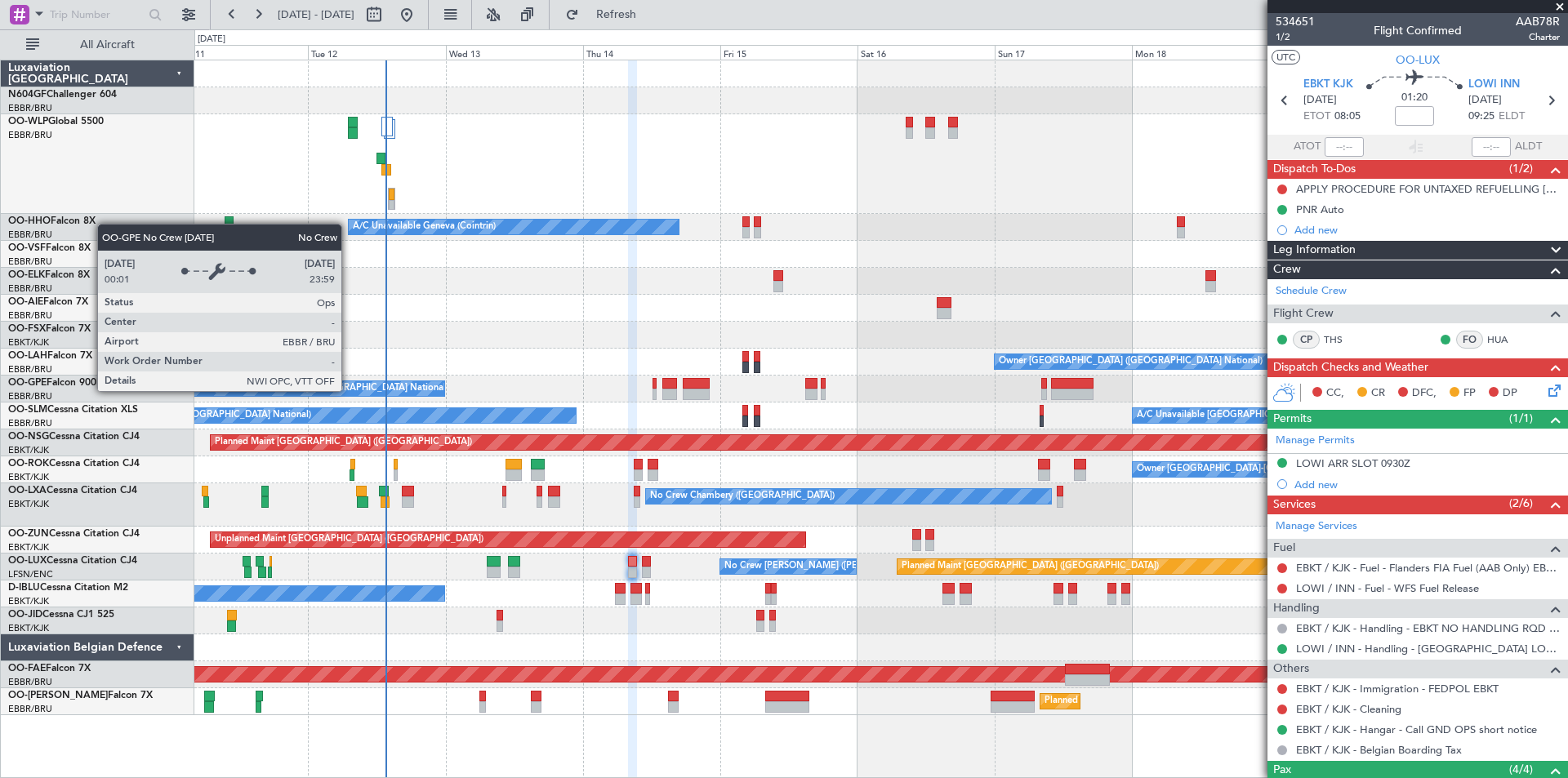
click at [445, 396] on div "No Crew [GEOGRAPHIC_DATA] ([GEOGRAPHIC_DATA] National)" at bounding box center [307, 388] width 275 height 16
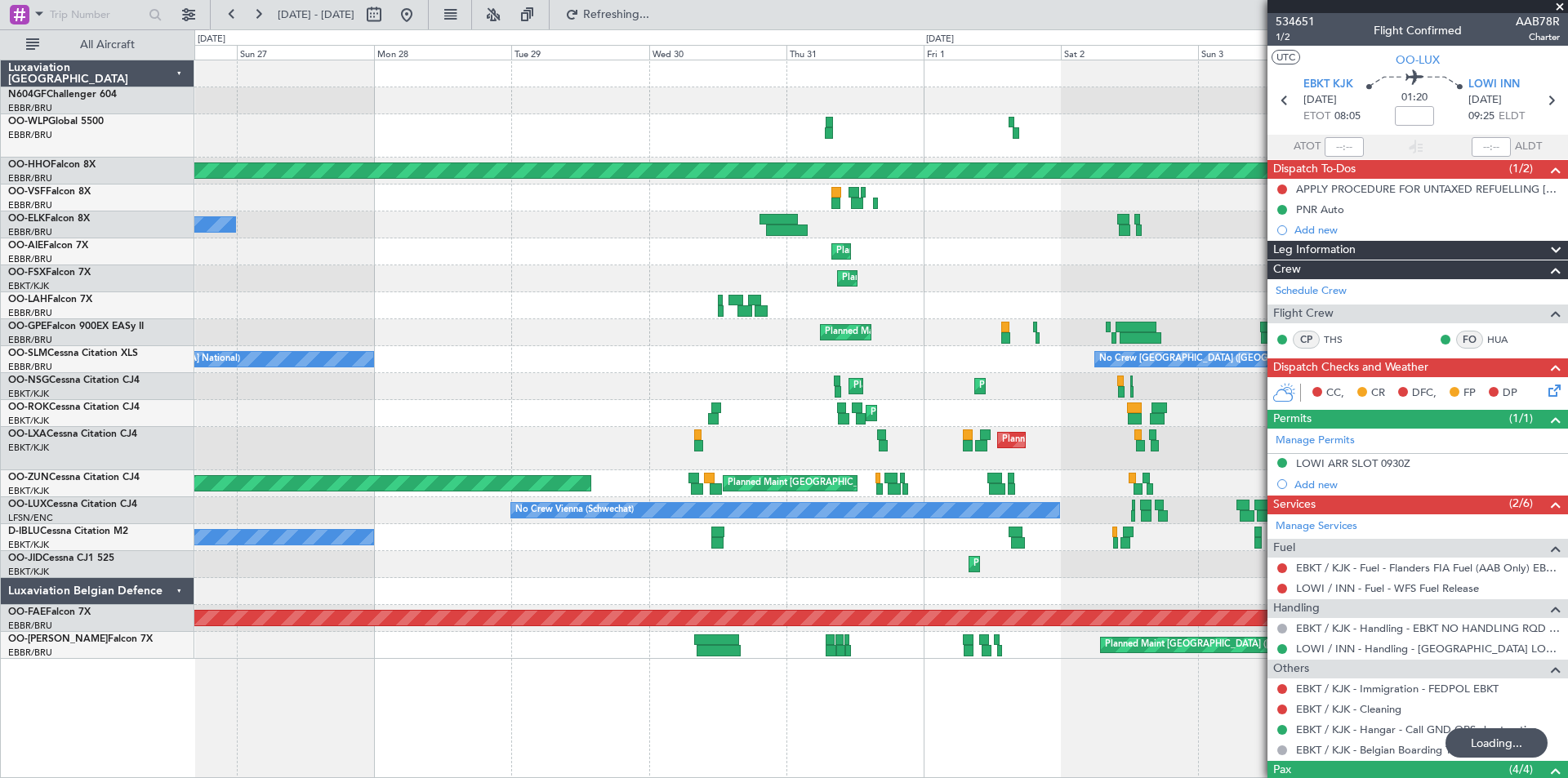
click at [1036, 402] on div "Planned Maint Milan (Linate) Planned Maint Geneva ([GEOGRAPHIC_DATA]) Owner [GE…" at bounding box center [880, 360] width 1373 height 599
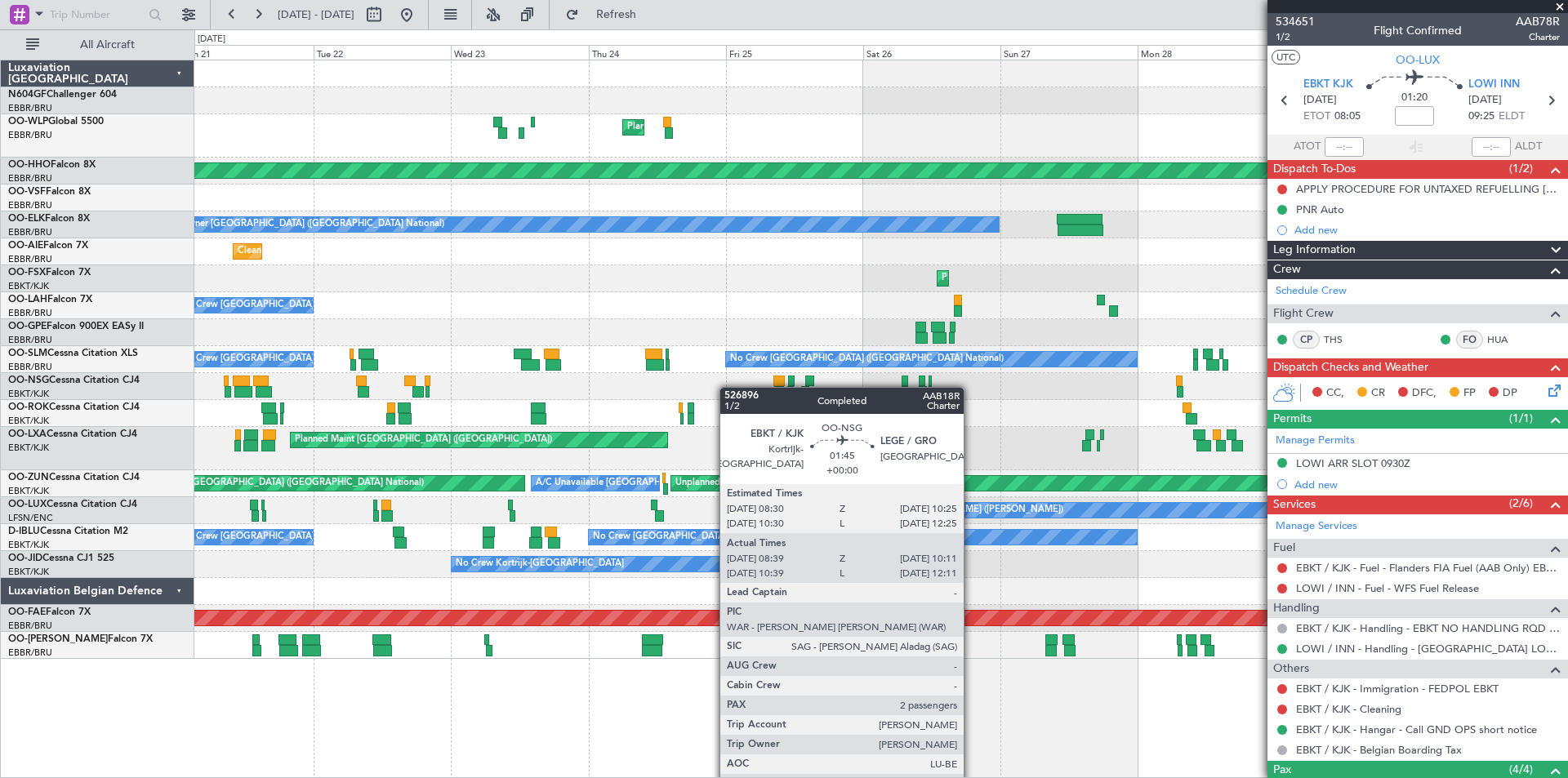
click at [727, 387] on div "Planned Maint Milan (Linate) Planned Maint Geneva ([GEOGRAPHIC_DATA]) Owner [GE…" at bounding box center [880, 360] width 1373 height 599
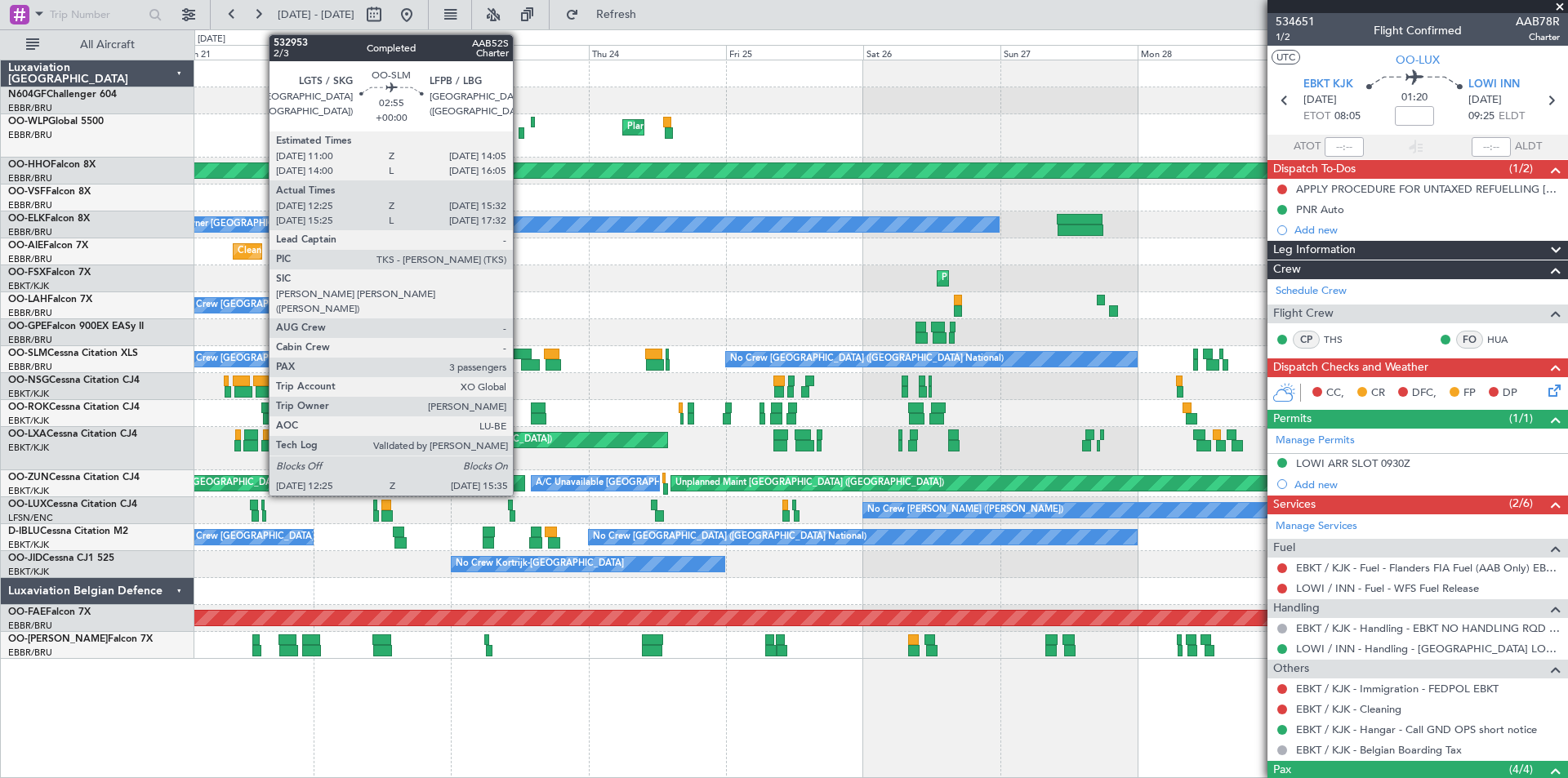
click at [520, 357] on div at bounding box center [522, 354] width 18 height 11
type input "12:30"
type input "15:27"
type input "3"
